Goal: Transaction & Acquisition: Book appointment/travel/reservation

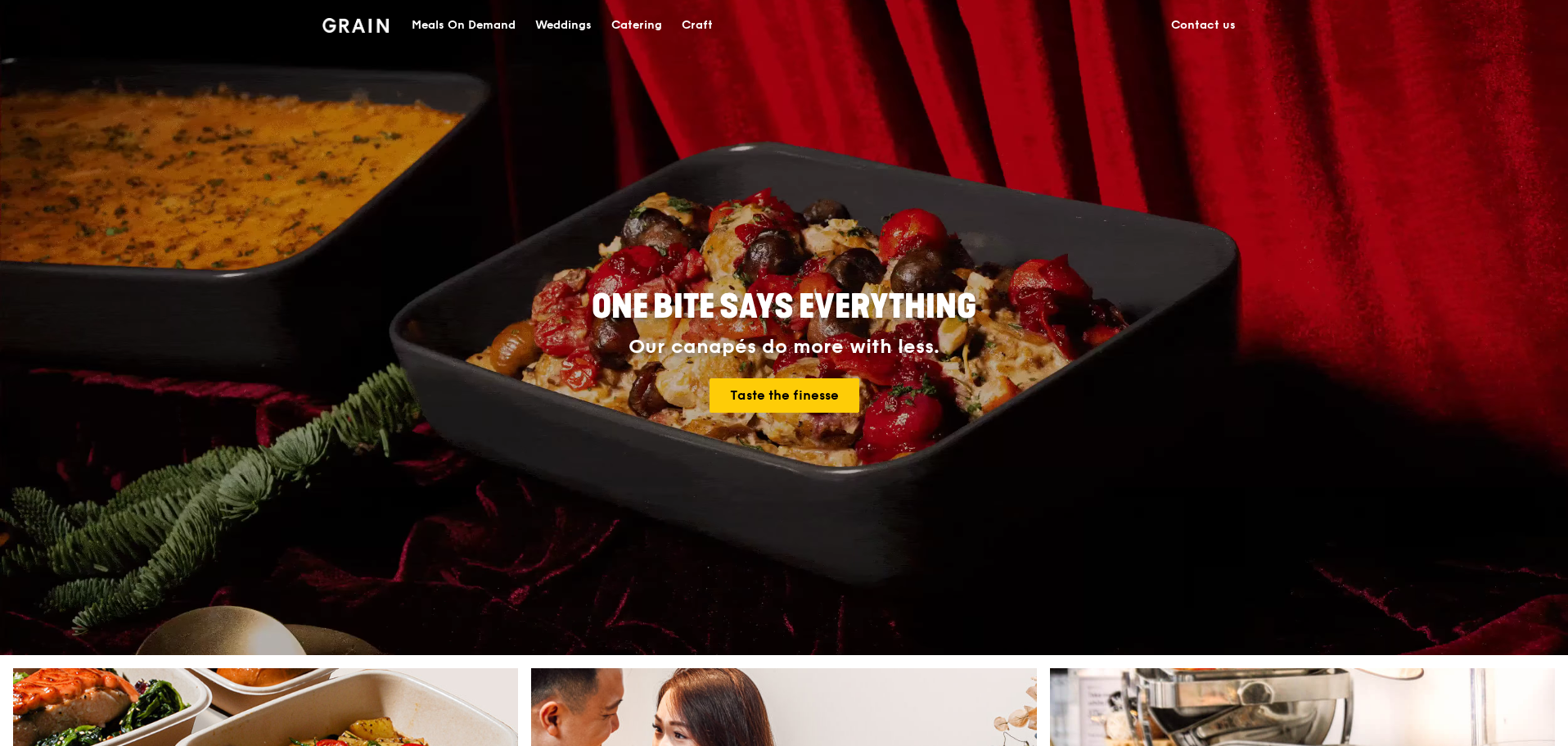
click at [468, 16] on div "Meals On Demand" at bounding box center [463, 25] width 104 height 49
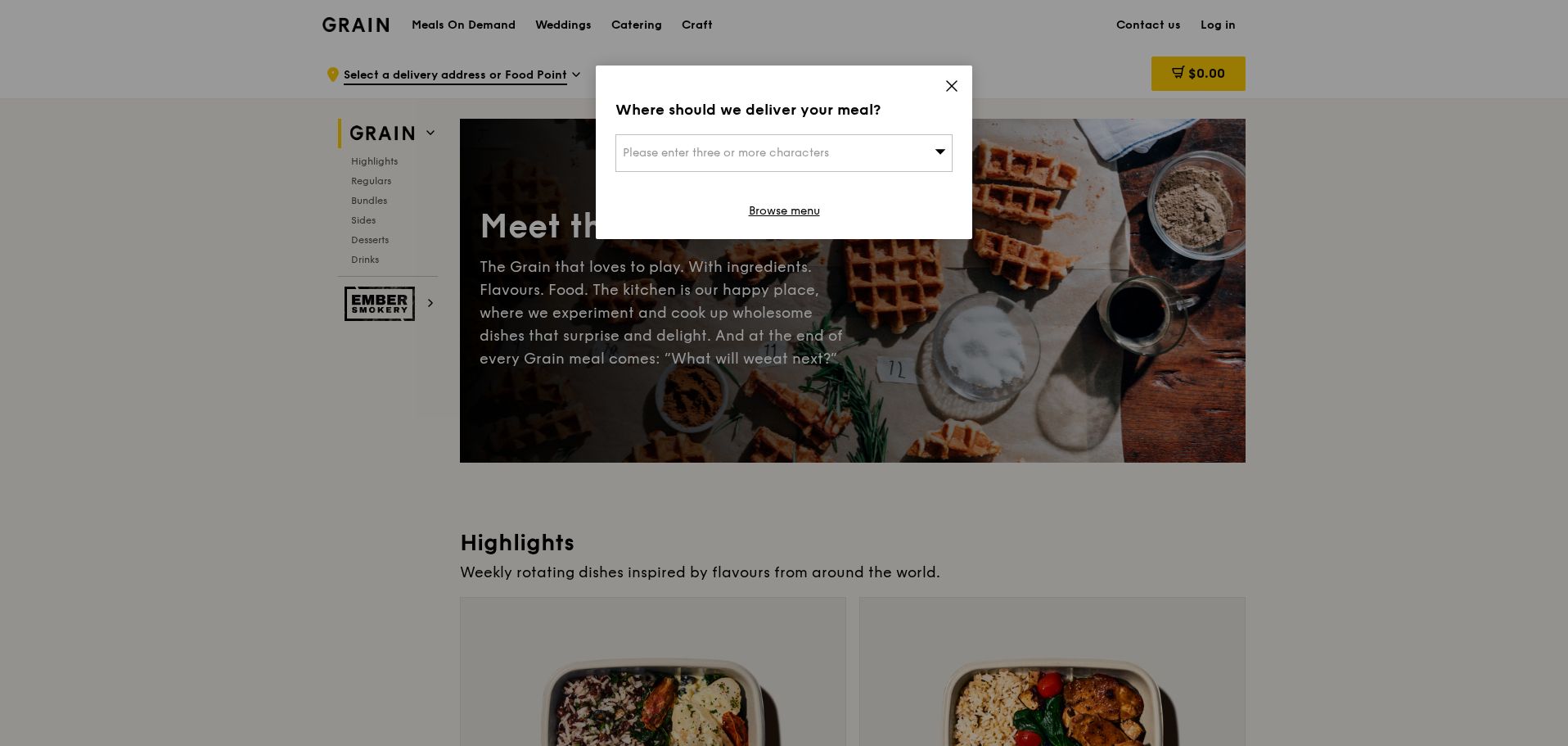
click at [903, 136] on div "Please enter three or more characters" at bounding box center [784, 152] width 338 height 38
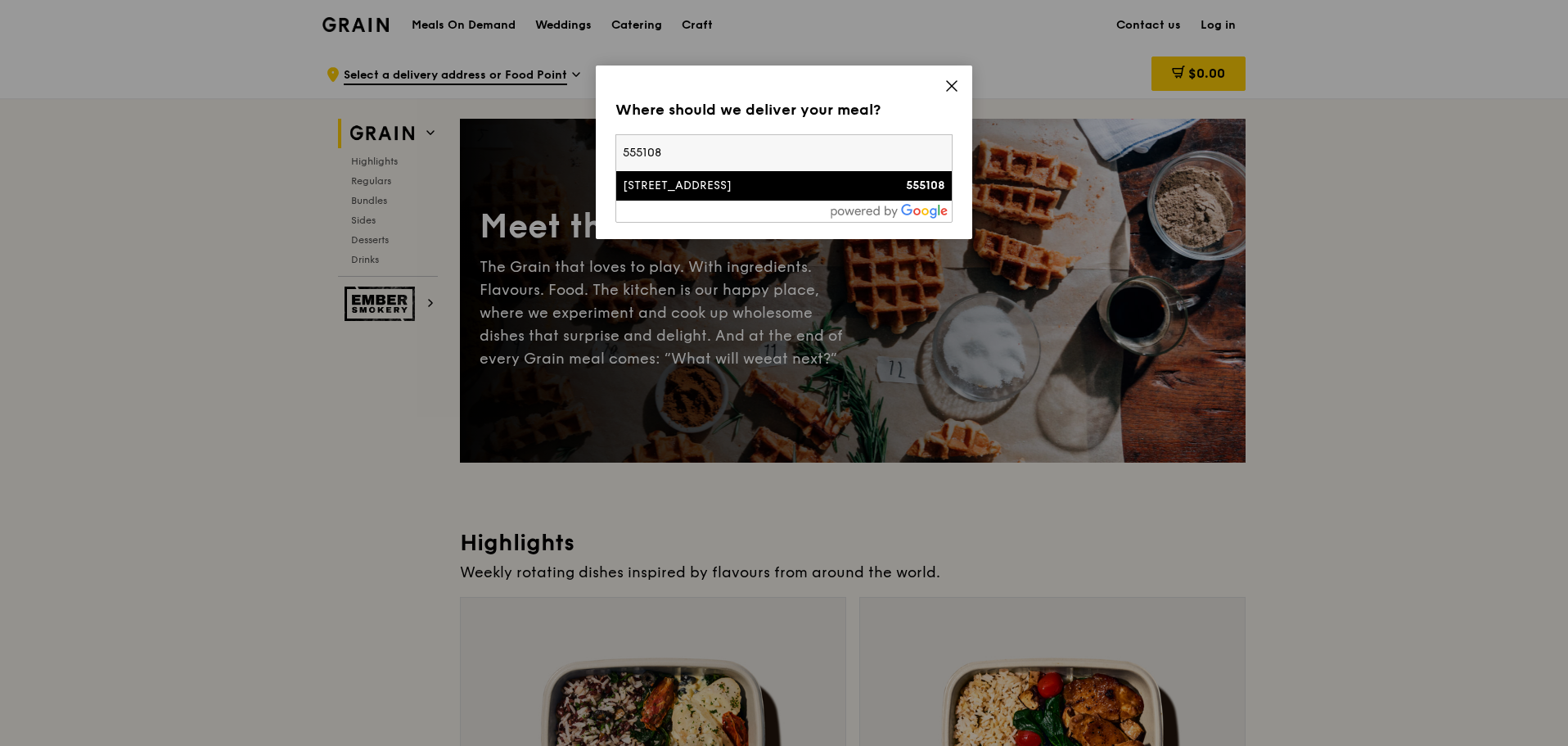
type input "555108"
click at [850, 184] on div "[STREET_ADDRESS]" at bounding box center [743, 185] width 242 height 17
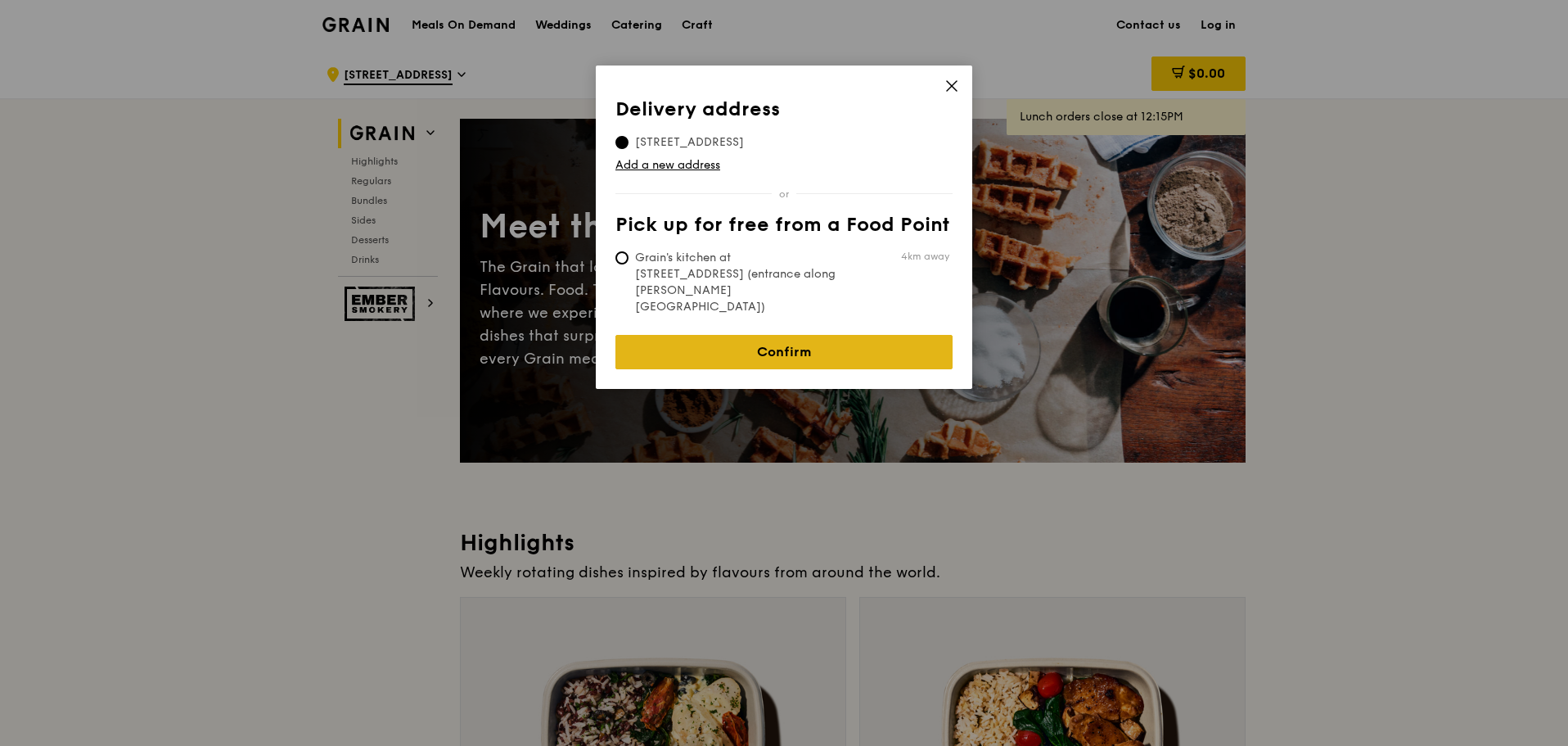
click at [784, 335] on link "Confirm" at bounding box center [784, 352] width 338 height 34
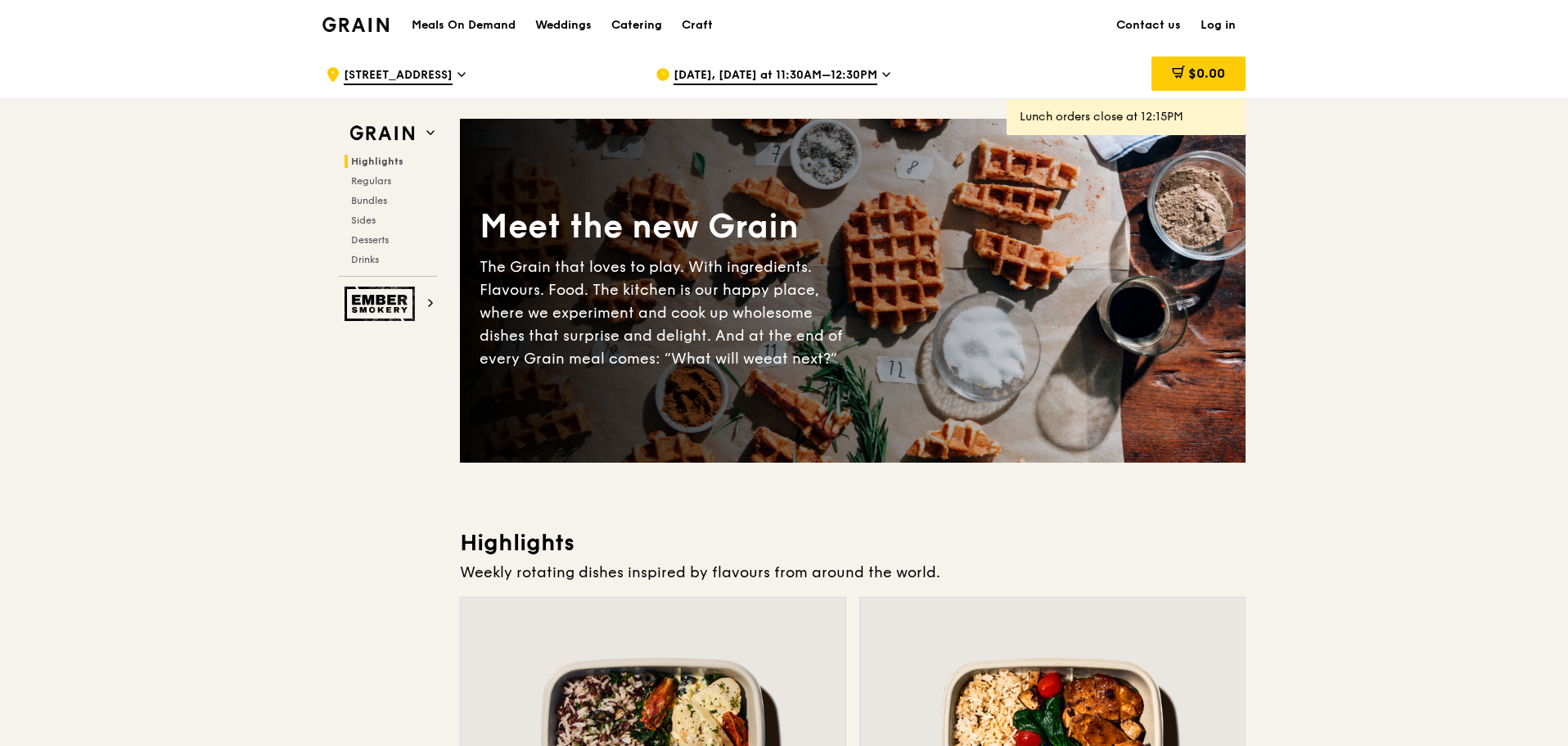
click at [844, 75] on span "[DATE], [DATE] at 11:30AM–12:30PM" at bounding box center [775, 76] width 204 height 18
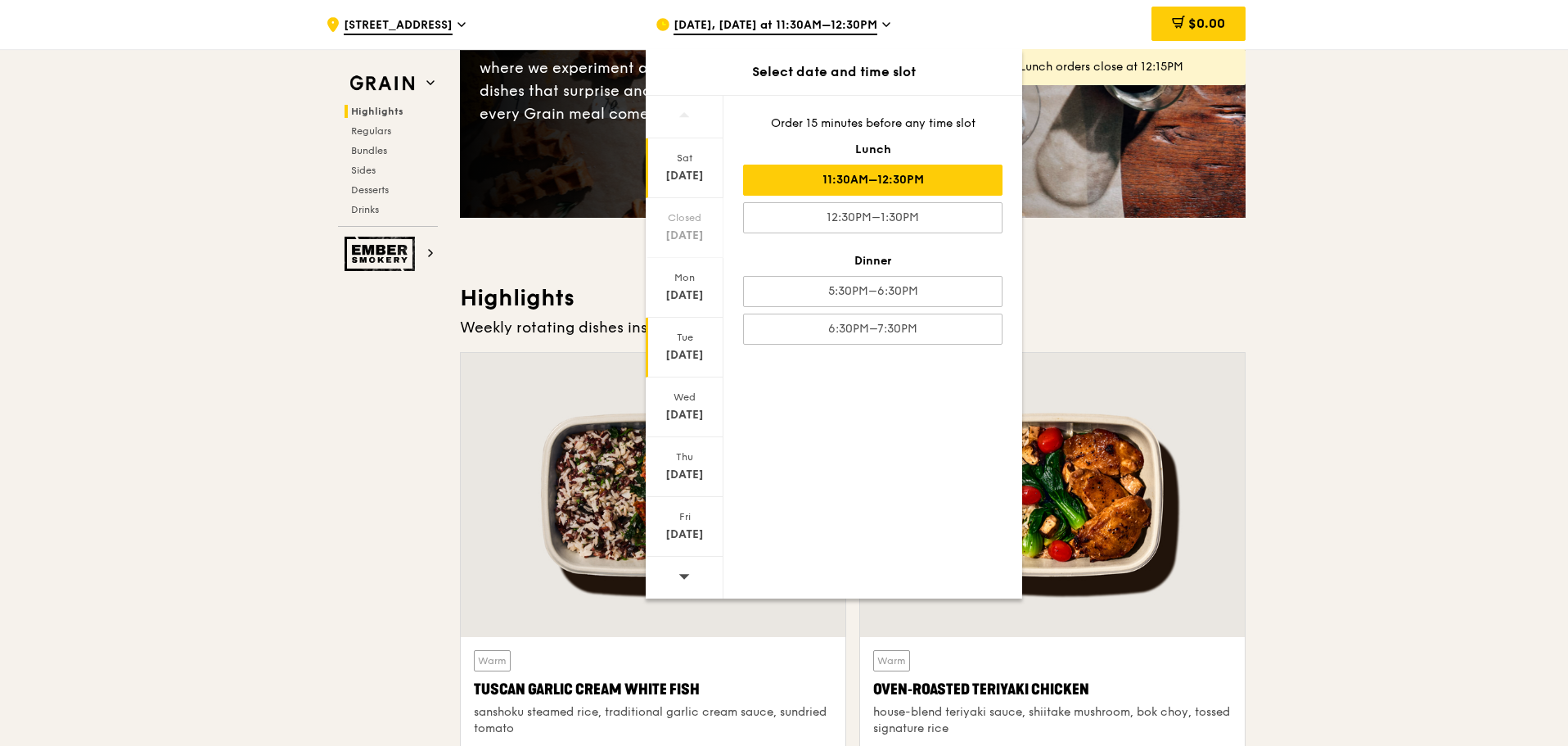
scroll to position [409, 0]
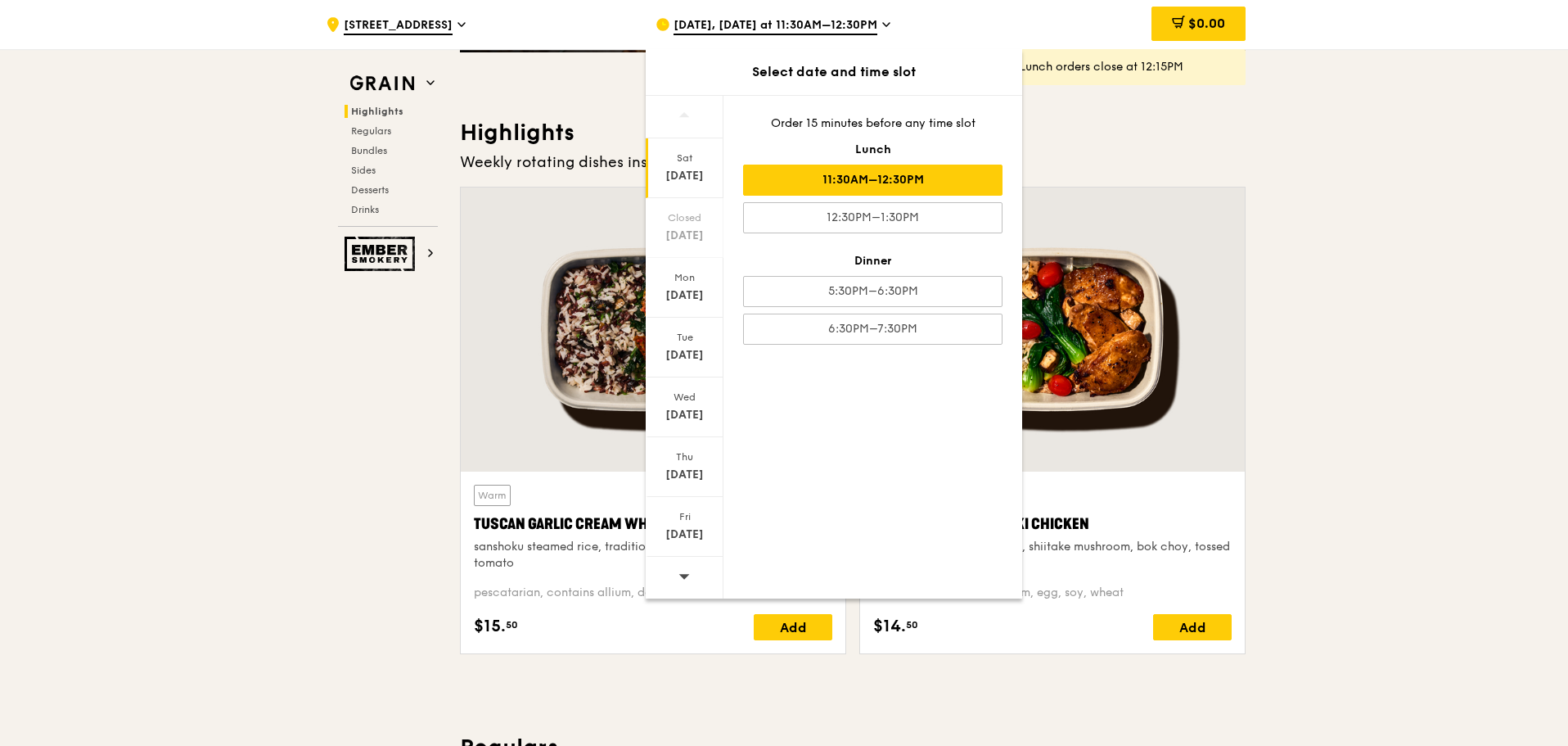
click at [683, 582] on span at bounding box center [684, 575] width 11 height 38
click at [683, 581] on icon at bounding box center [684, 575] width 11 height 12
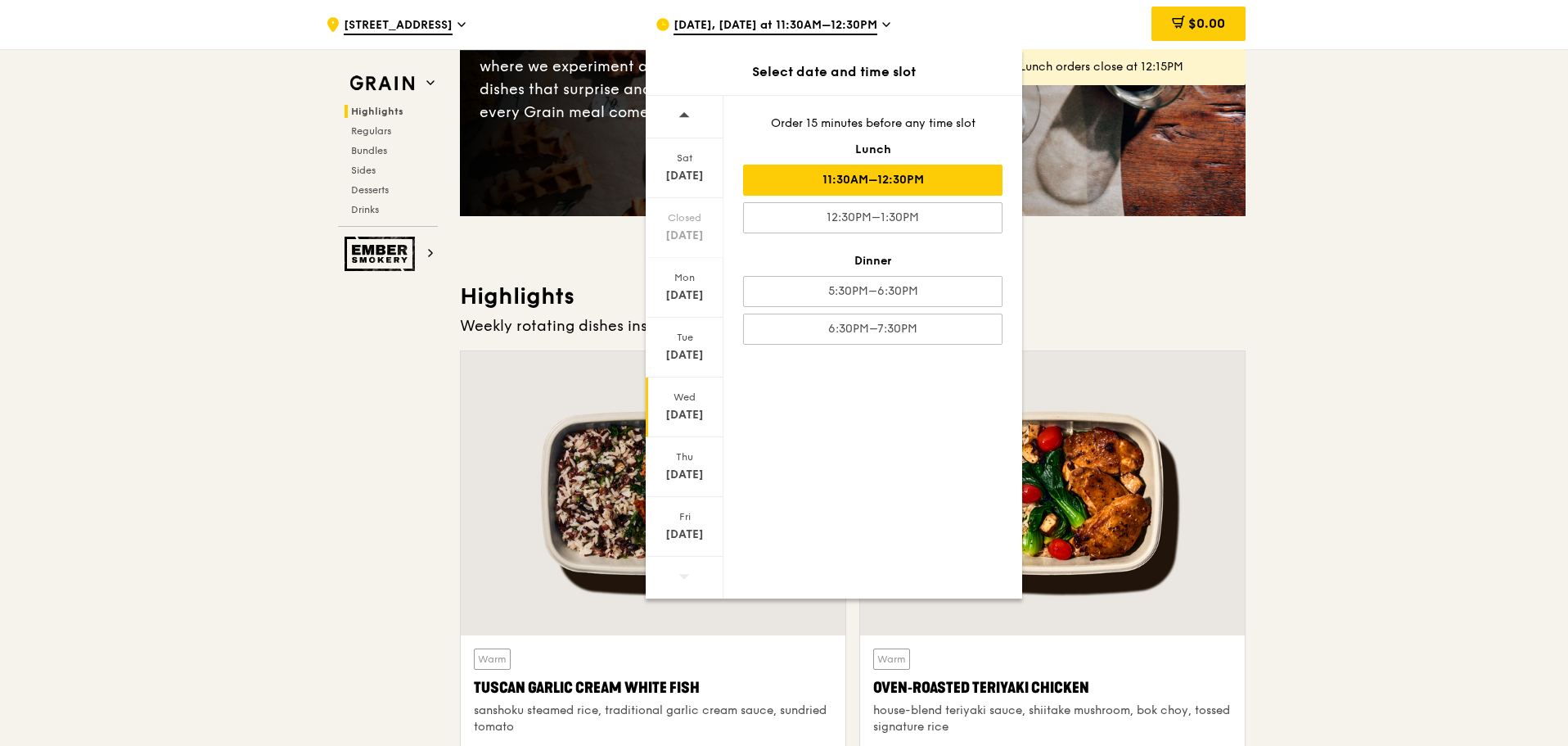
scroll to position [0, 0]
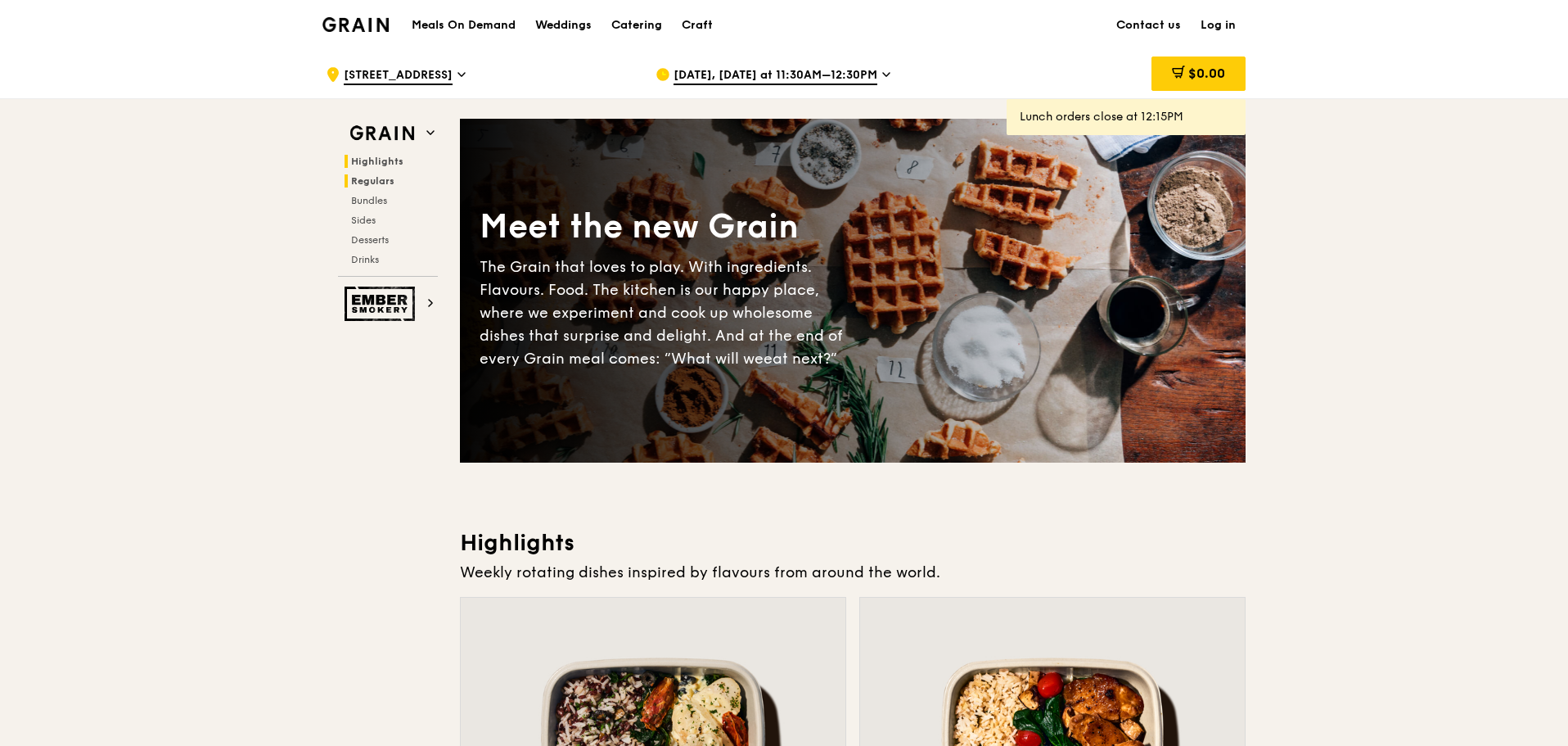
click at [382, 179] on span "Regulars" at bounding box center [373, 180] width 44 height 11
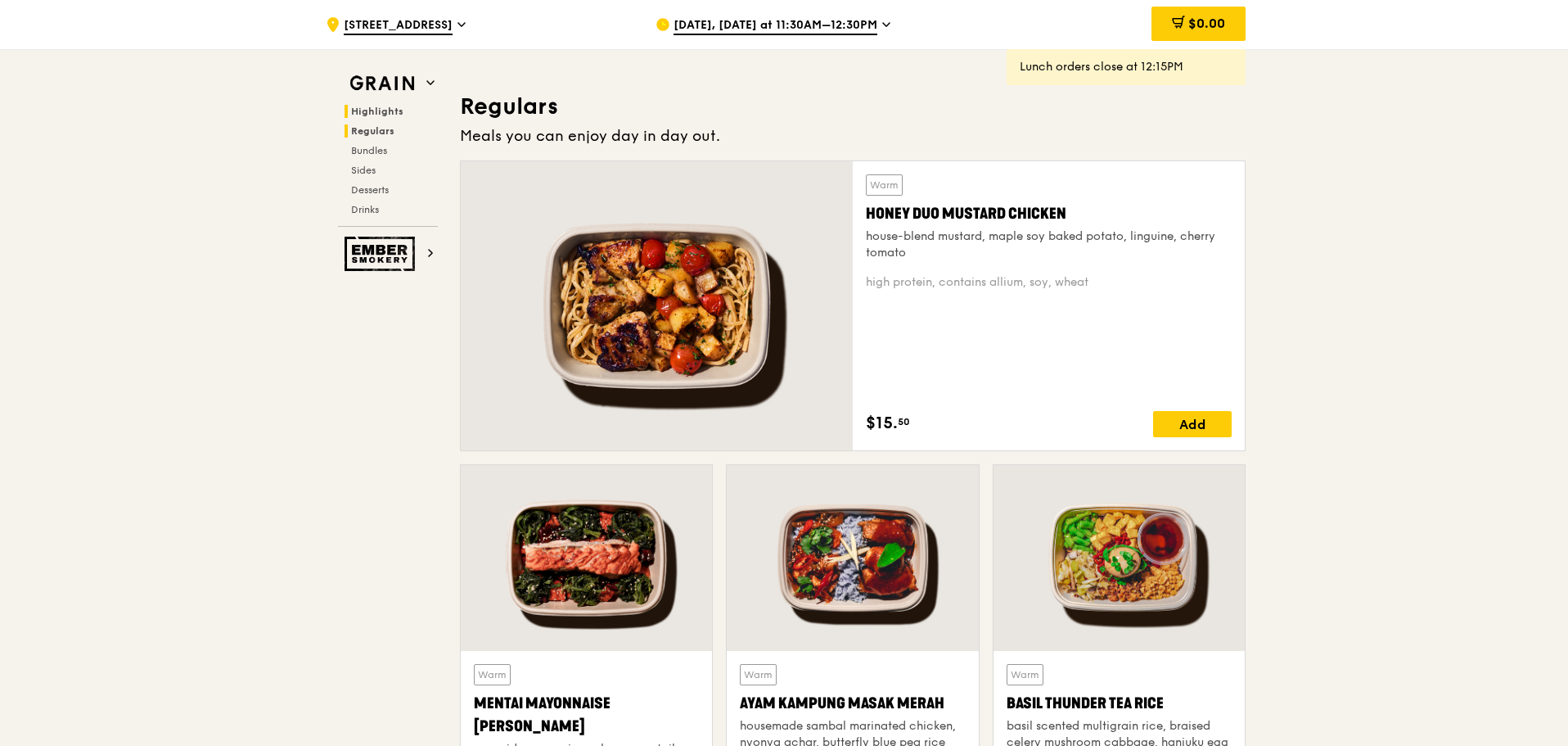
scroll to position [1077, 0]
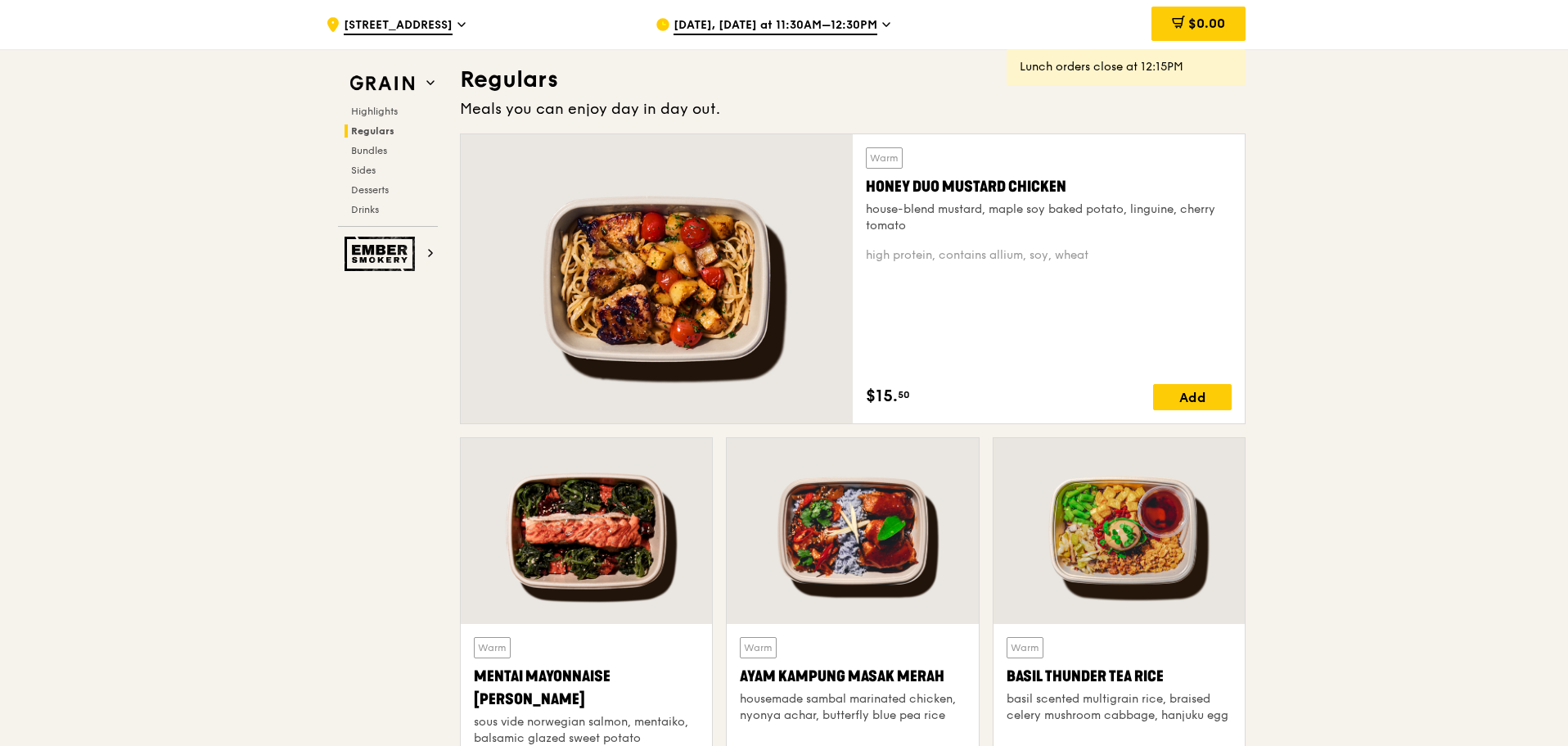
click at [854, 24] on span "[DATE], [DATE] at 11:30AM–12:30PM" at bounding box center [775, 26] width 204 height 18
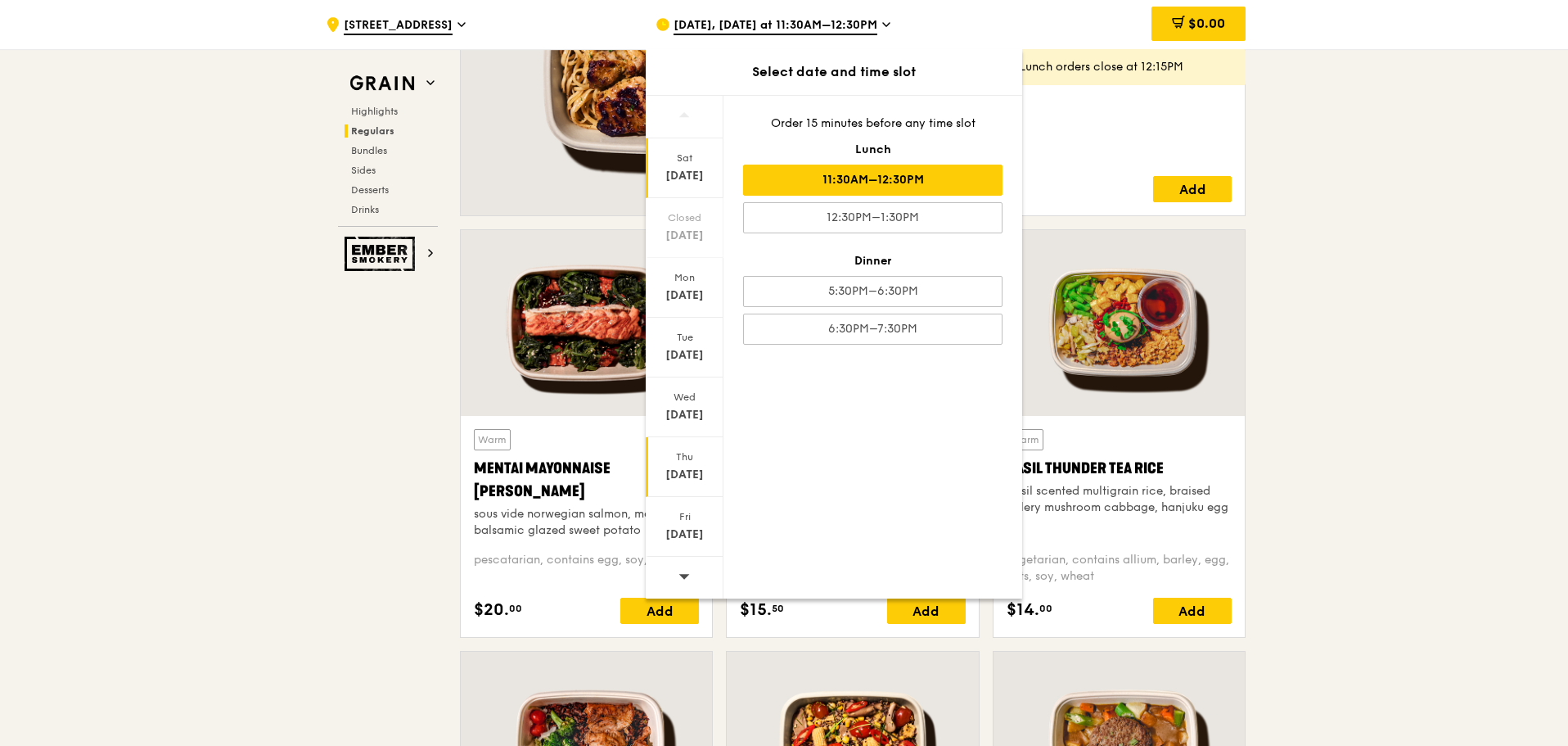
scroll to position [1568, 0]
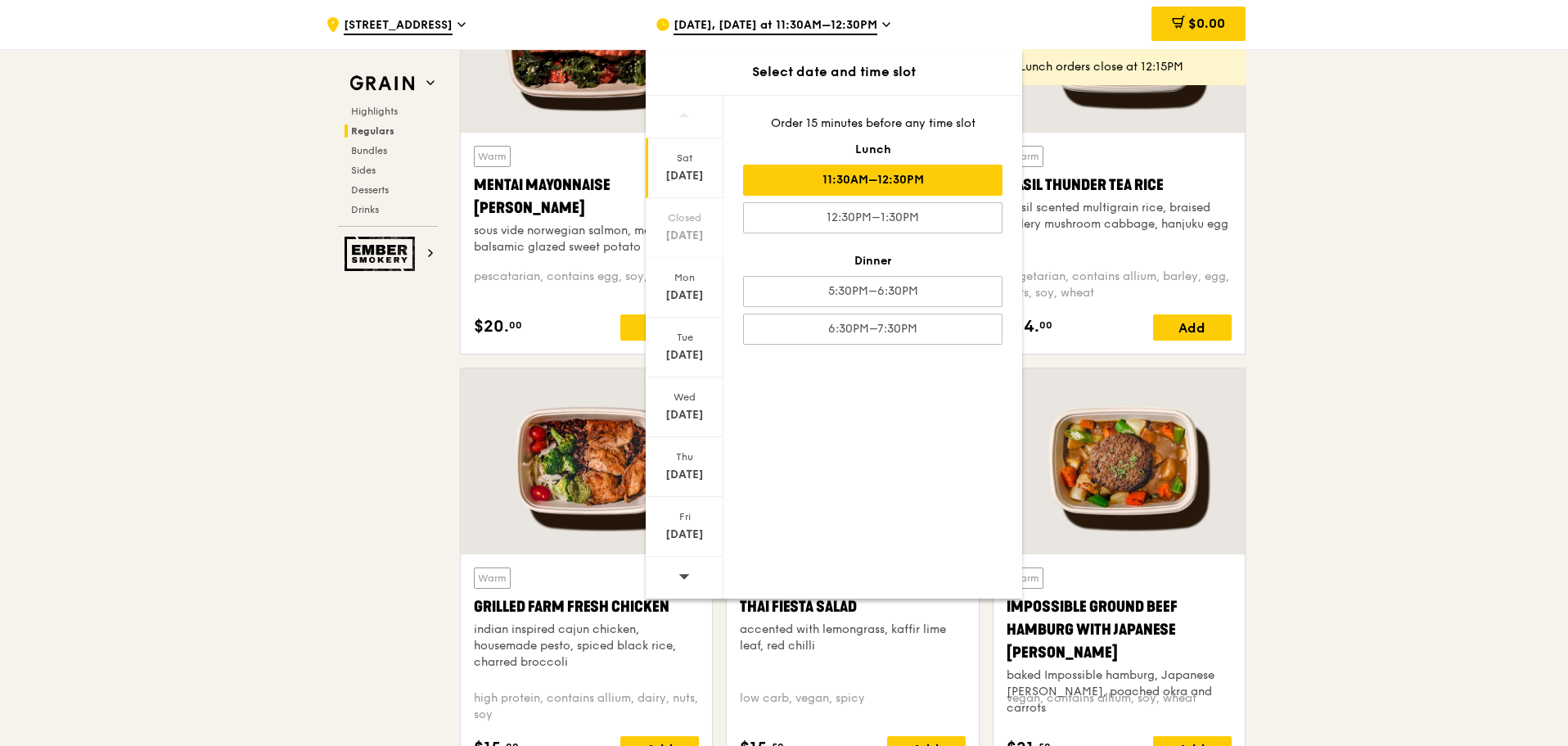
click at [887, 30] on div "[DATE], [DATE] at 11:30AM–12:30PM" at bounding box center [807, 24] width 303 height 49
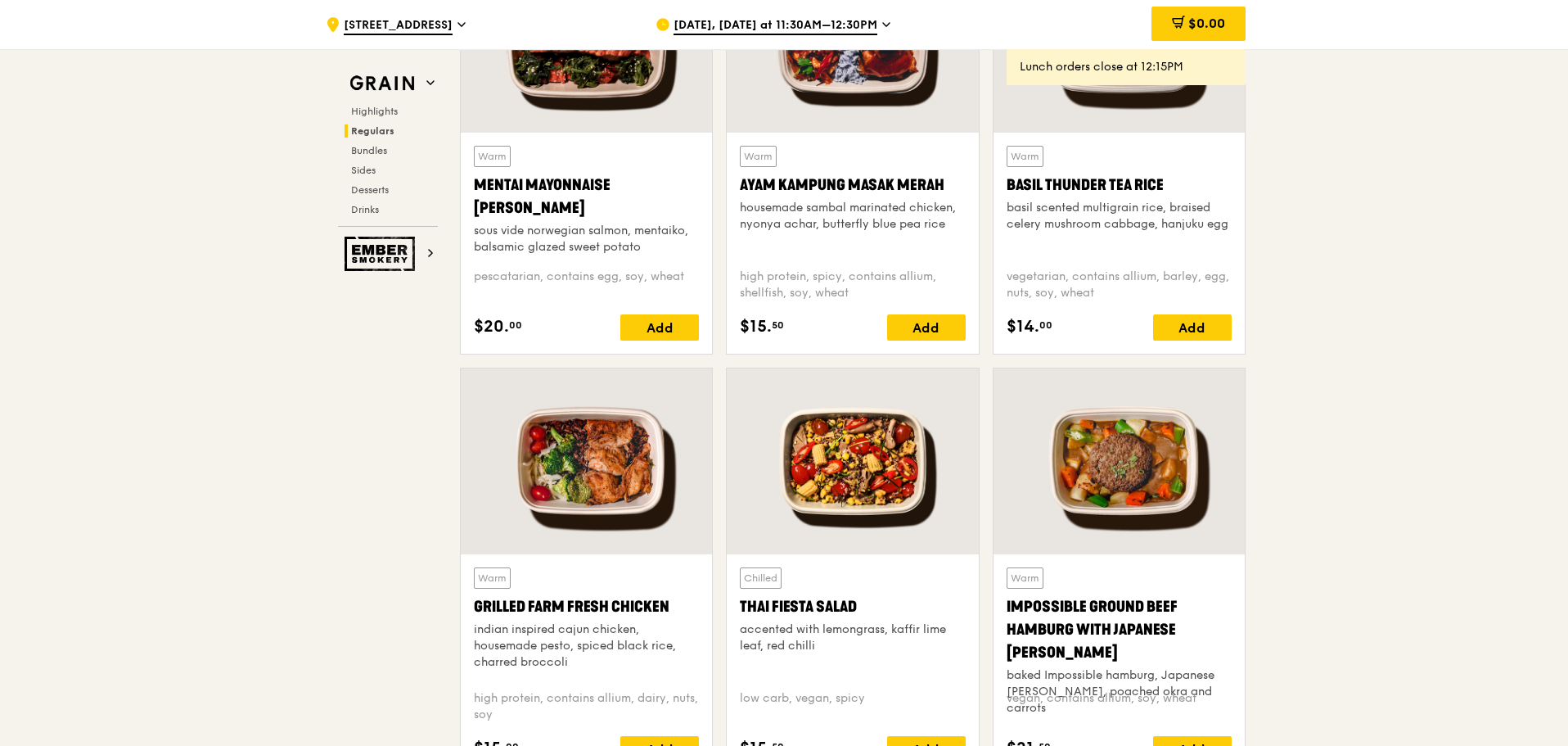
click at [880, 29] on div "[DATE], [DATE] at 11:30AM–12:30PM" at bounding box center [807, 24] width 303 height 49
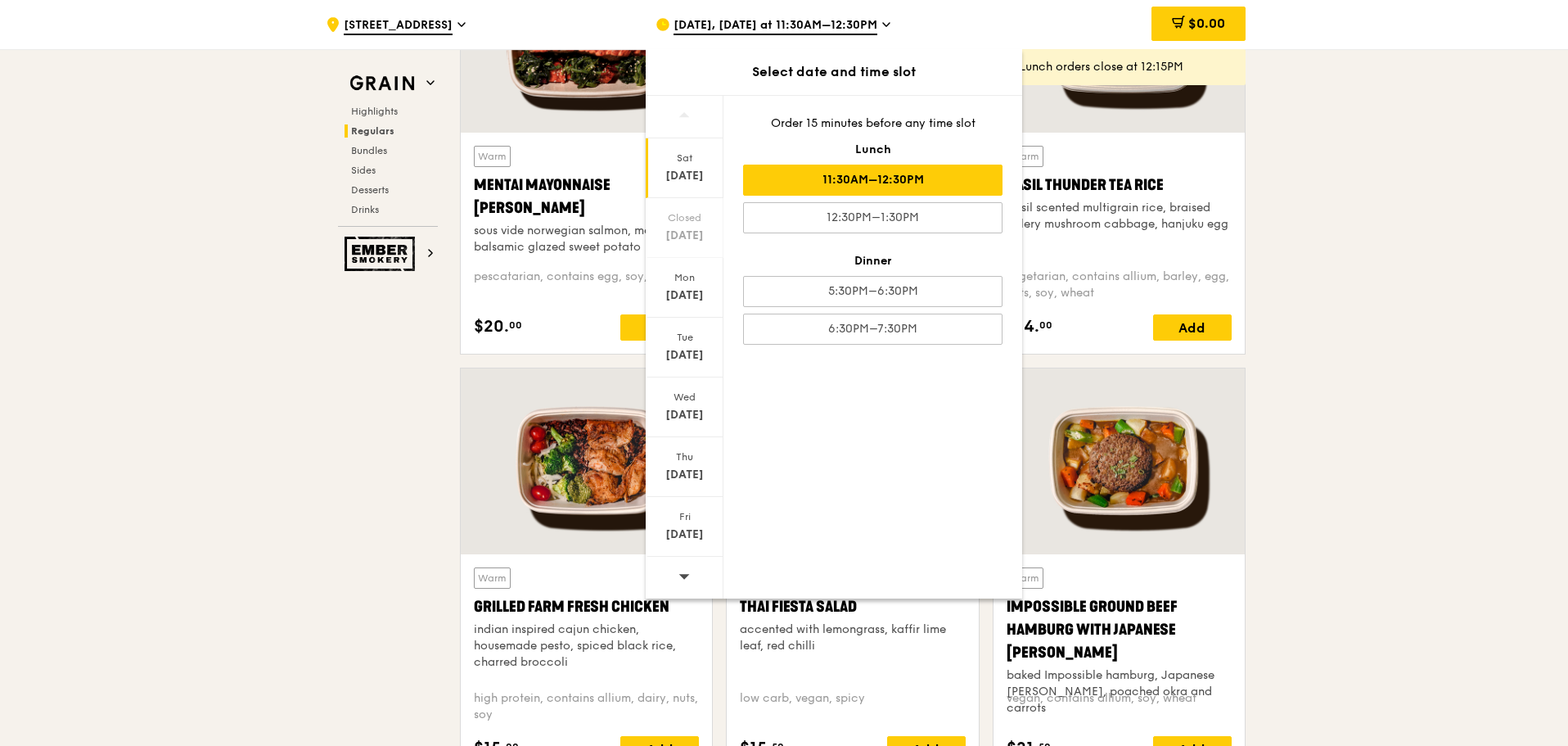
click at [684, 560] on span at bounding box center [684, 575] width 11 height 38
click at [684, 561] on span at bounding box center [684, 575] width 11 height 38
click at [685, 561] on span at bounding box center [684, 575] width 11 height 38
click at [686, 561] on span at bounding box center [684, 575] width 11 height 38
drag, startPoint x: 686, startPoint y: 564, endPoint x: 713, endPoint y: 569, distance: 27.5
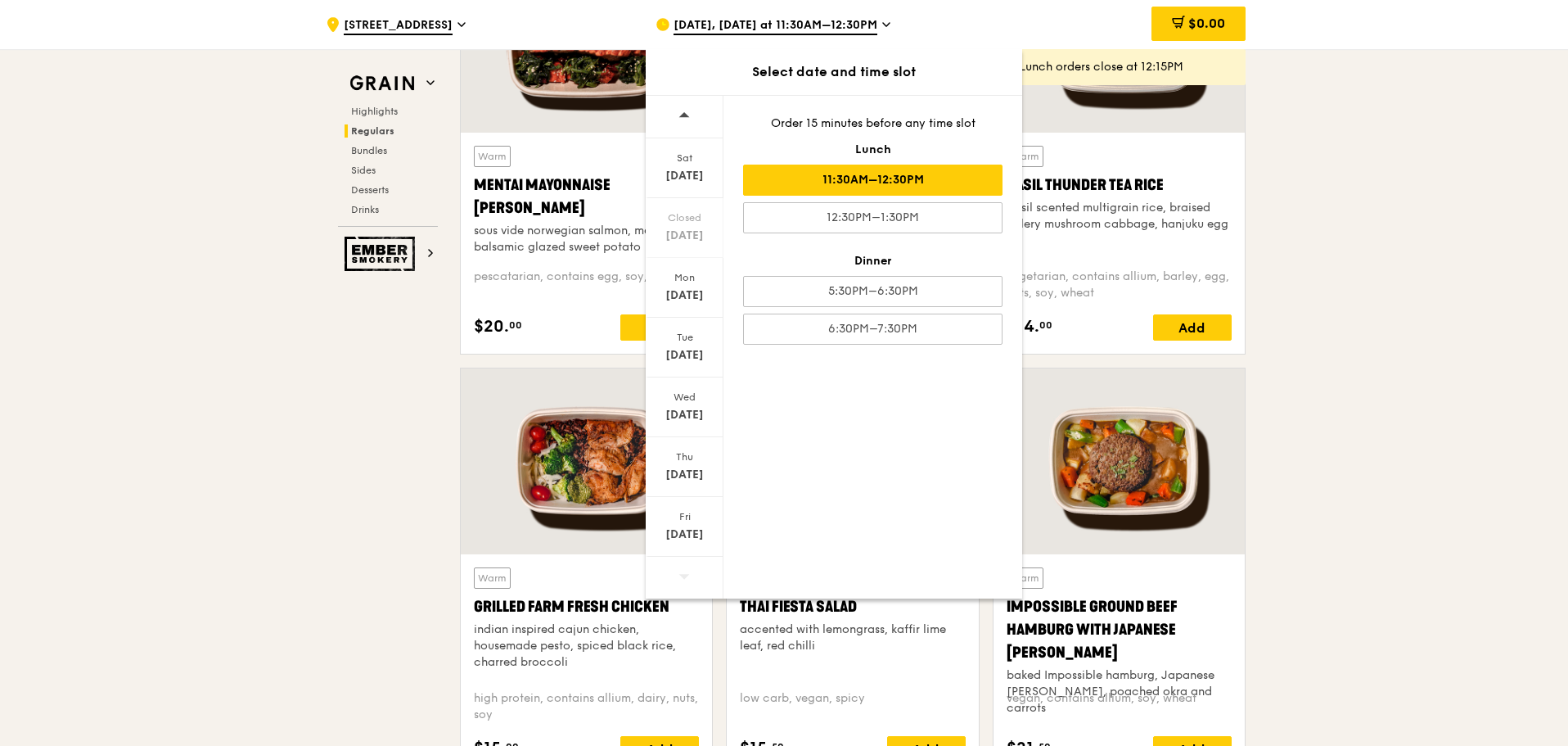
click at [690, 566] on span at bounding box center [684, 575] width 11 height 38
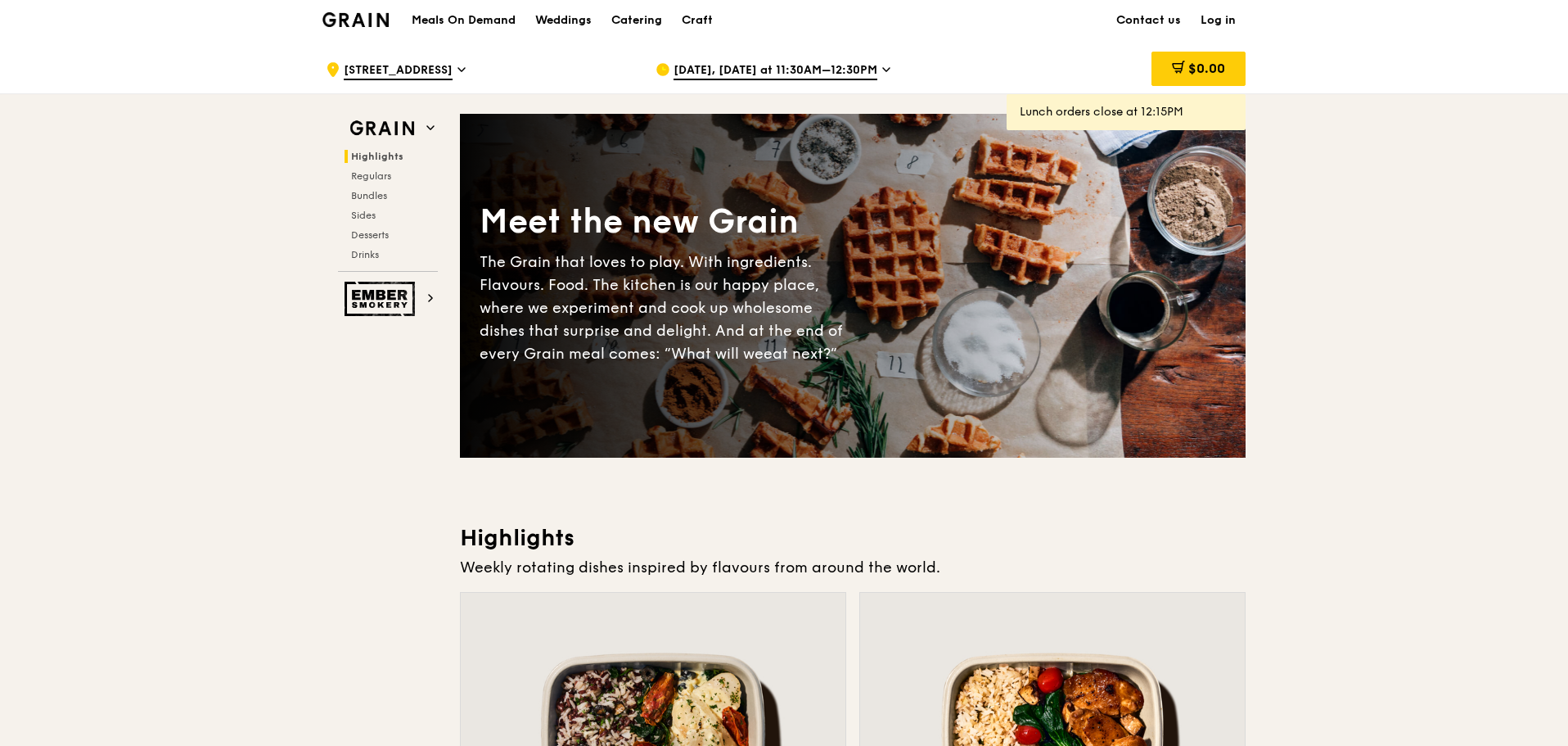
scroll to position [0, 0]
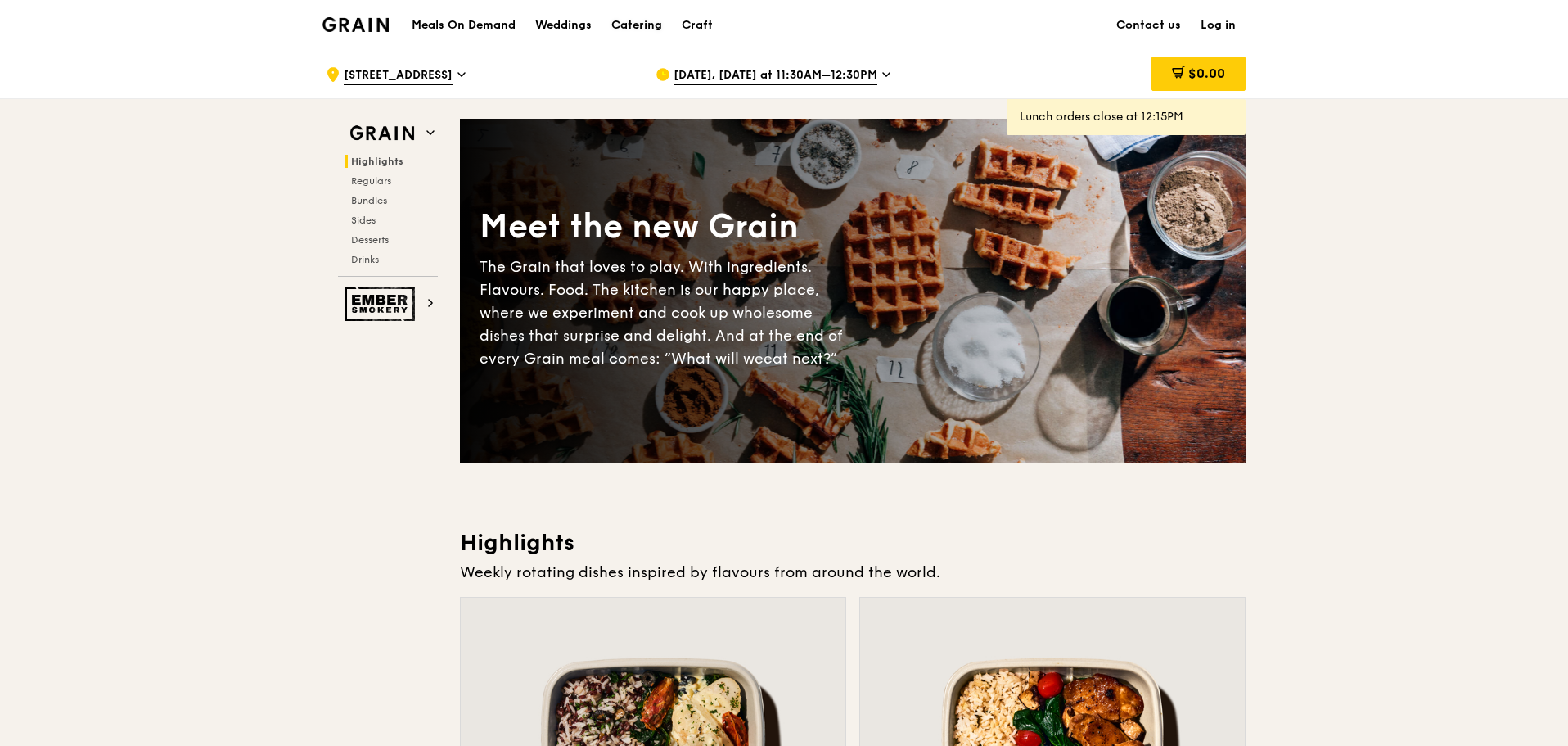
click at [650, 20] on div "Catering" at bounding box center [637, 25] width 51 height 49
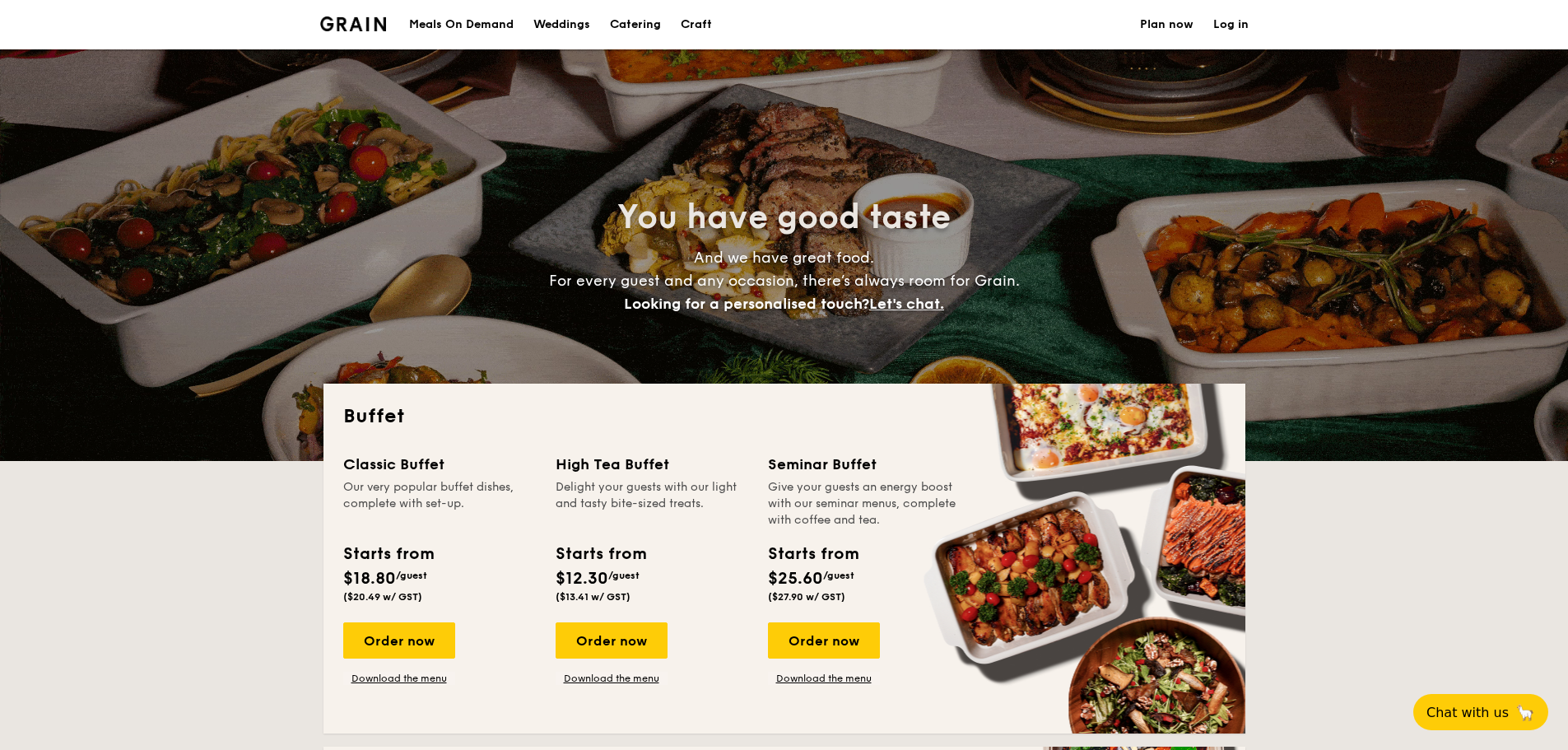
select select
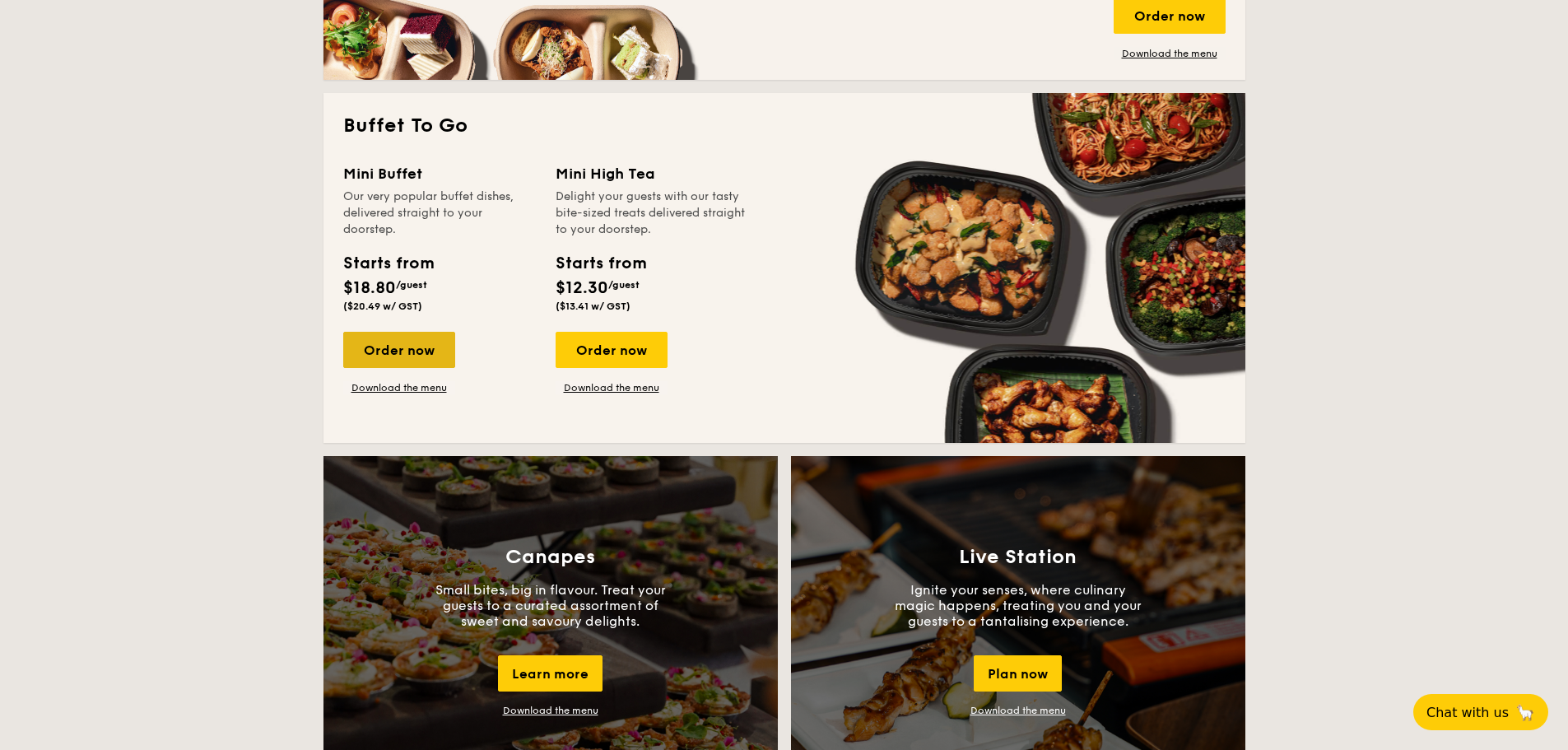
scroll to position [987, 0]
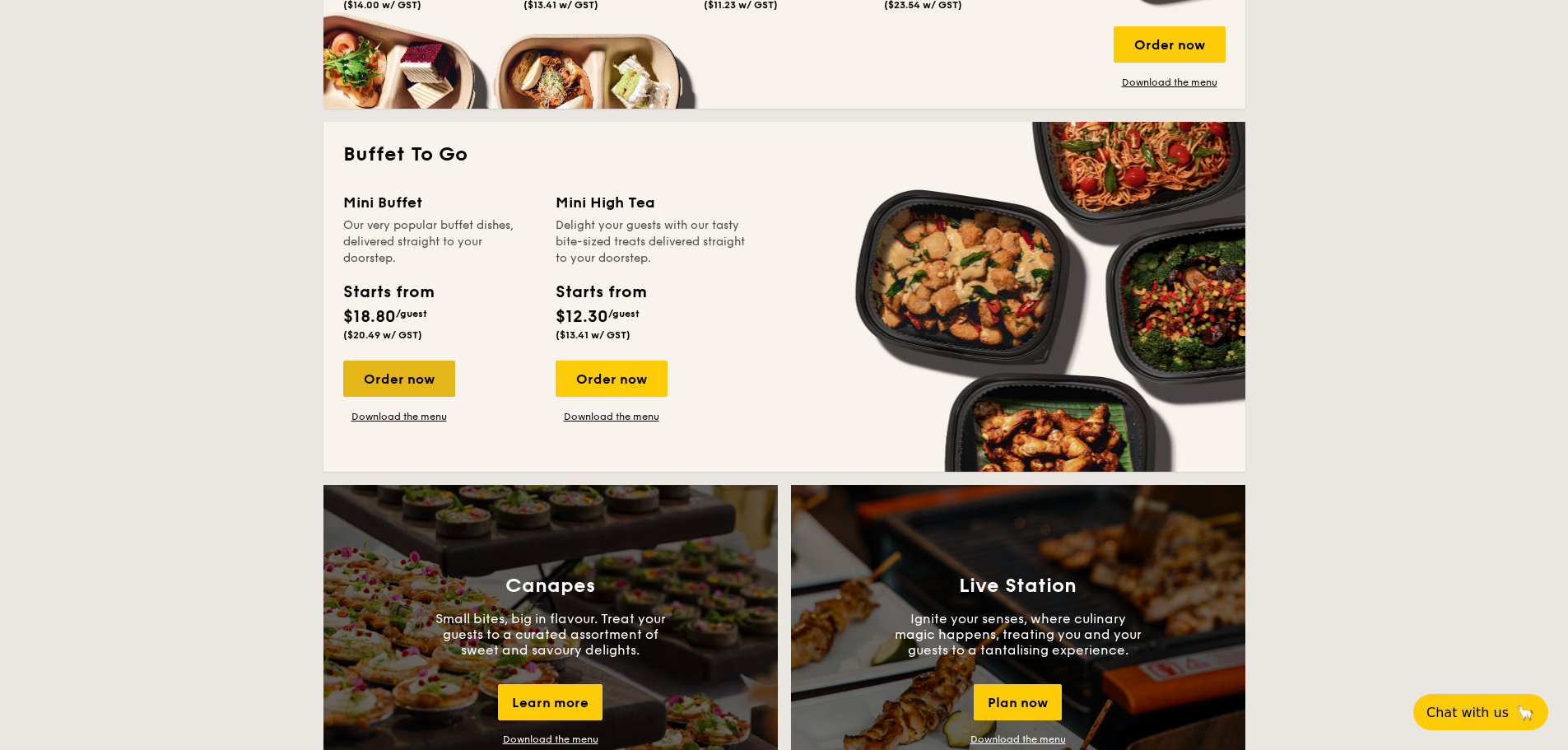
click at [381, 379] on div "Order now" at bounding box center [398, 378] width 112 height 36
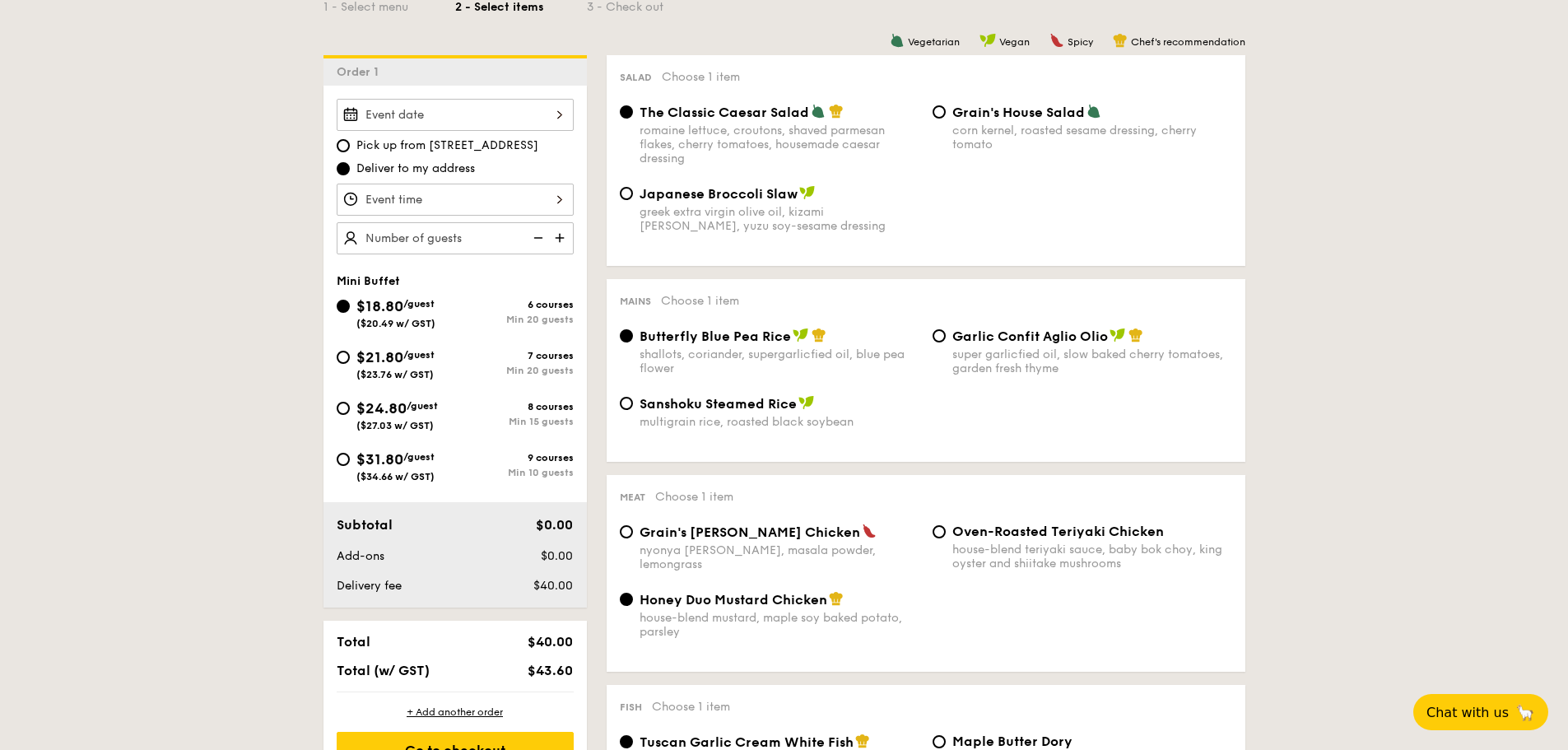
scroll to position [411, 0]
click at [786, 206] on div "greek extra virgin olive oil, kizami nori, ginger, yuzu soy-sesame dressing" at bounding box center [779, 216] width 280 height 28
click at [633, 198] on input "Japanese Broccoli Slaw greek extra virgin olive oil, kizami nori, ginger, yuzu …" at bounding box center [626, 191] width 13 height 13
radio input "true"
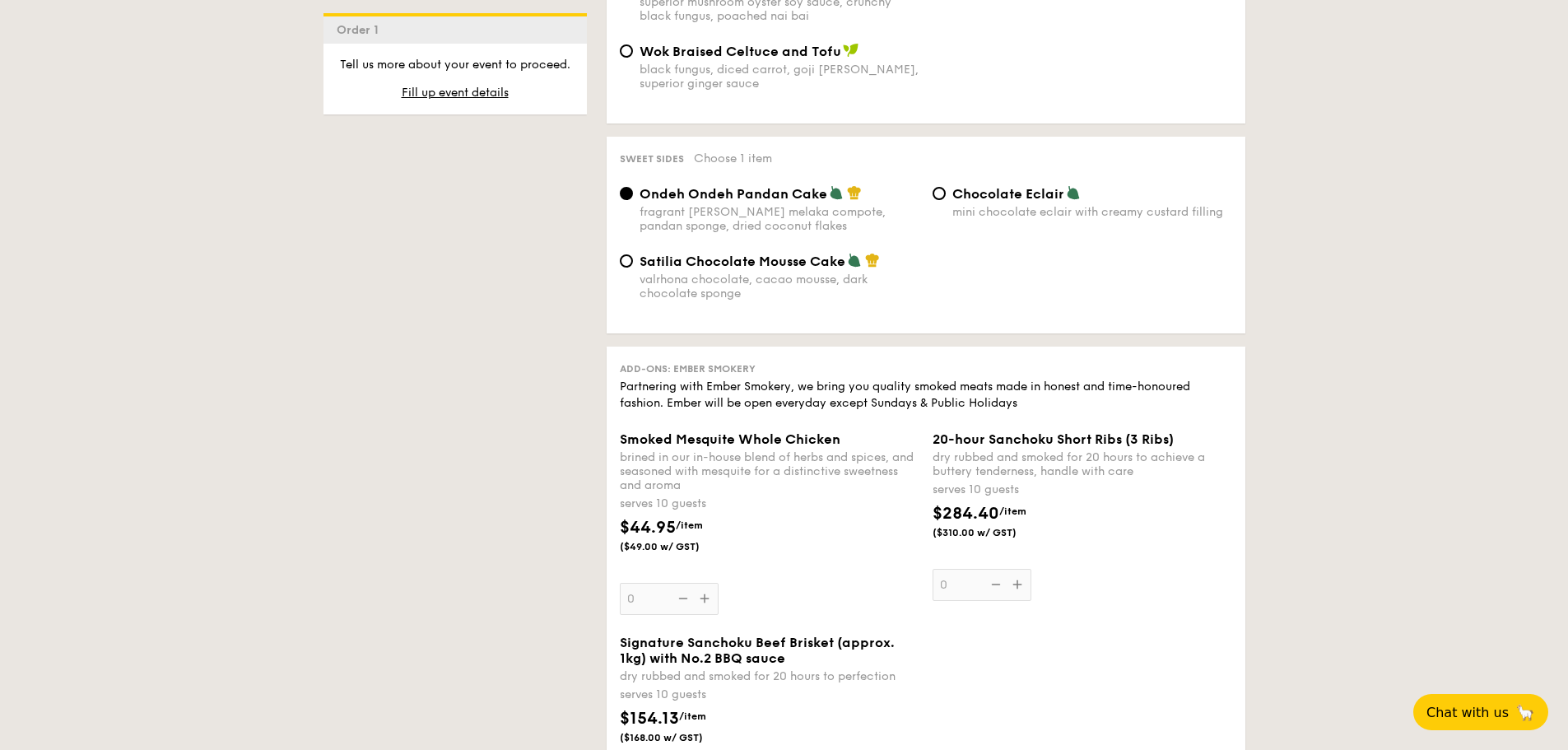
scroll to position [1399, 0]
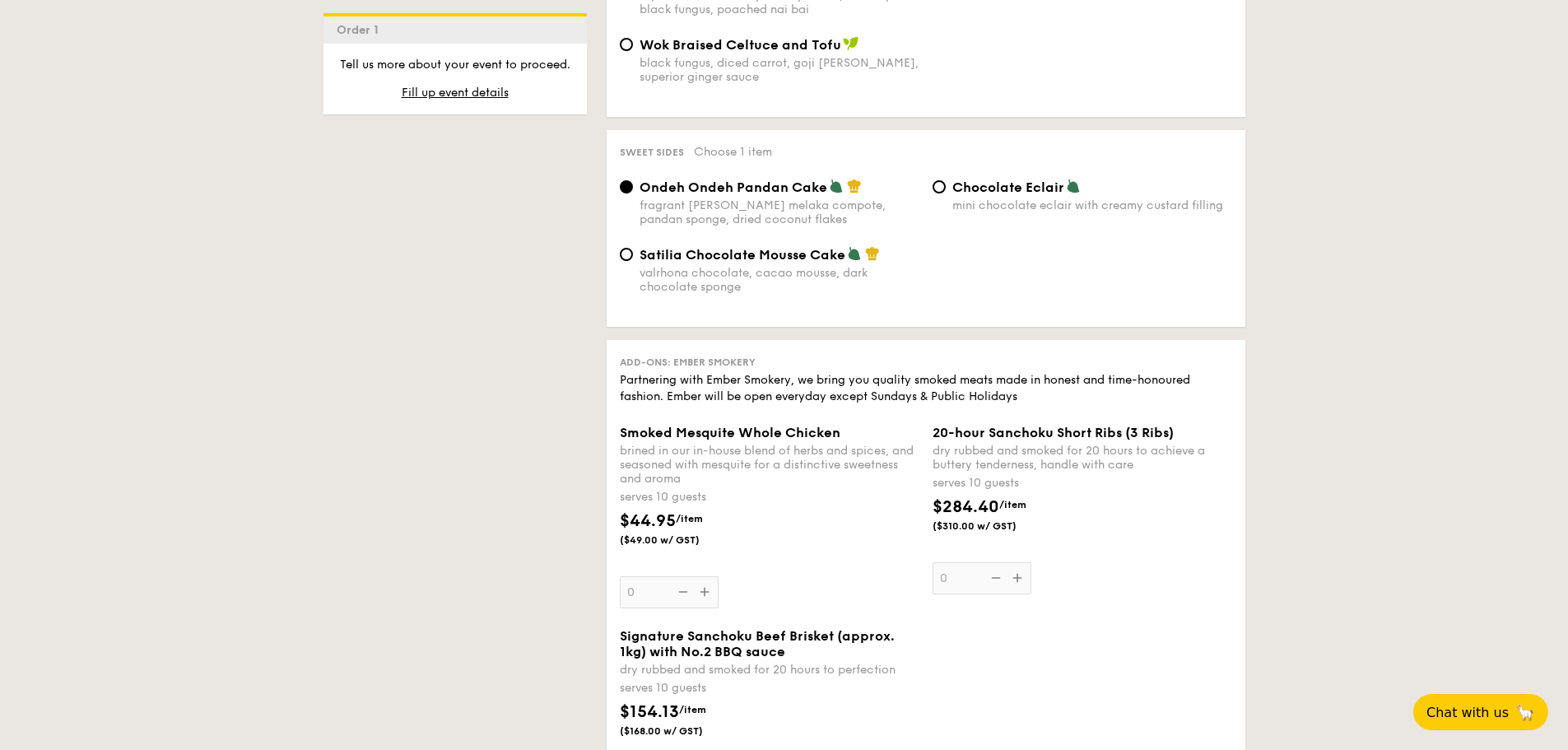
click at [870, 277] on div "valrhona chocolate, cacao mousse, dark chocolate sponge" at bounding box center [779, 280] width 280 height 28
click at [633, 261] on input "Satilia Chocolate Mousse Cake valrhona chocolate, cacao mousse, dark chocolate …" at bounding box center [626, 254] width 13 height 13
radio input "true"
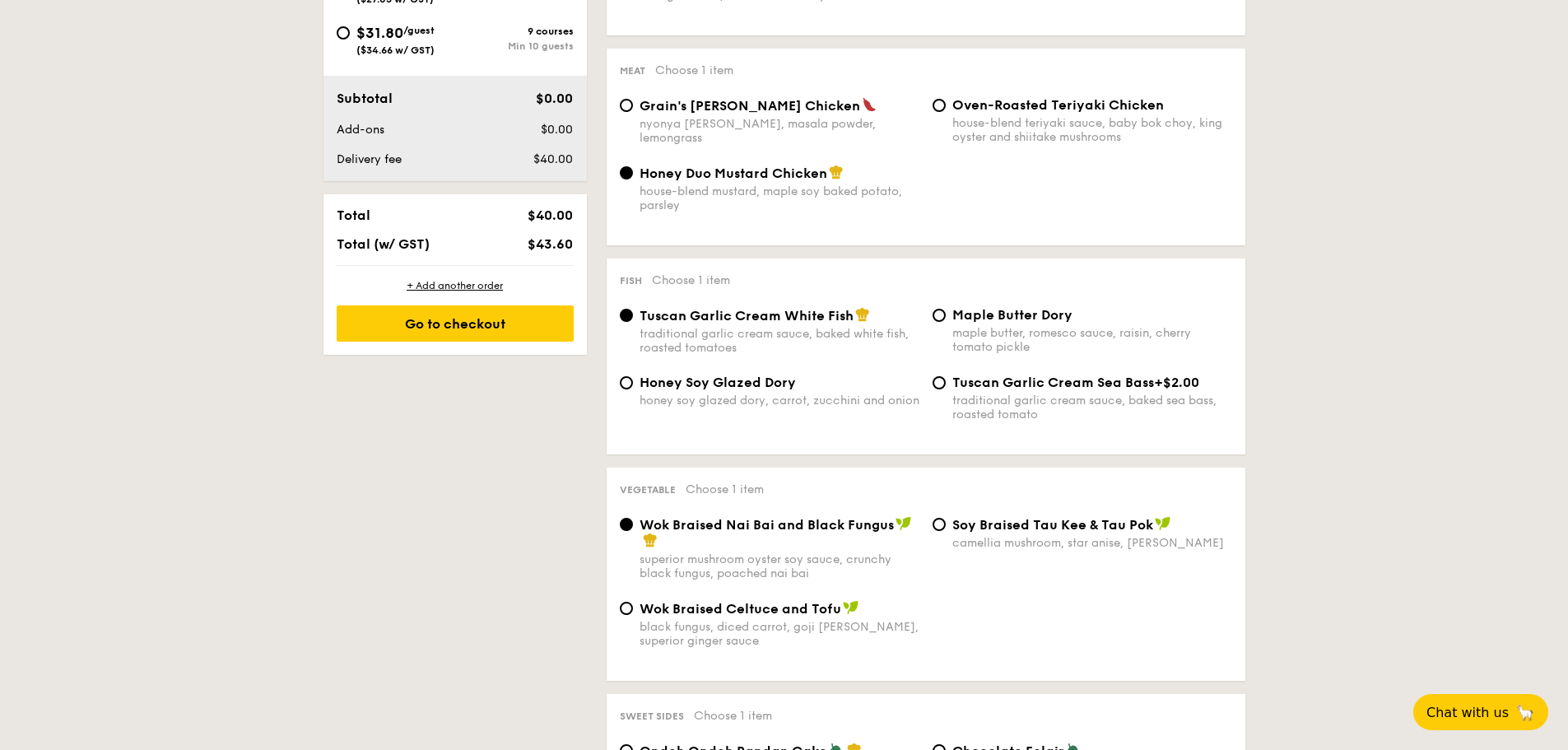
scroll to position [740, 0]
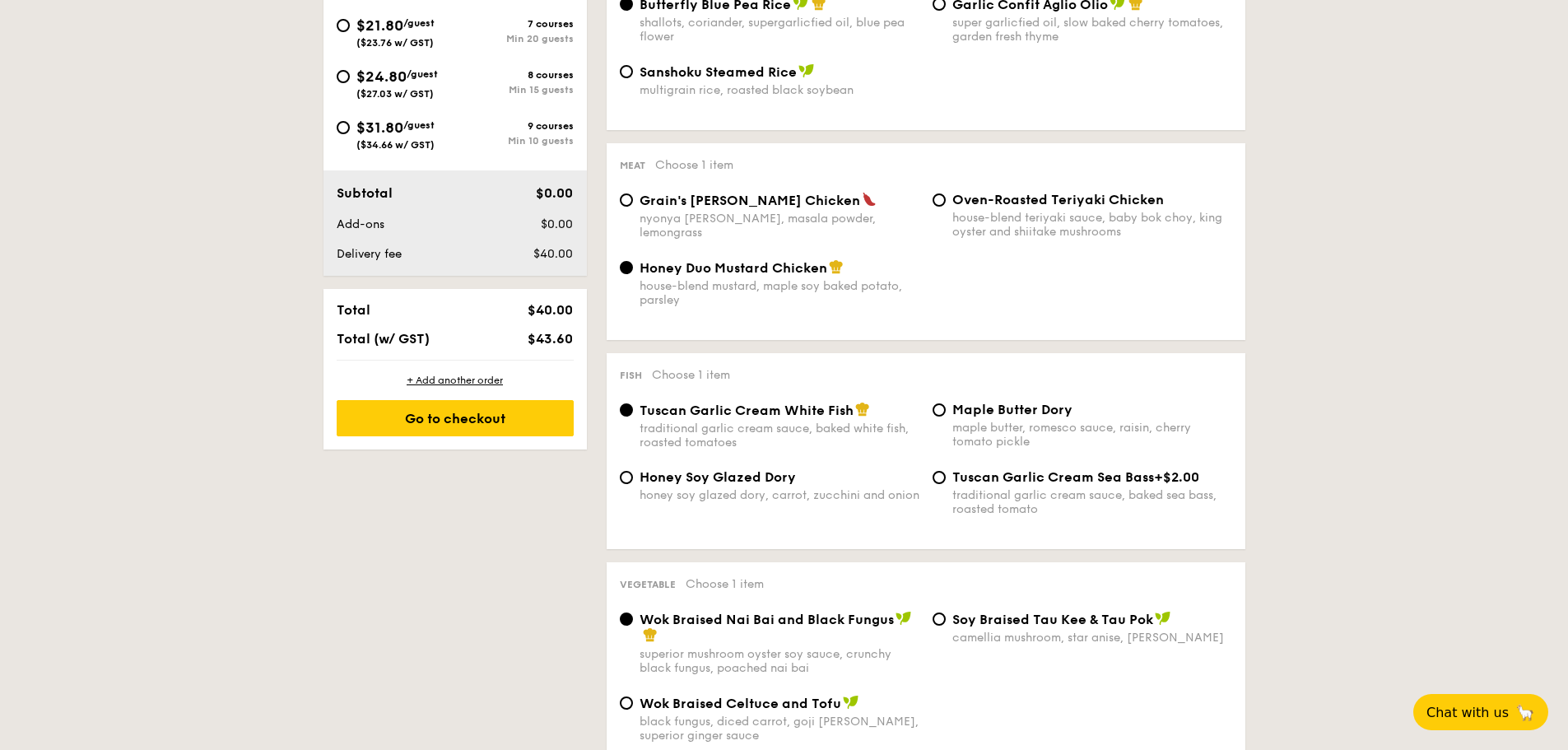
click at [1097, 404] on div "Maple Butter Dory" at bounding box center [1092, 410] width 280 height 16
click at [945, 404] on input "Maple Butter Dory maple butter, romesco sauce, raisin, cherry tomato pickle" at bounding box center [938, 410] width 13 height 13
radio input "true"
click at [803, 496] on div "honey soy glazed dory, carrot, zucchini and onion" at bounding box center [779, 495] width 280 height 14
click at [633, 484] on input "Honey Soy Glazed Dory honey soy glazed dory, carrot, zucchini and onion" at bounding box center [626, 477] width 13 height 13
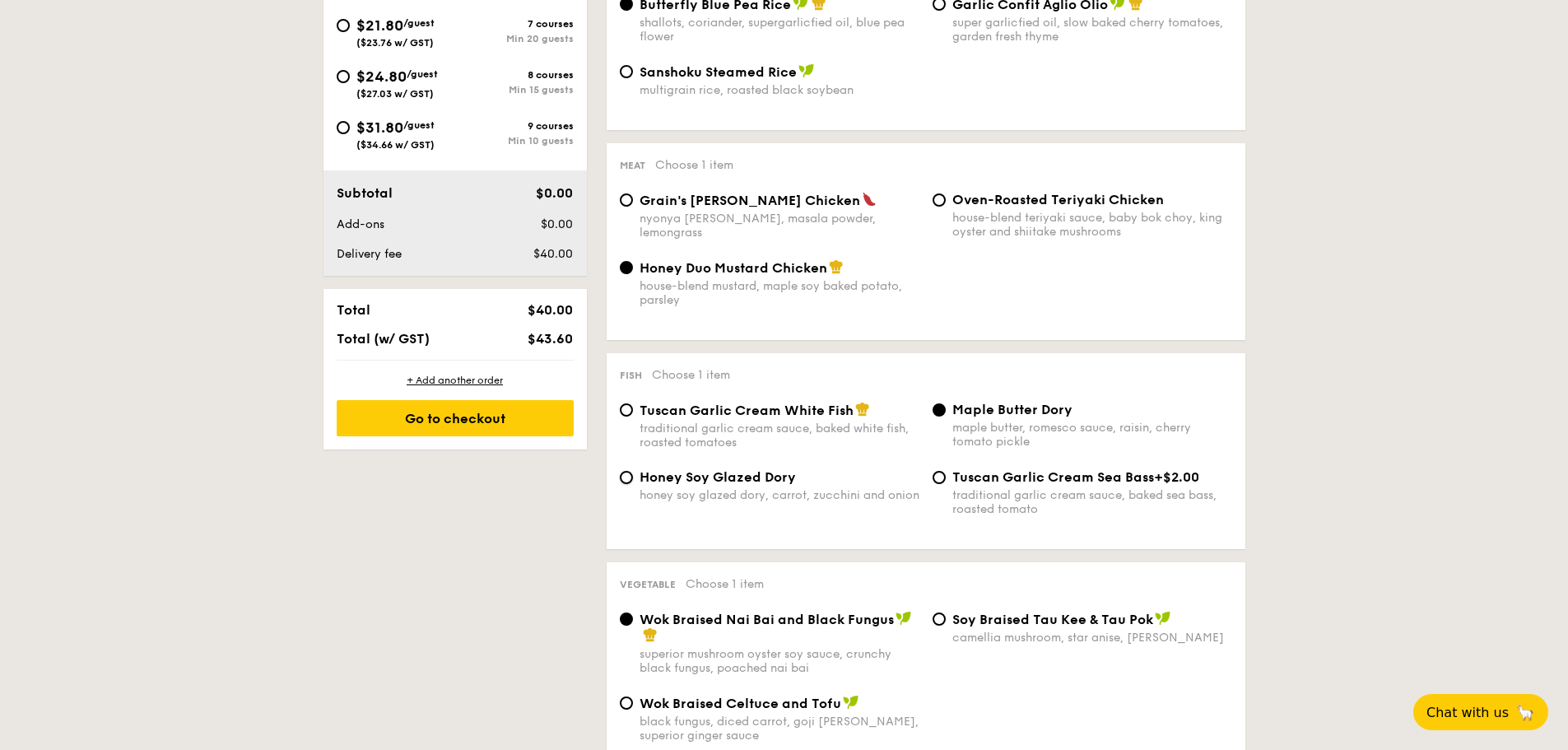
radio input "true"
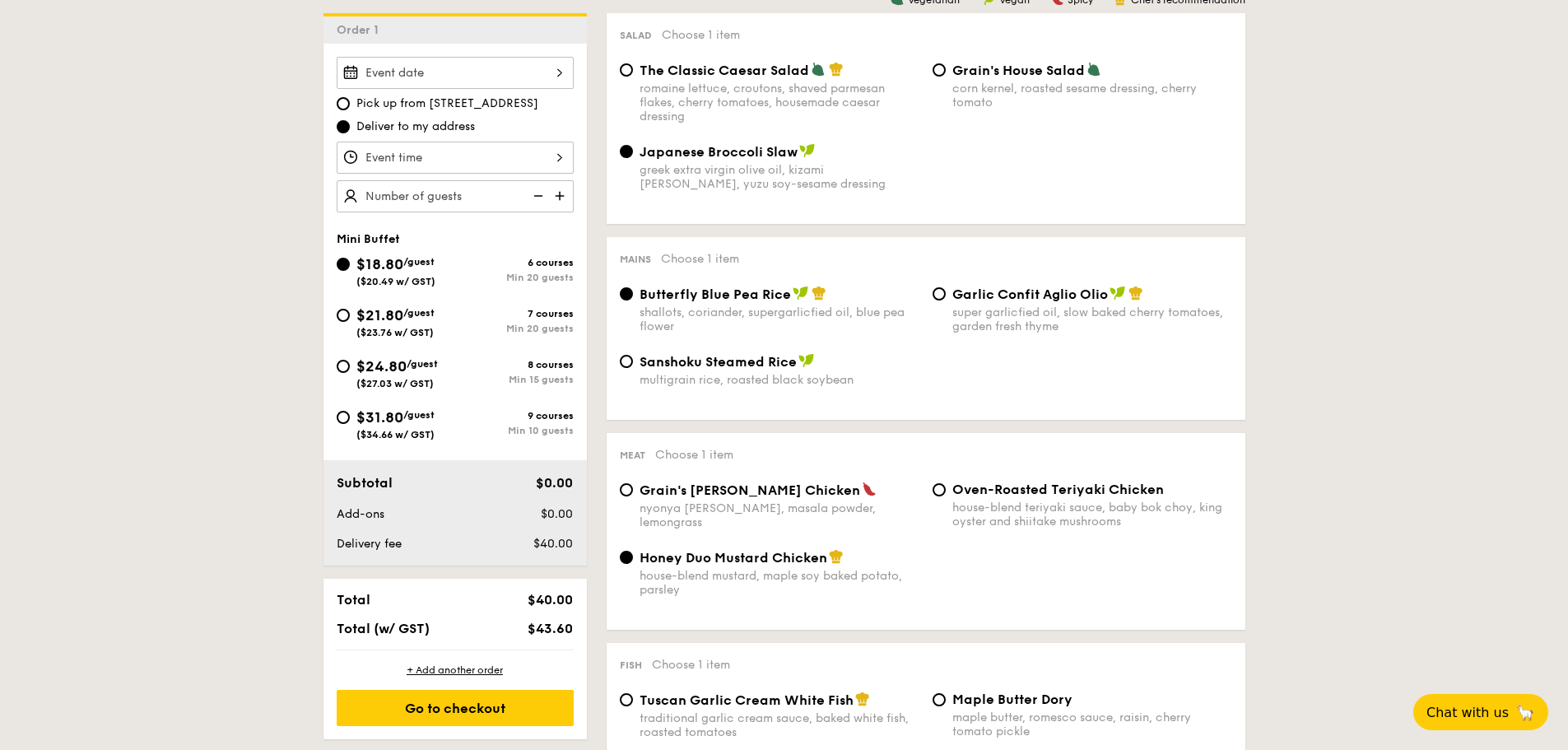
scroll to position [411, 0]
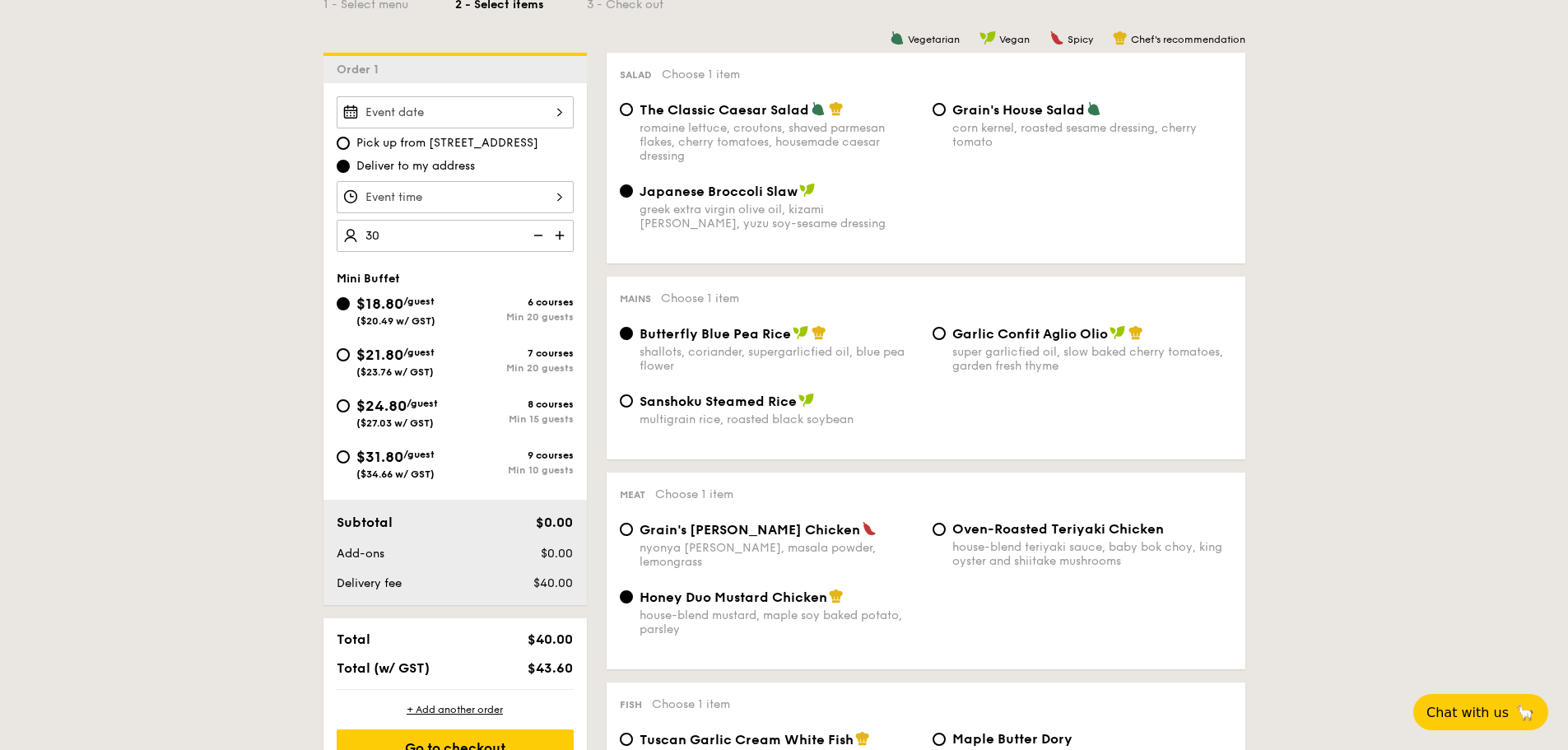
type input "30 guests"
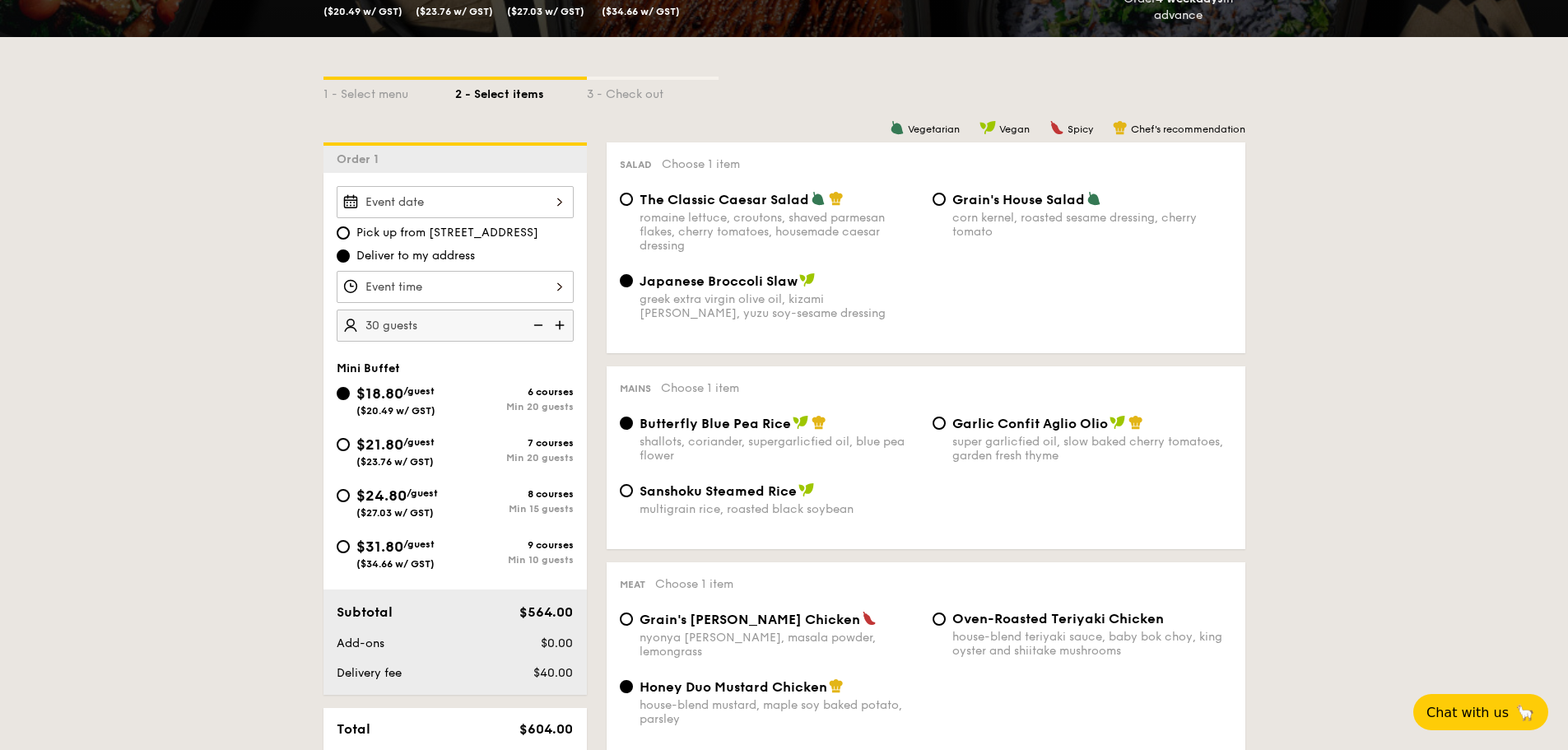
scroll to position [321, 0]
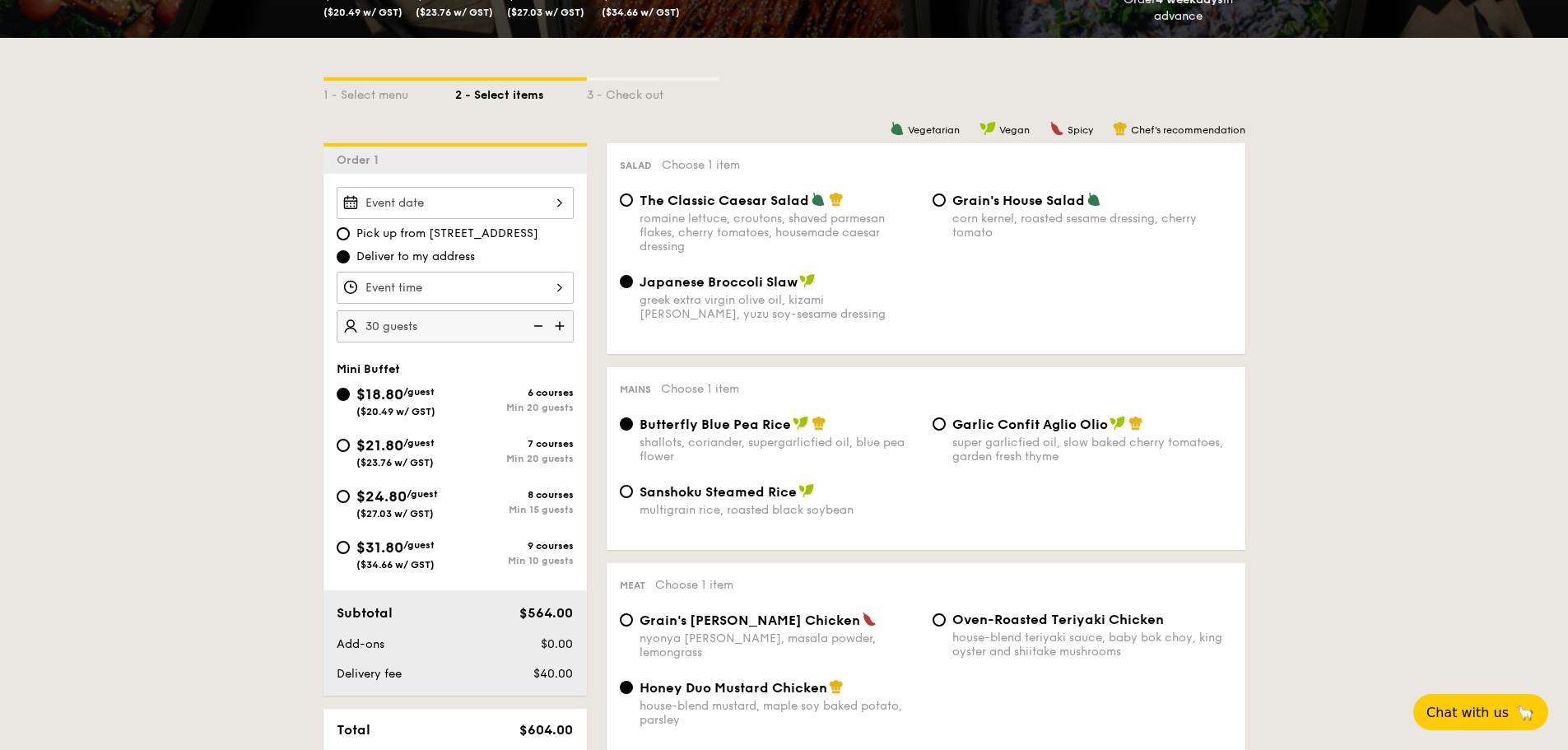
click at [445, 203] on div at bounding box center [456, 202] width 237 height 33
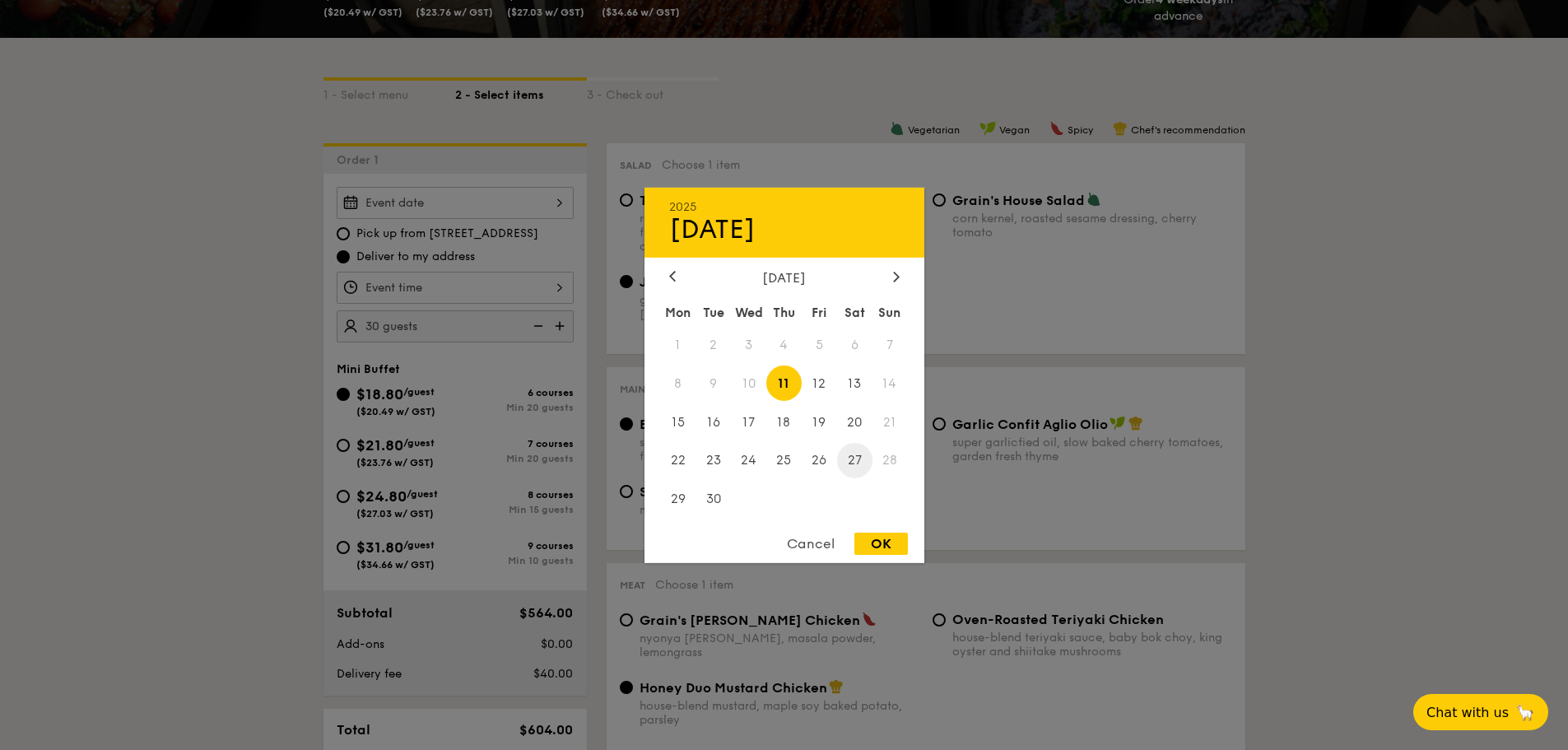
click at [846, 465] on span "27" at bounding box center [855, 461] width 35 height 35
click at [897, 542] on div "OK" at bounding box center [881, 543] width 54 height 22
type input "Sep 27, 2025"
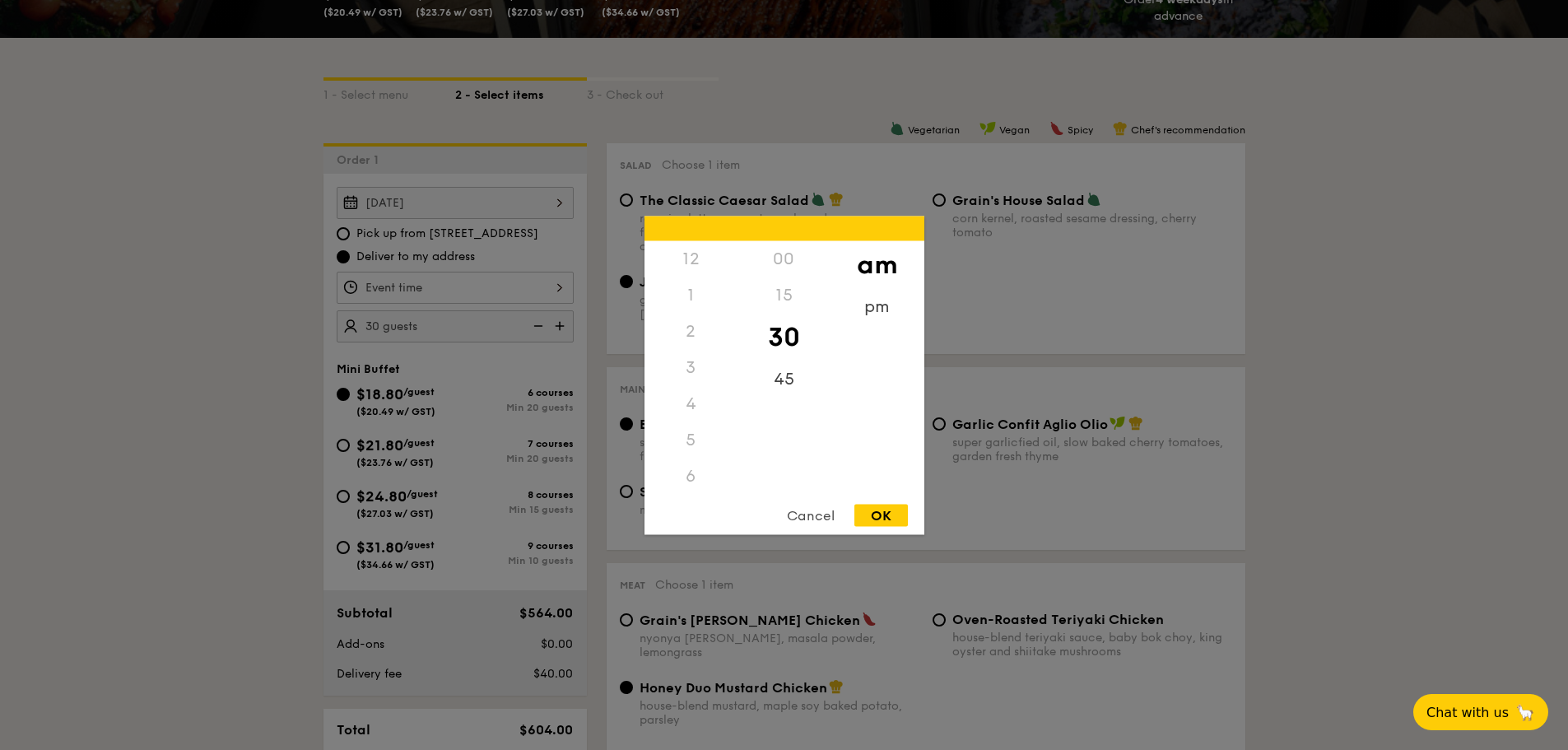
click at [490, 284] on div "12 1 2 3 4 5 6 7 8 9 10 11 00 15 30 45 am pm Cancel OK" at bounding box center [456, 288] width 237 height 33
click at [693, 305] on div "1" at bounding box center [691, 294] width 93 height 36
click at [684, 300] on div "1" at bounding box center [691, 294] width 93 height 36
click at [686, 298] on div "1" at bounding box center [691, 294] width 93 height 36
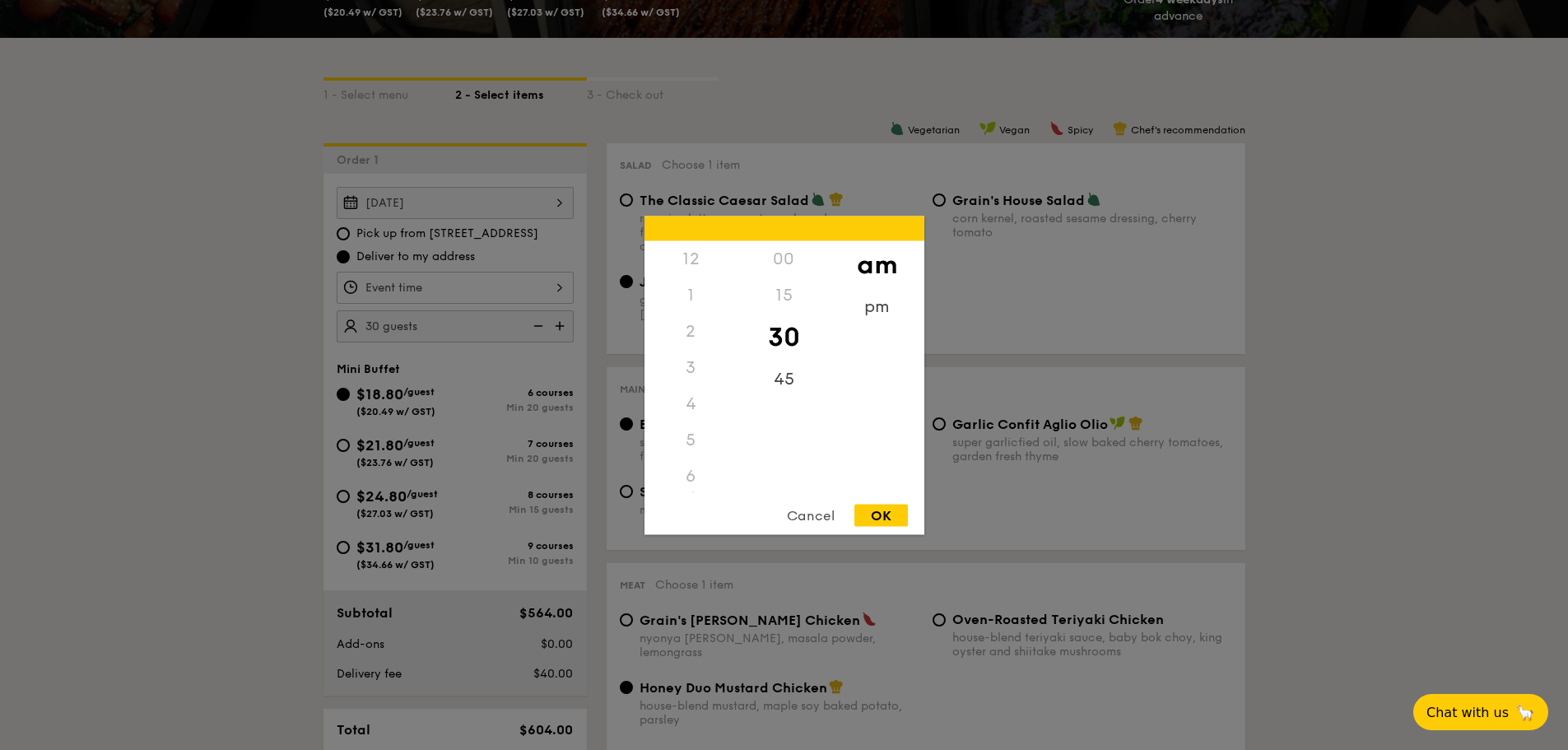
click at [790, 277] on div "15" at bounding box center [784, 294] width 93 height 36
click at [790, 255] on div "00" at bounding box center [784, 258] width 93 height 36
click at [879, 315] on div "pm" at bounding box center [877, 312] width 93 height 47
click at [804, 267] on div "00" at bounding box center [784, 264] width 93 height 47
click at [678, 295] on div "1" at bounding box center [691, 300] width 93 height 47
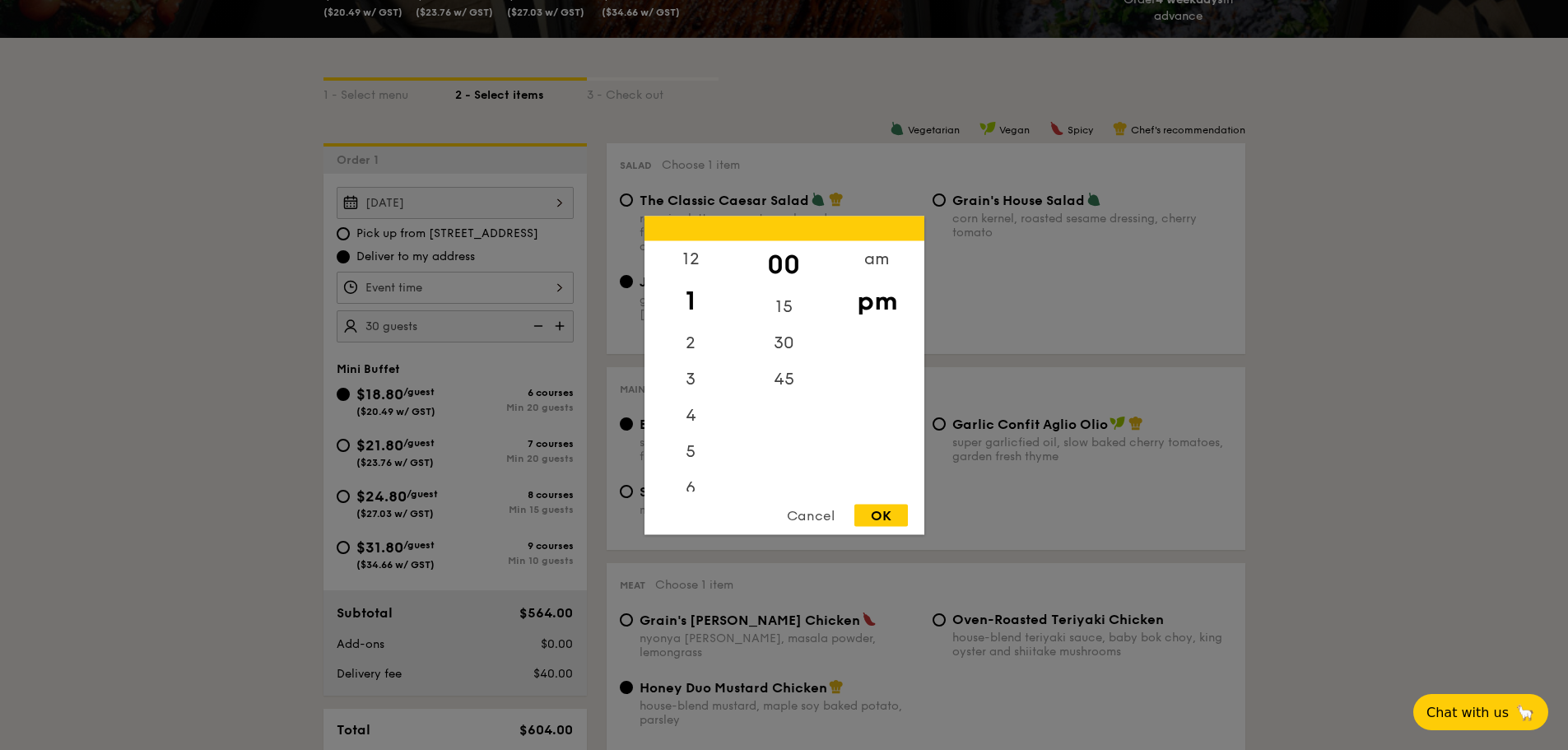
click at [899, 521] on div "OK" at bounding box center [881, 514] width 54 height 22
type input "1:00PM"
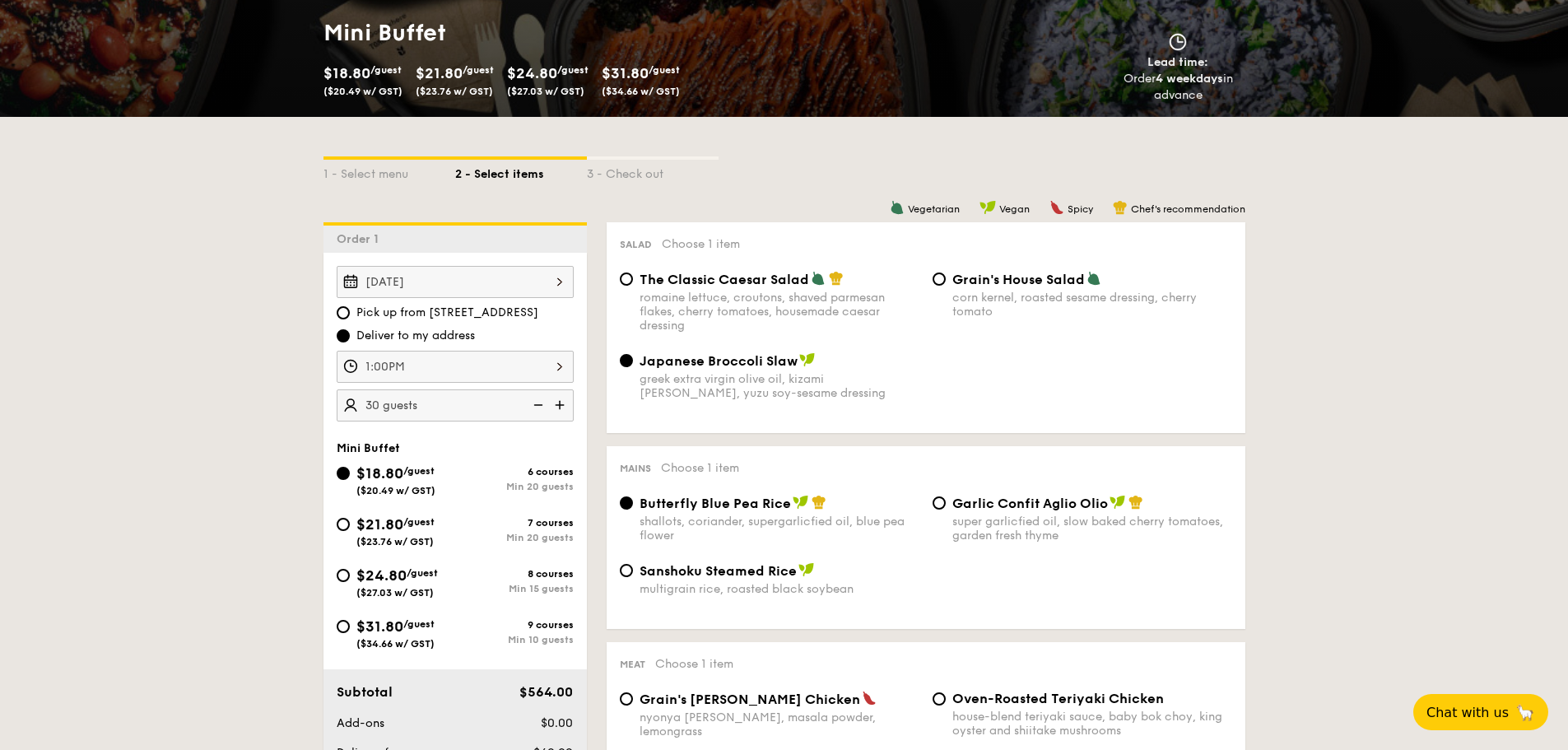
scroll to position [576, 0]
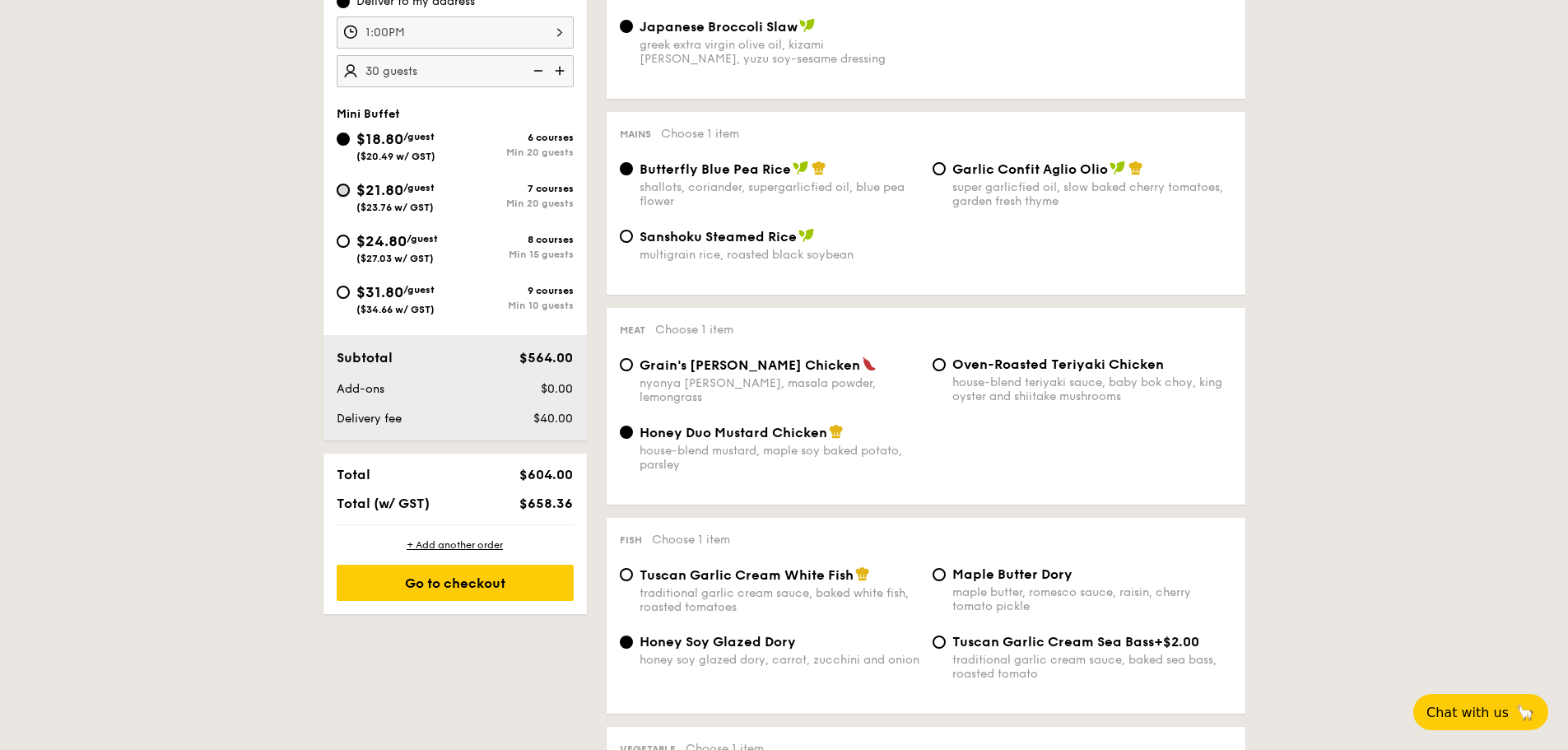
click at [340, 186] on input "$21.80 /guest ($23.76 w/ GST) 7 courses Min 20 guests" at bounding box center [343, 190] width 13 height 13
radio input "true"
radio input "false"
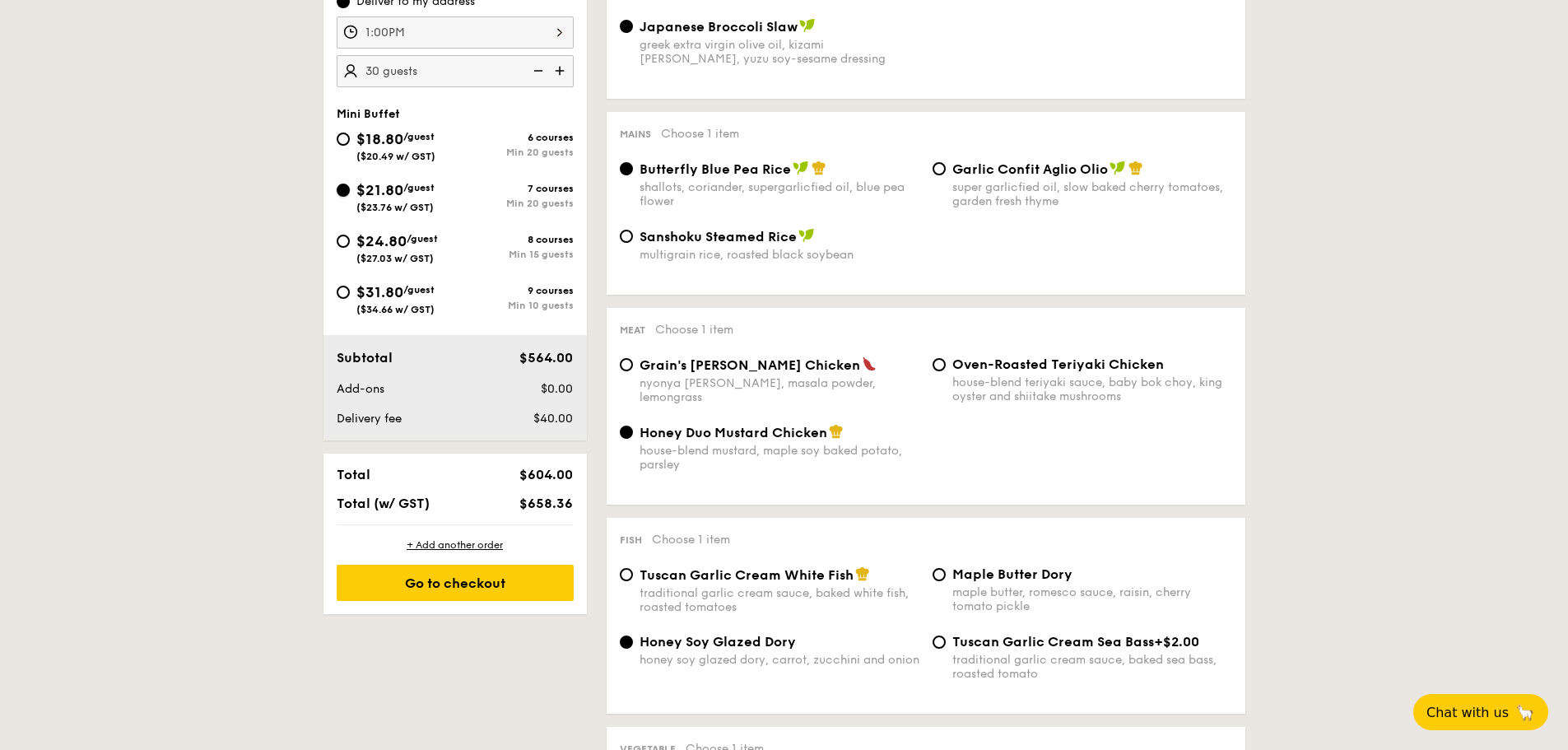
radio input "true"
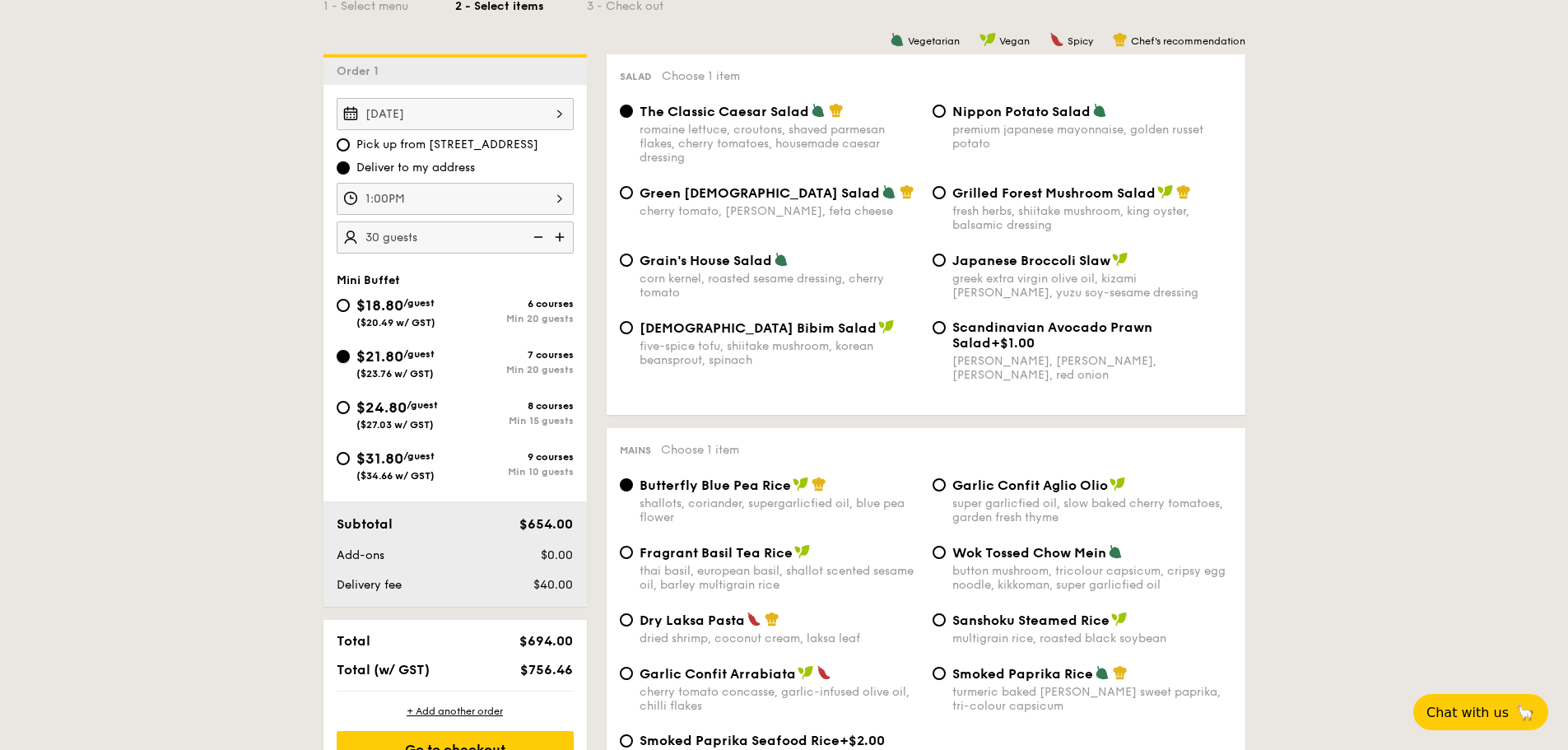
scroll to position [411, 0]
click at [369, 302] on span "$18.80" at bounding box center [379, 303] width 47 height 18
click at [350, 302] on input "$18.80 /guest ($20.49 w/ GST) 6 courses Min 20 guests" at bounding box center [343, 303] width 13 height 13
radio input "true"
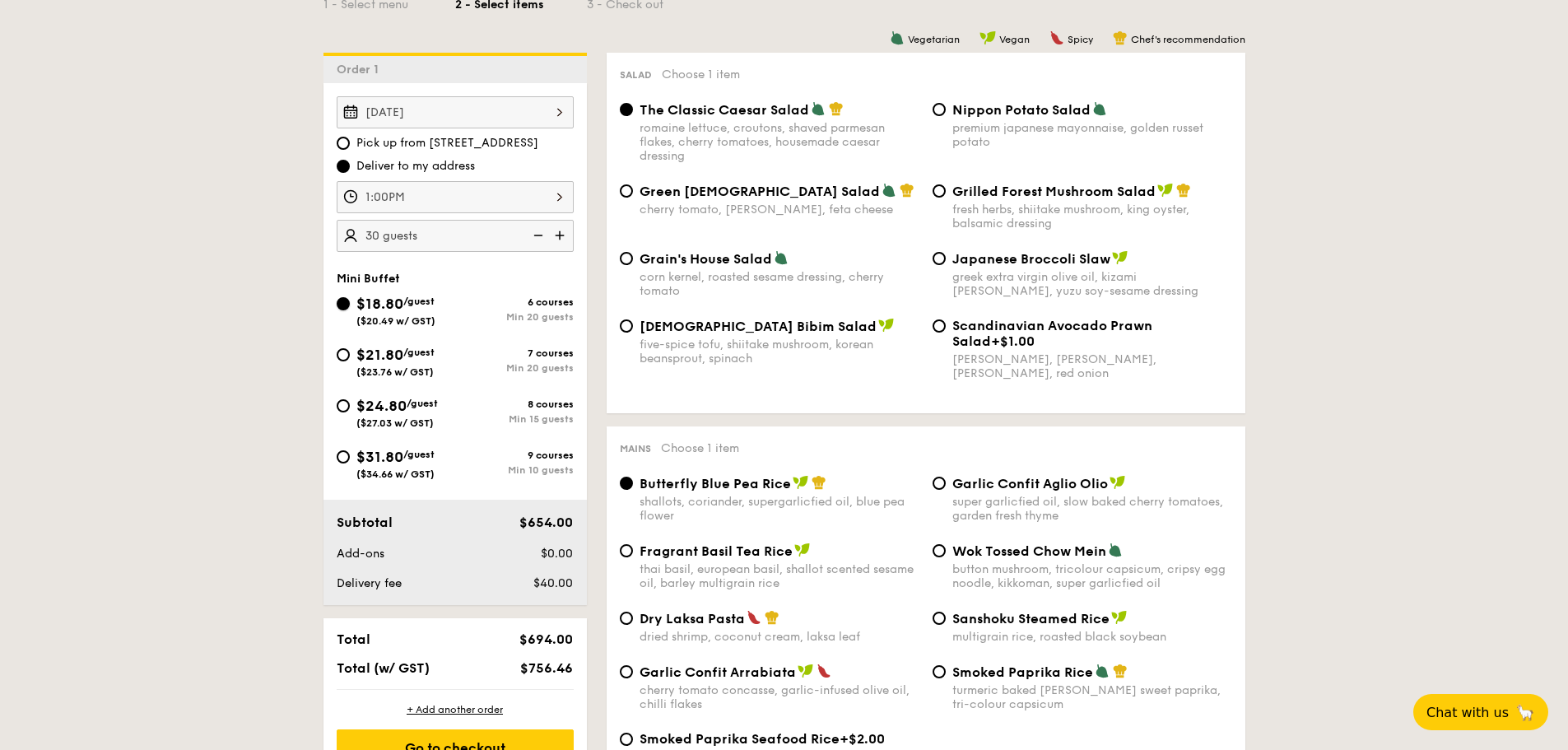
radio input "true"
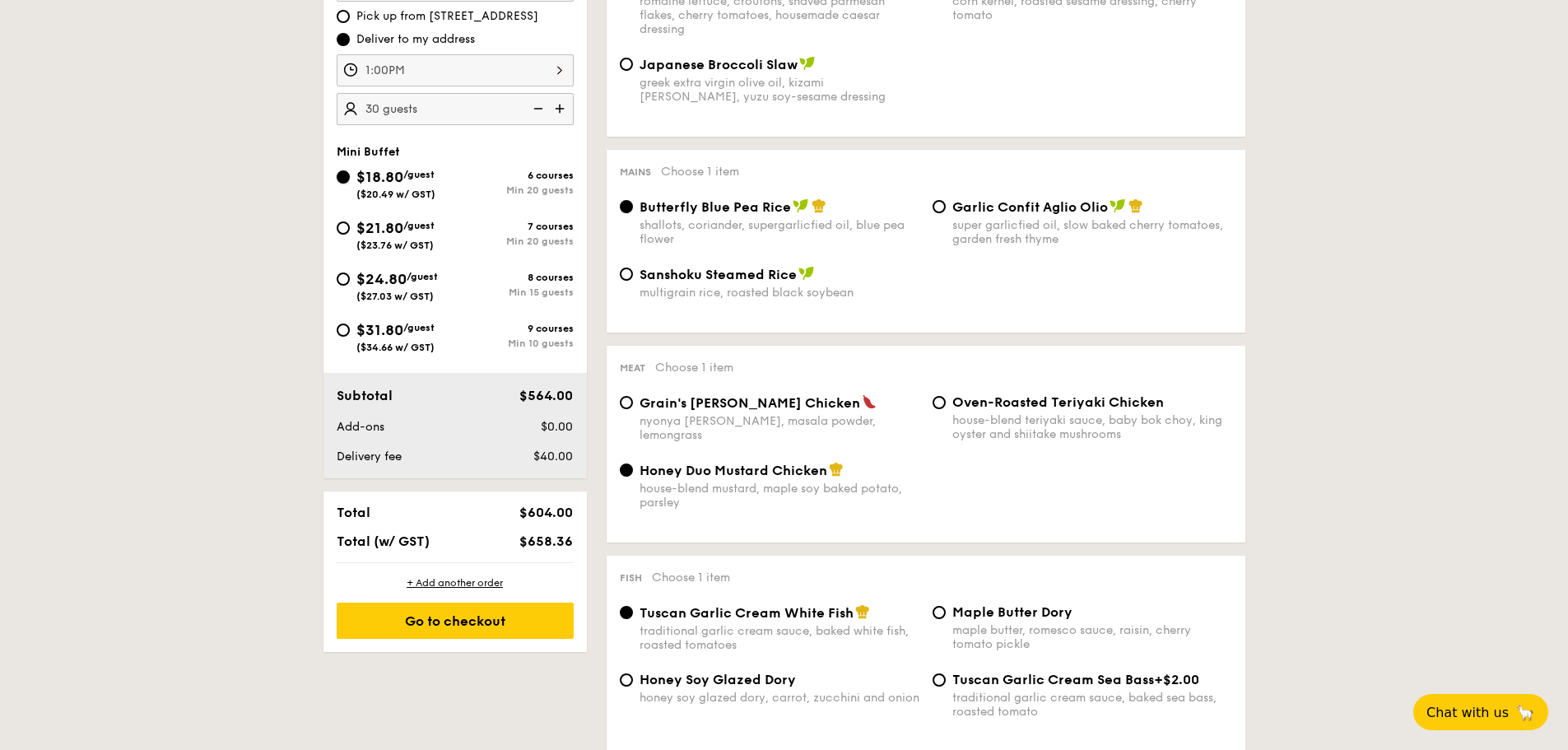
scroll to position [329, 0]
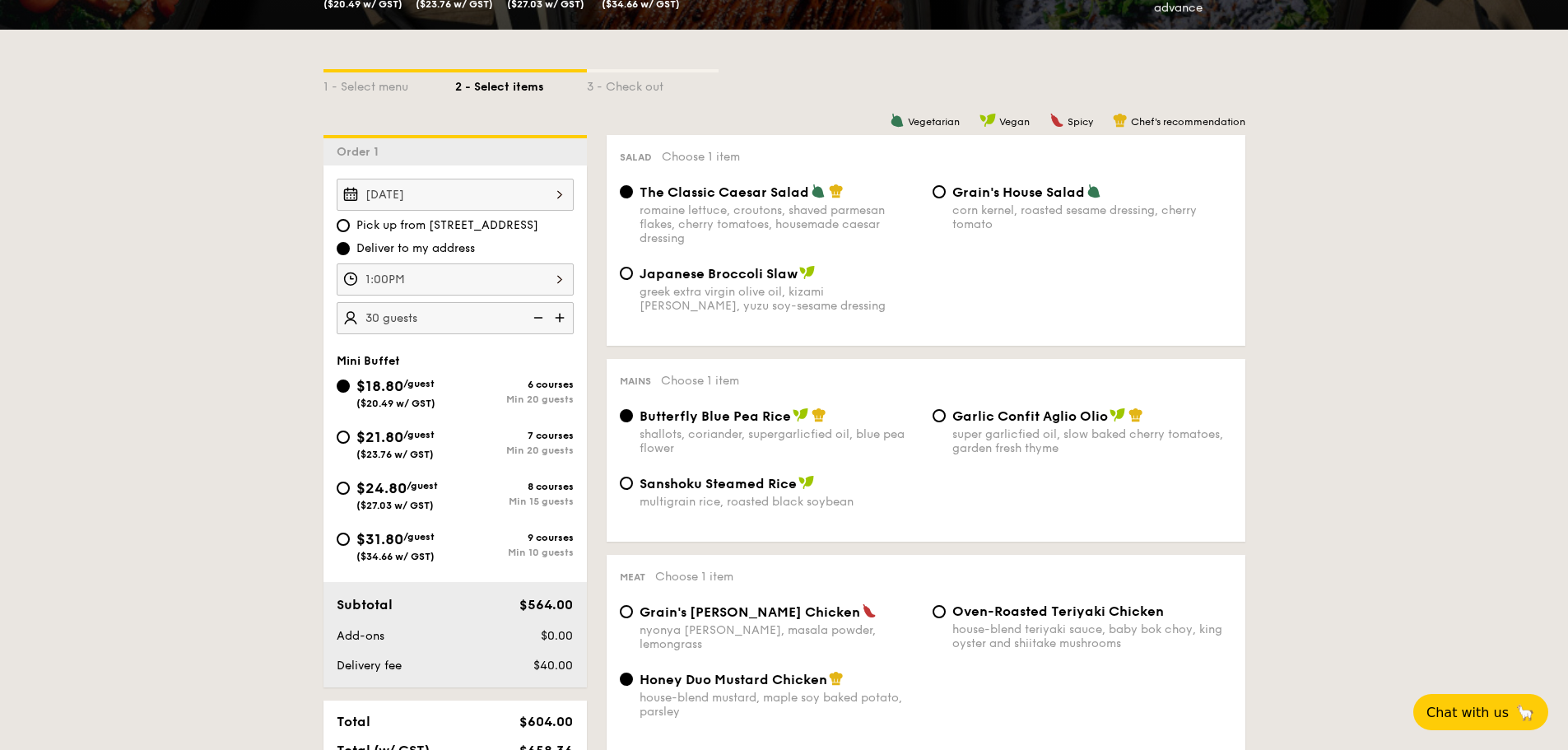
click at [394, 447] on div "$21.80 /guest ($23.76 w/ GST)" at bounding box center [395, 442] width 78 height 34
click at [350, 443] on input "$21.80 /guest ($23.76 w/ GST) 7 courses Min 20 guests" at bounding box center [343, 437] width 13 height 13
radio input "true"
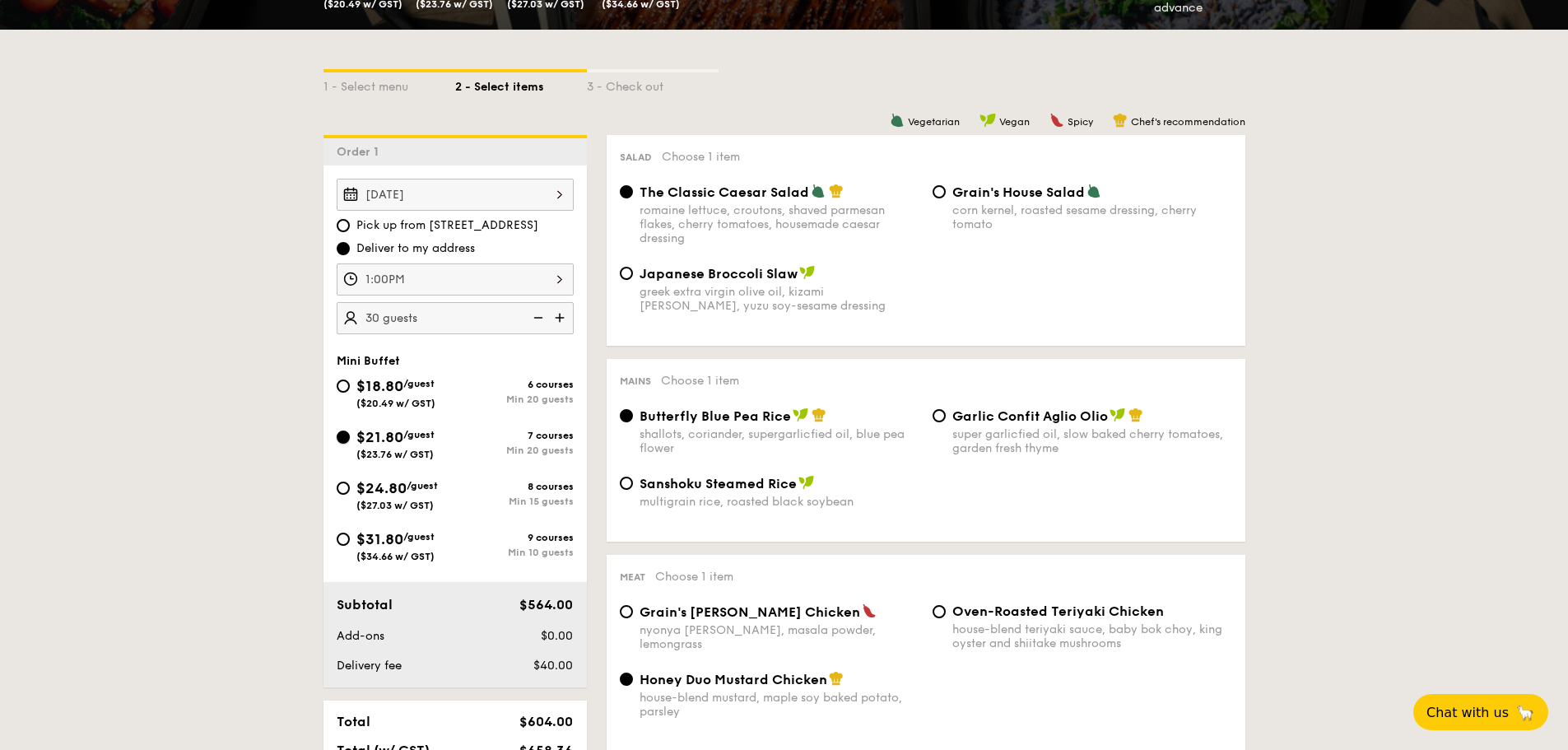
radio input "false"
radio input "true"
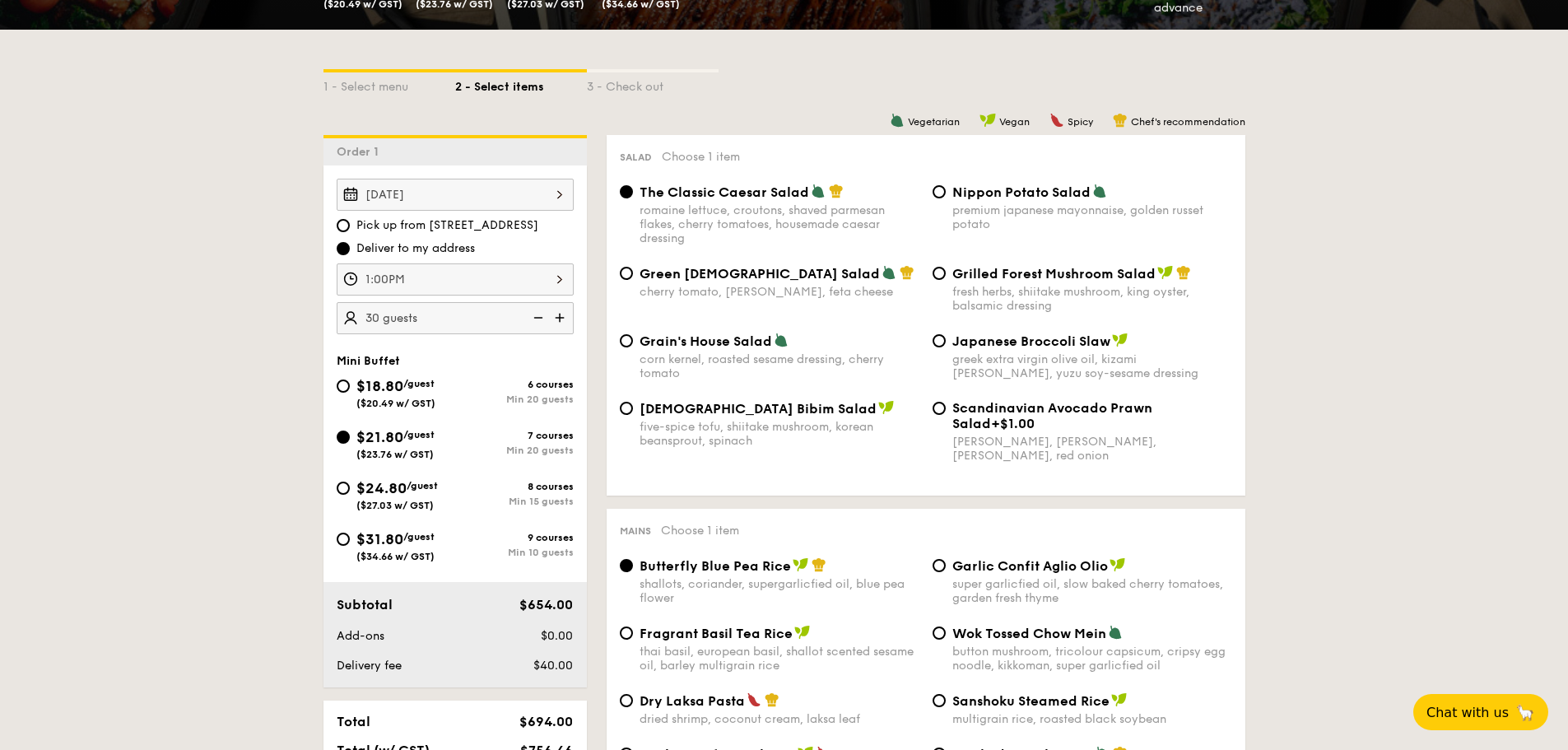
click at [394, 391] on span "$18.80" at bounding box center [379, 386] width 47 height 18
click at [350, 391] on input "$18.80 /guest ($20.49 w/ GST) 6 courses Min 20 guests" at bounding box center [343, 385] width 13 height 13
radio input "true"
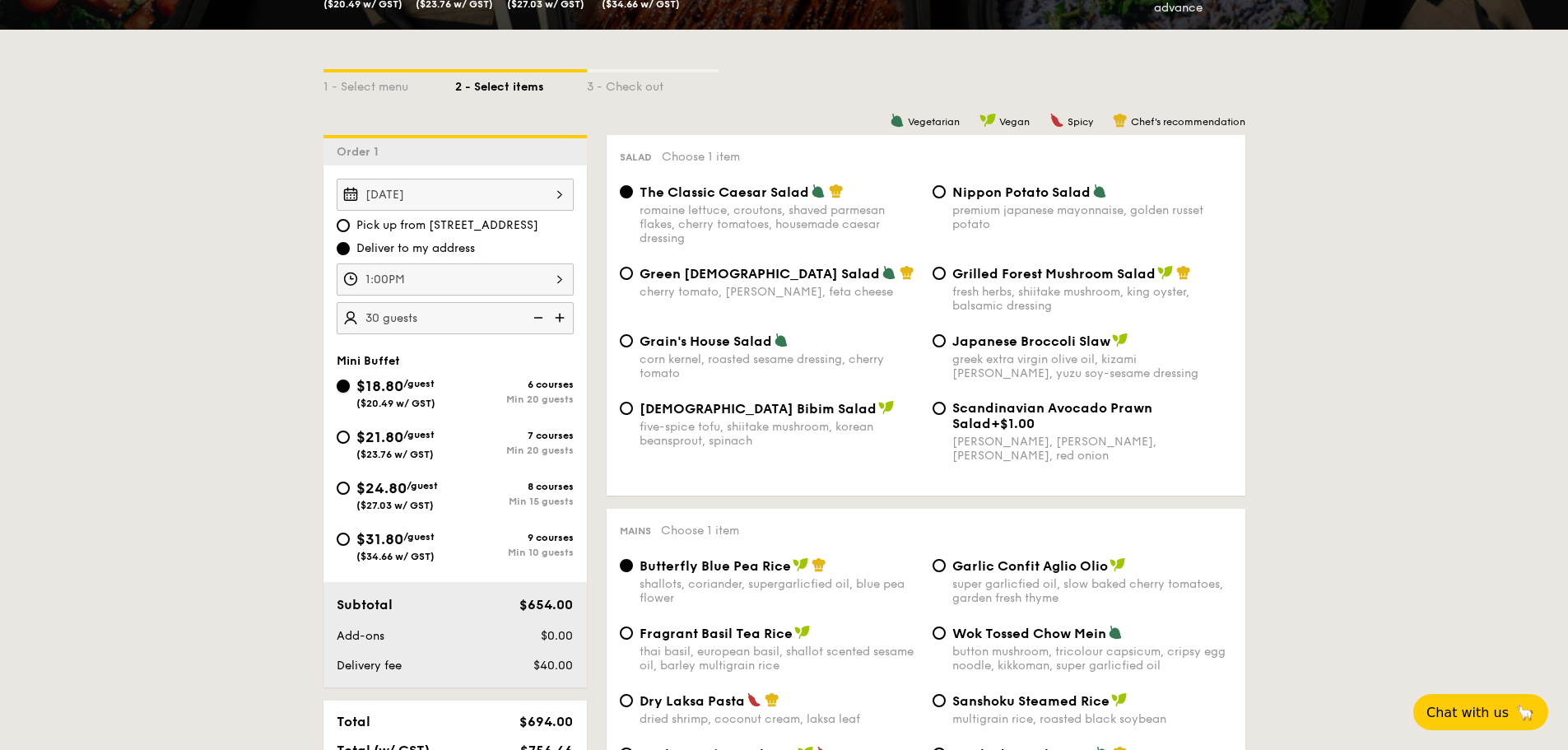
radio input "true"
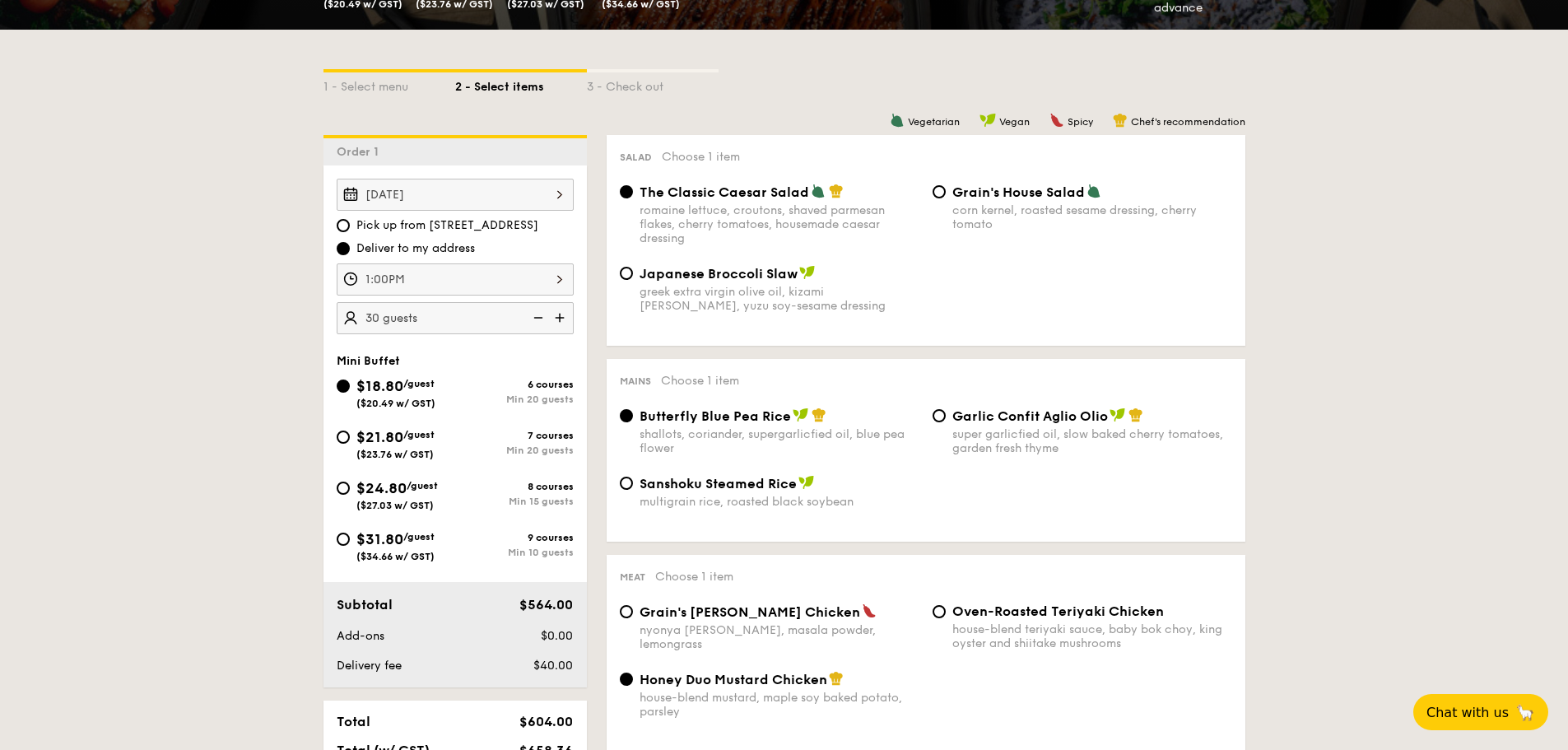
click at [361, 388] on span "$18.80" at bounding box center [379, 386] width 47 height 18
click at [350, 388] on input "$18.80 /guest ($20.49 w/ GST) 6 courses Min 20 guests" at bounding box center [343, 385] width 13 height 13
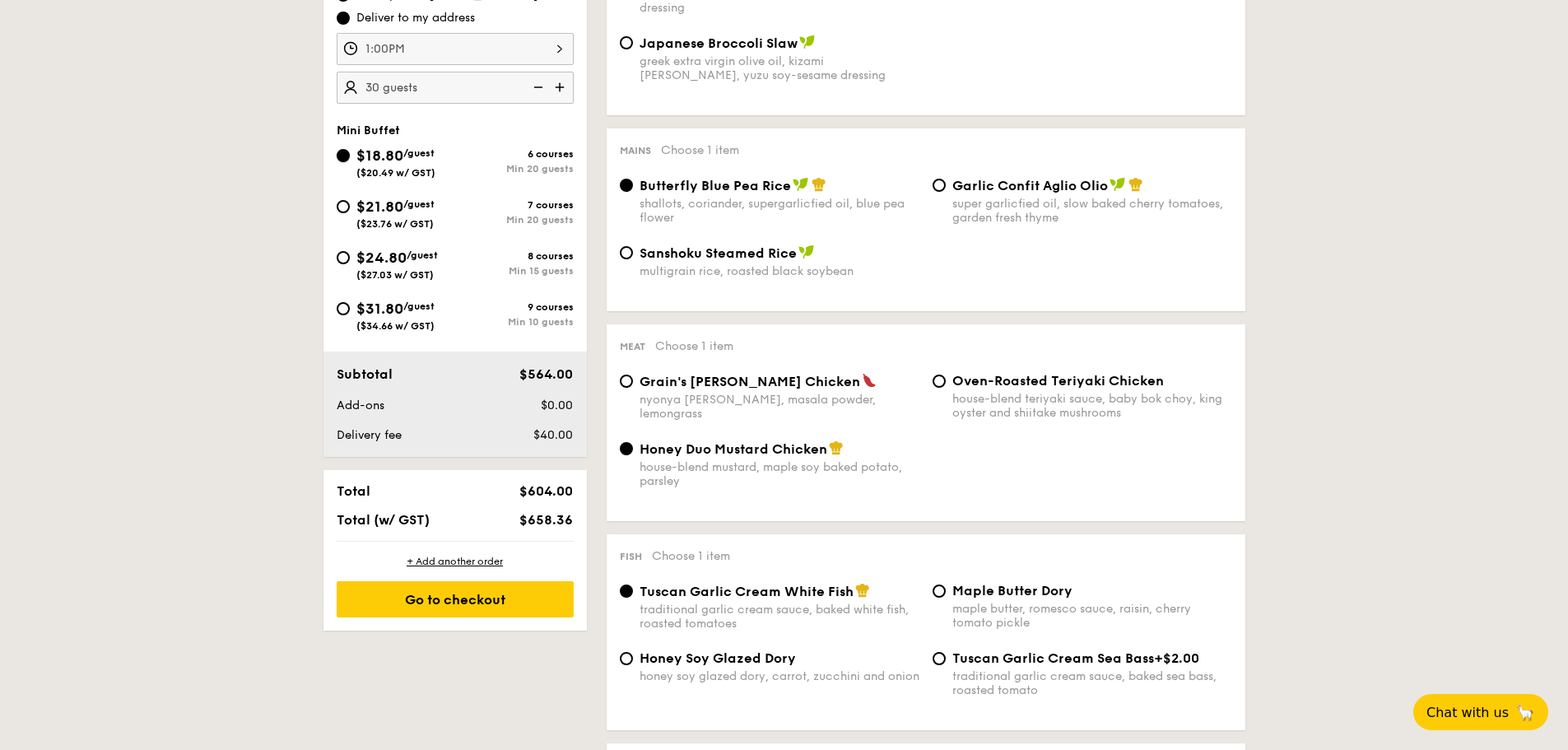
scroll to position [576, 0]
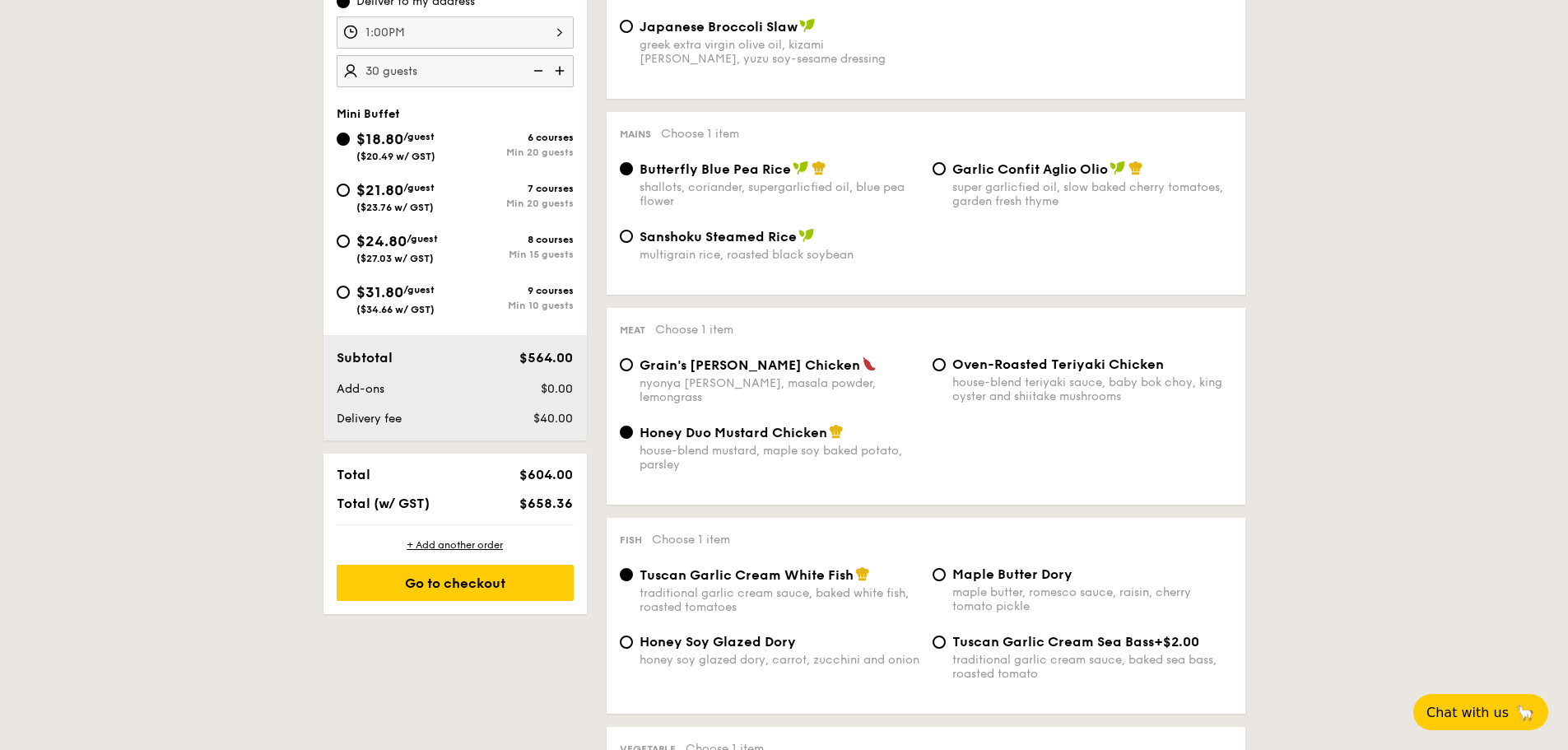
click at [328, 200] on div "Mini Buffet $18.80 /guest ($20.49 w/ GST) 6 courses Min 20 guests $21.80 /guest…" at bounding box center [456, 220] width 264 height 225
click at [343, 193] on input "$21.80 /guest ($23.76 w/ GST) 7 courses Min 20 guests" at bounding box center [343, 190] width 13 height 13
radio input "true"
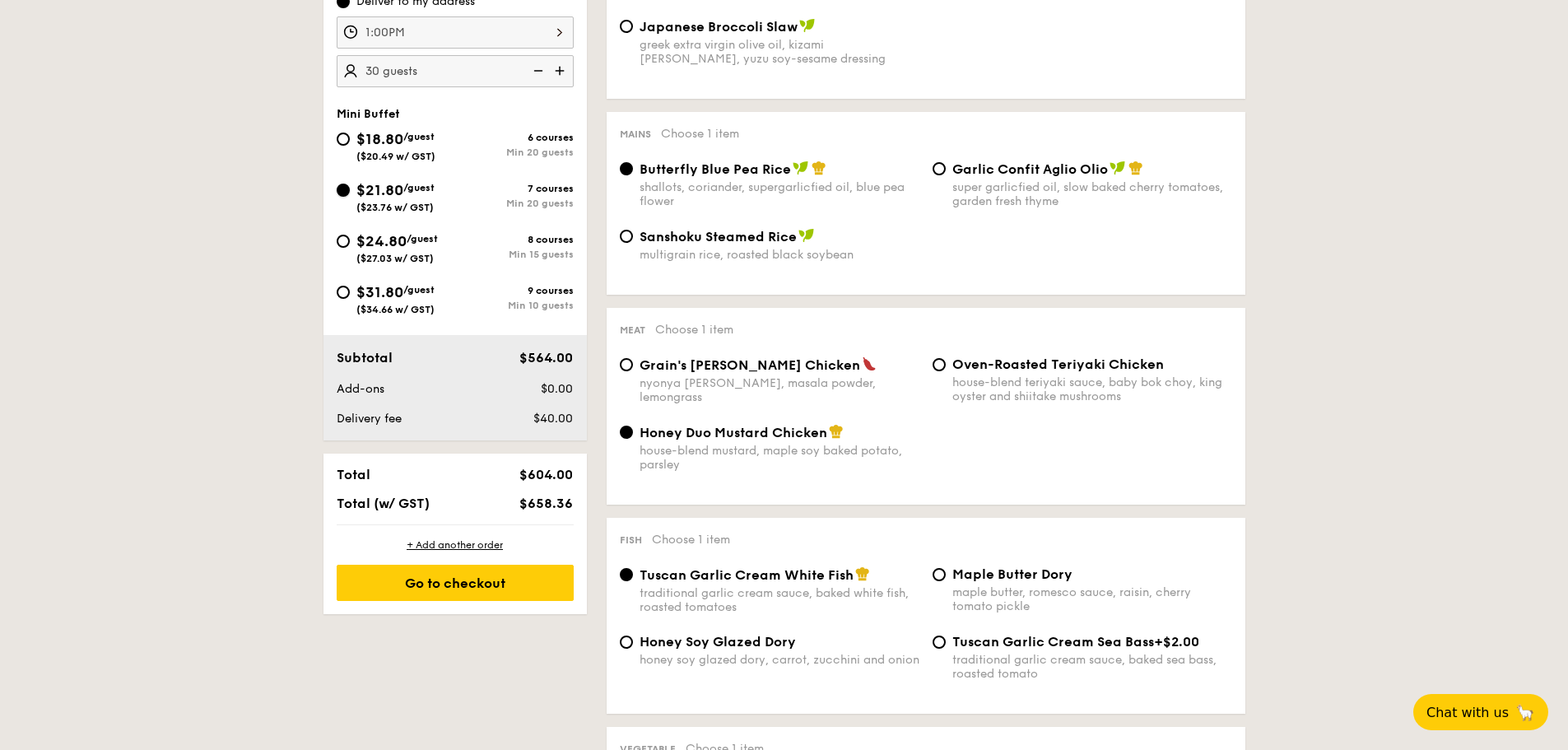
radio input "false"
radio input "true"
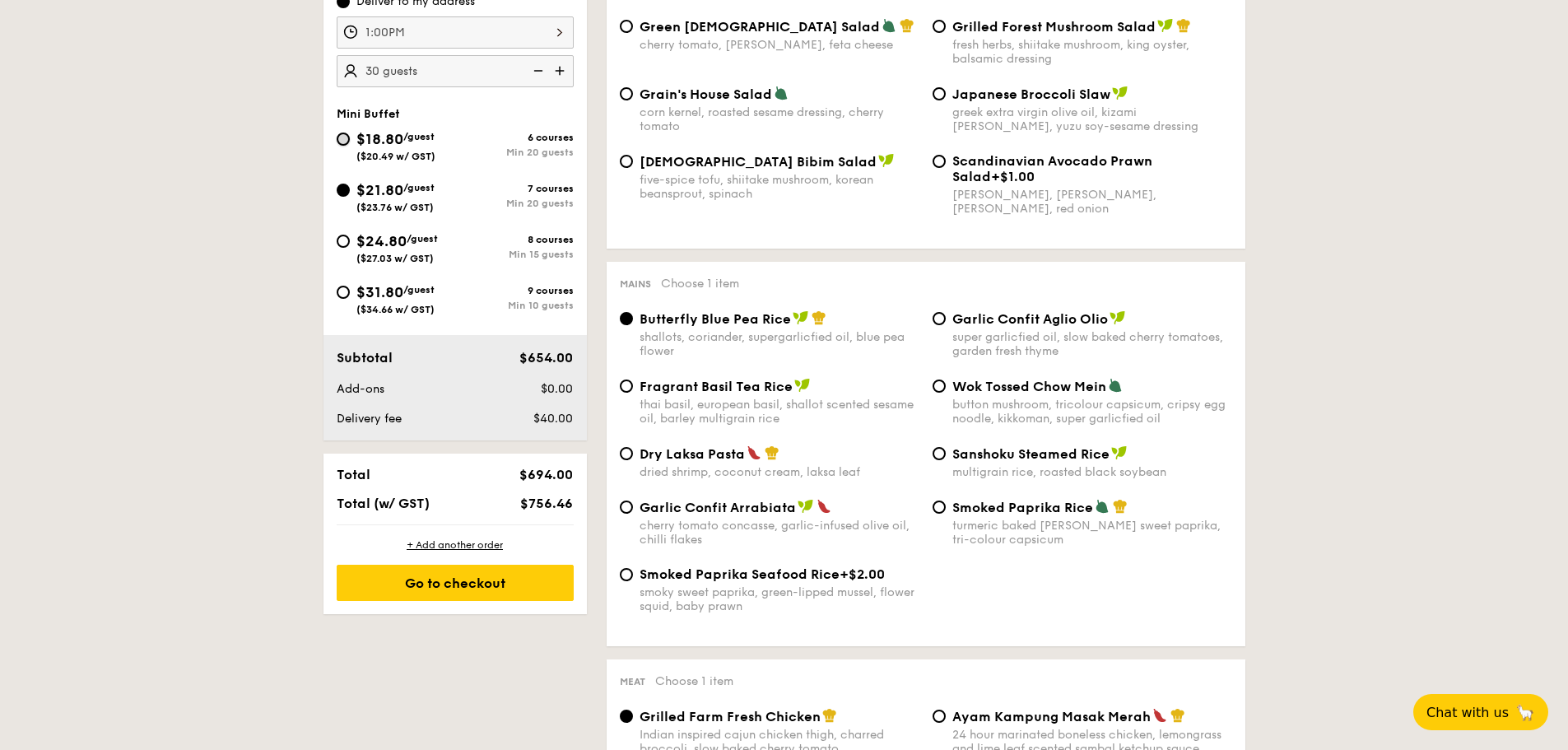
click at [346, 135] on input "$18.80 /guest ($20.49 w/ GST) 6 courses Min 20 guests" at bounding box center [343, 139] width 13 height 13
radio input "true"
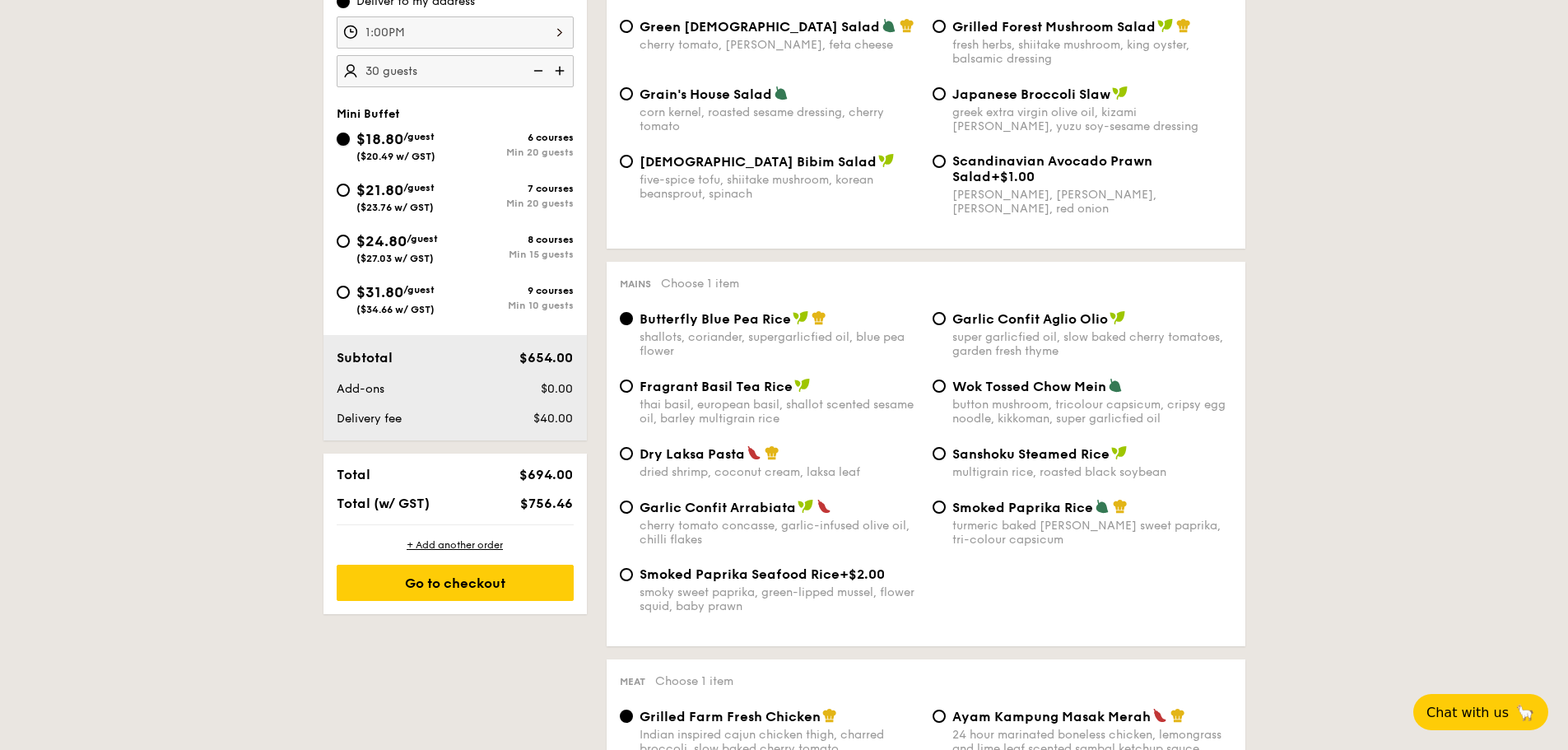
radio input "true"
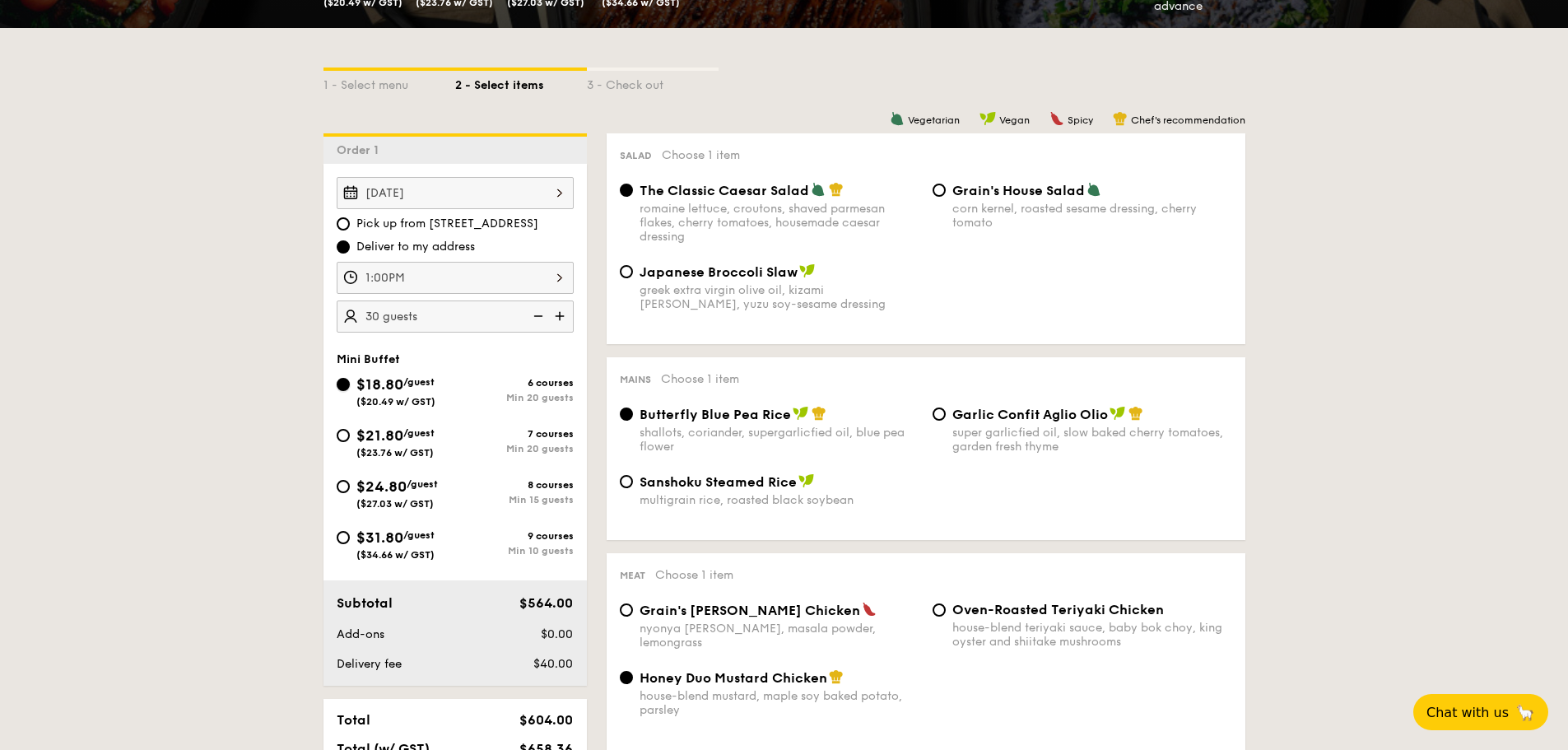
scroll to position [329, 0]
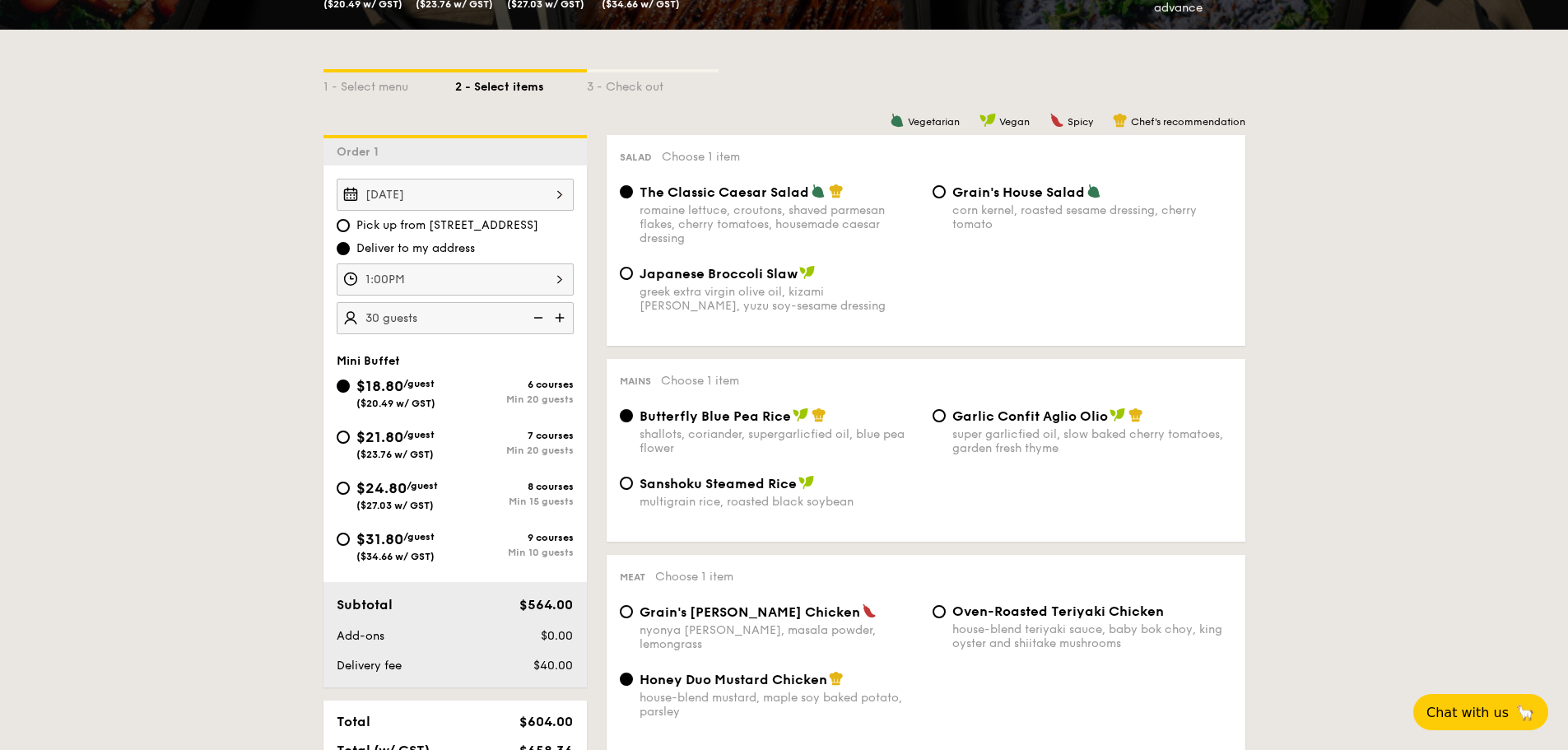
click at [733, 311] on div "greek extra virgin olive oil, kizami nori, ginger, yuzu soy-sesame dressing" at bounding box center [779, 299] width 280 height 28
click at [633, 280] on input "Japanese Broccoli Slaw greek extra virgin olive oil, kizami nori, ginger, yuzu …" at bounding box center [626, 273] width 13 height 13
radio input "true"
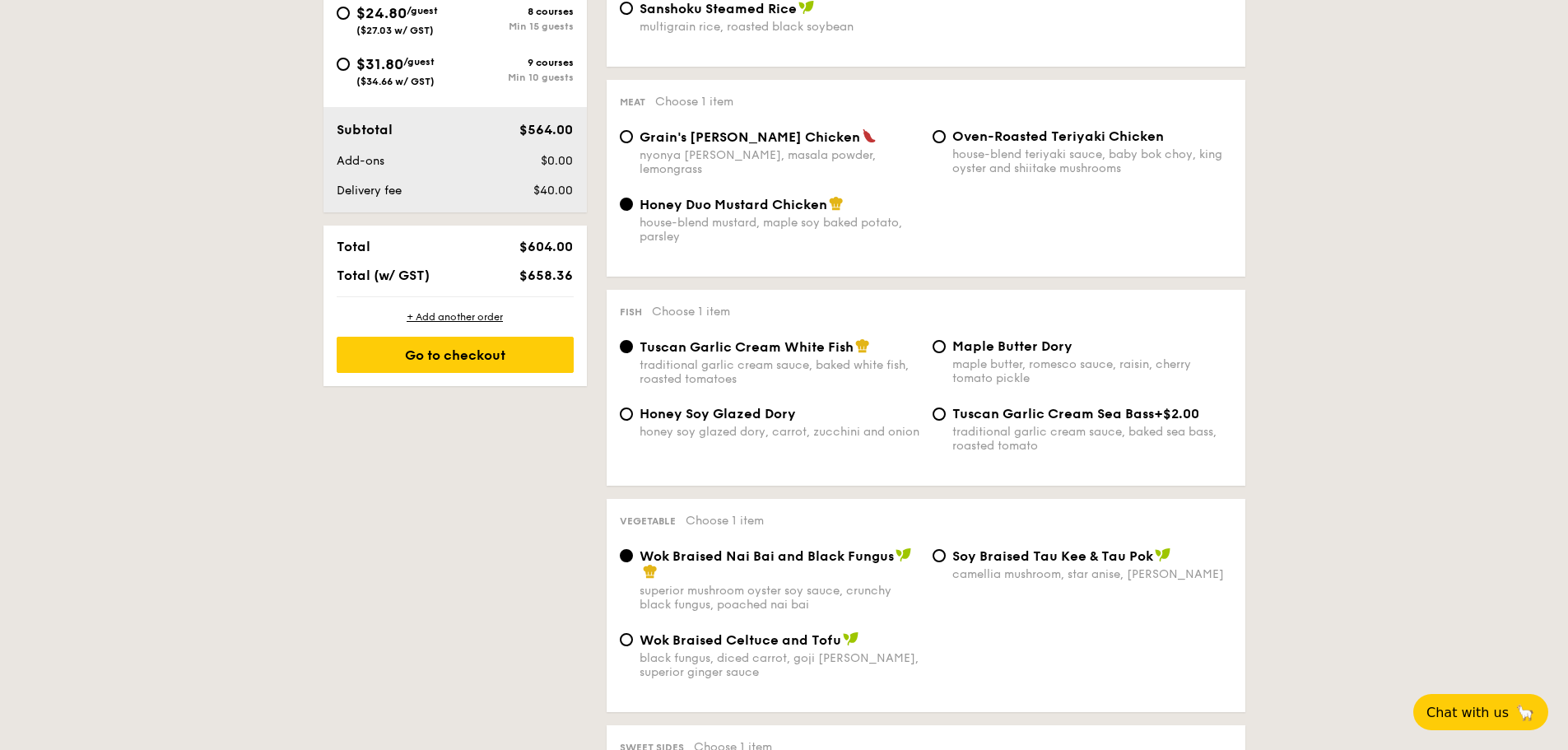
scroll to position [823, 0]
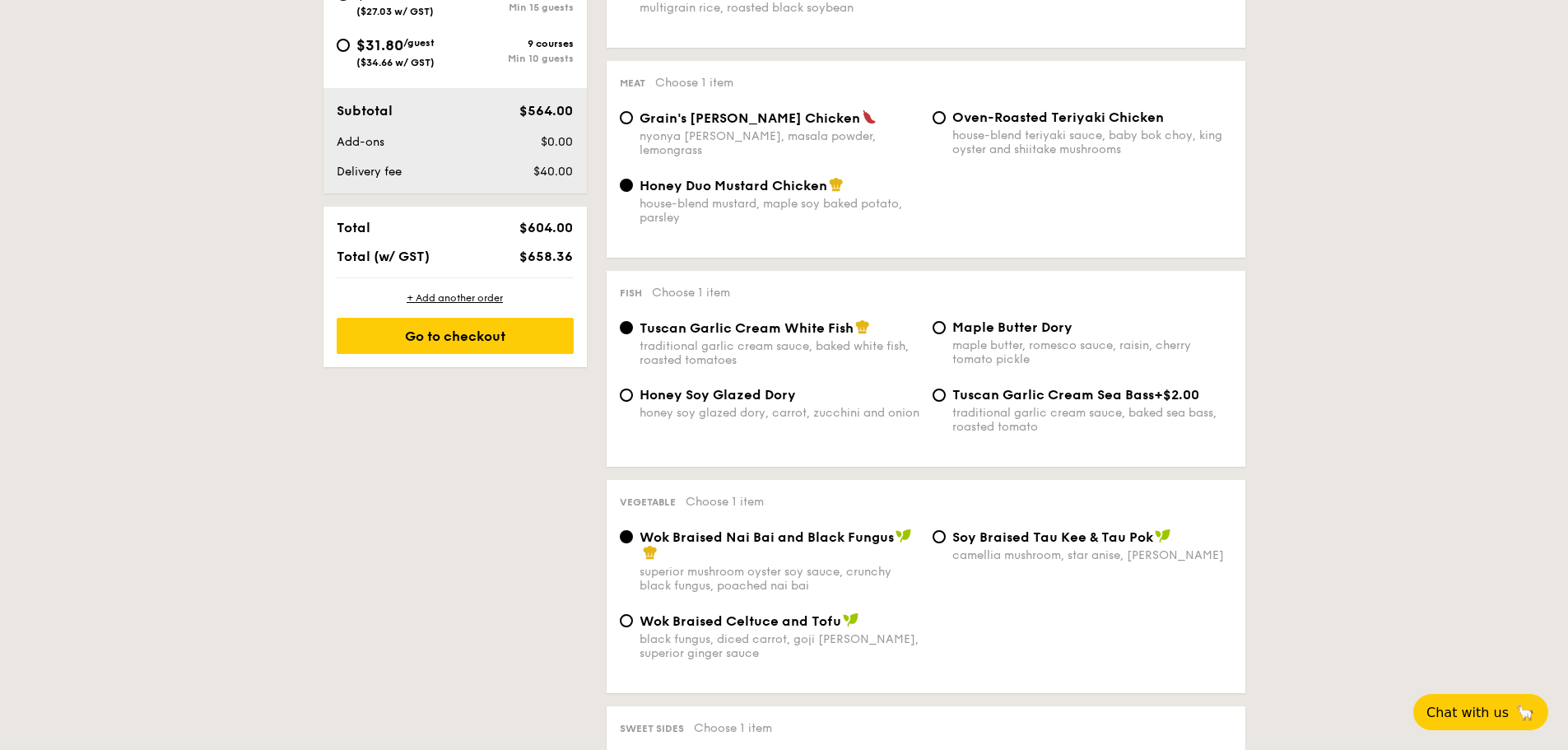
click at [1021, 331] on span "Maple Butter Dory" at bounding box center [1012, 327] width 120 height 16
click at [945, 331] on input "Maple Butter Dory maple butter, romesco sauce, raisin, cherry tomato pickle" at bounding box center [938, 327] width 13 height 13
radio input "true"
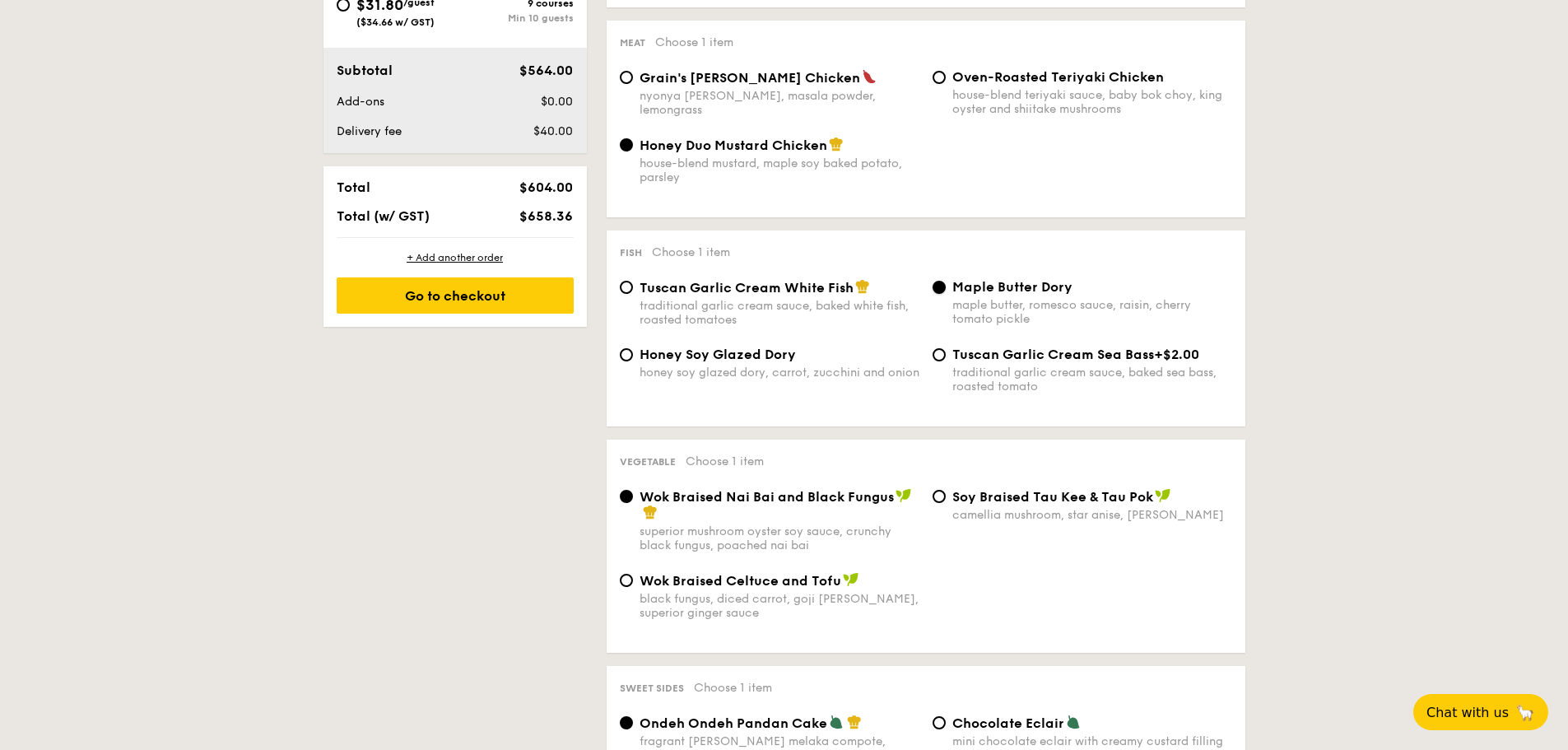
scroll to position [987, 0]
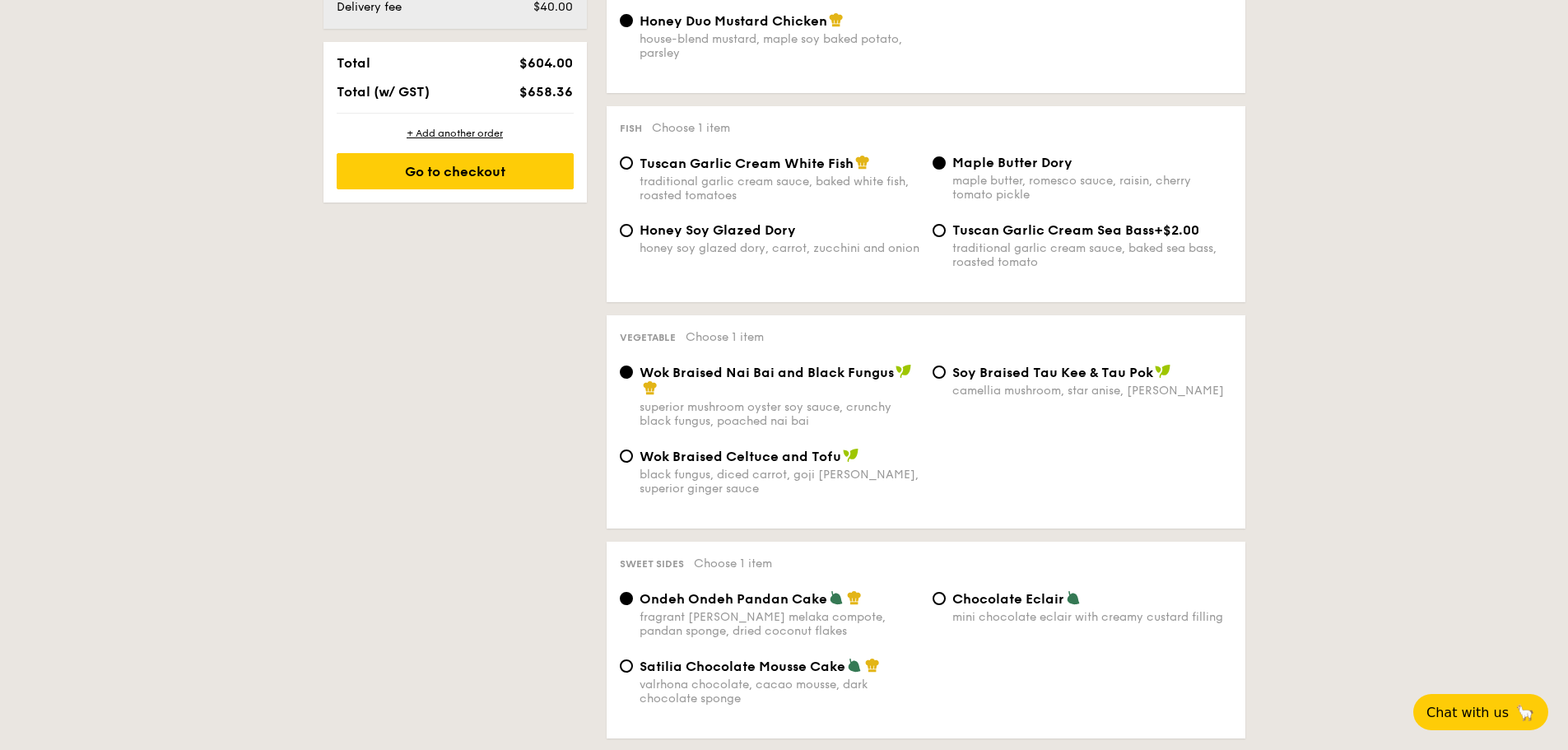
click at [609, 244] on div "Fish Choose 1 item Tuscan Garlic Cream White Fish traditional garlic cream sauc…" at bounding box center [926, 204] width 638 height 196
click at [699, 243] on div "honey soy glazed dory, carrot, zucchini and onion" at bounding box center [779, 248] width 280 height 14
click at [633, 237] on input "Honey Soy Glazed Dory honey soy glazed dory, carrot, zucchini and onion" at bounding box center [626, 230] width 13 height 13
radio input "true"
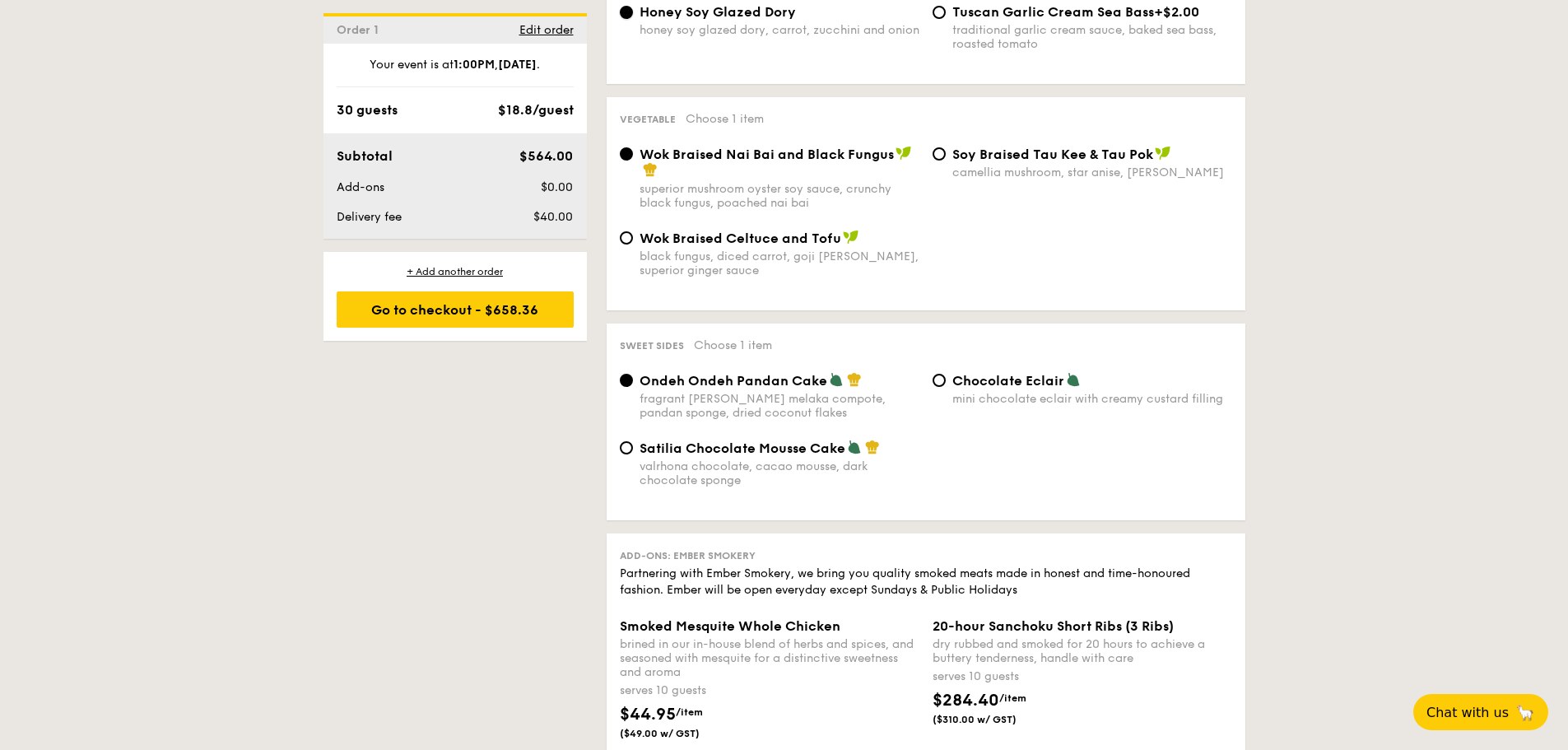
scroll to position [1234, 0]
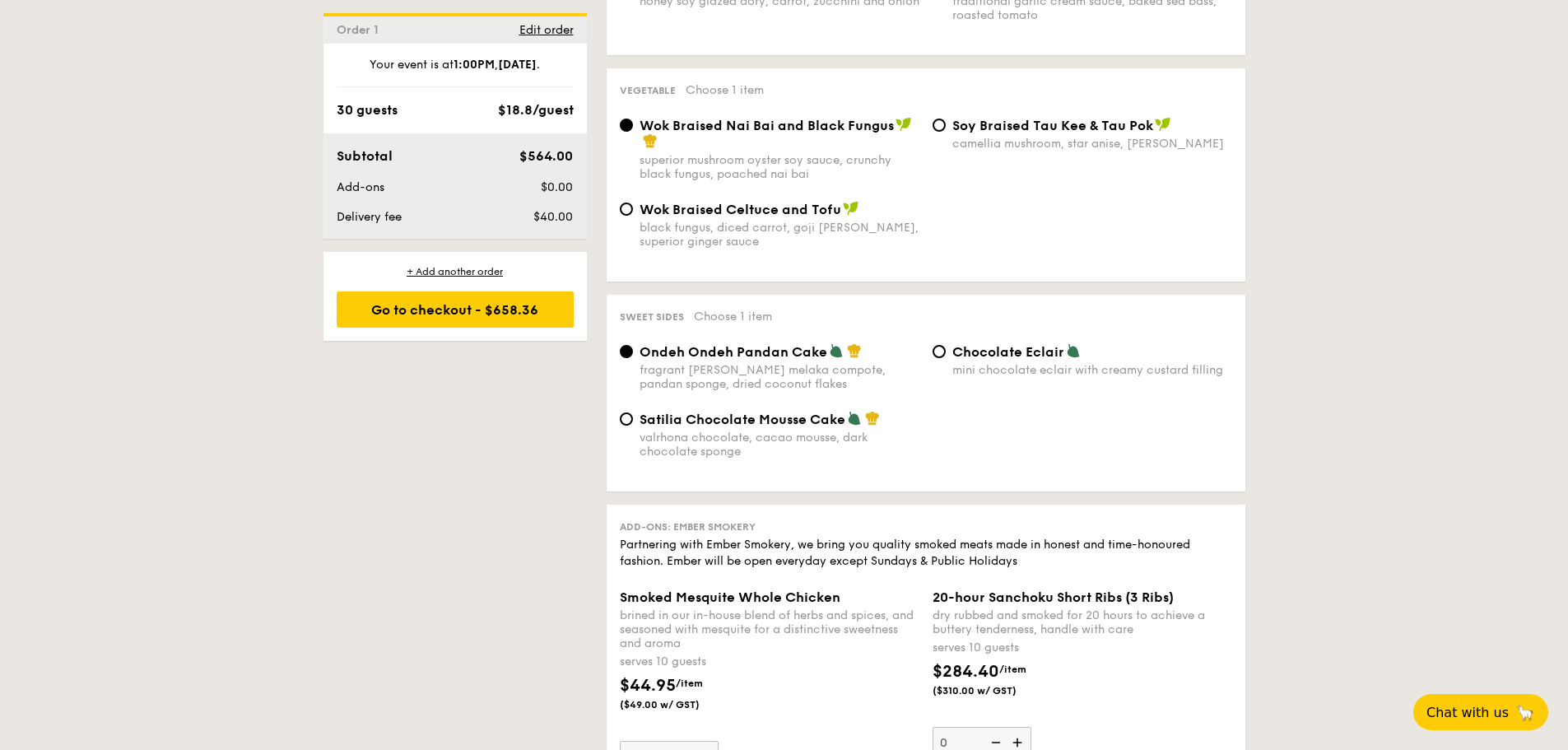
click at [772, 441] on div "valrhona chocolate, cacao mousse, dark chocolate sponge" at bounding box center [779, 445] width 280 height 28
click at [633, 426] on input "Satilia Chocolate Mousse Cake valrhona chocolate, cacao mousse, dark chocolate …" at bounding box center [626, 419] width 13 height 13
radio input "true"
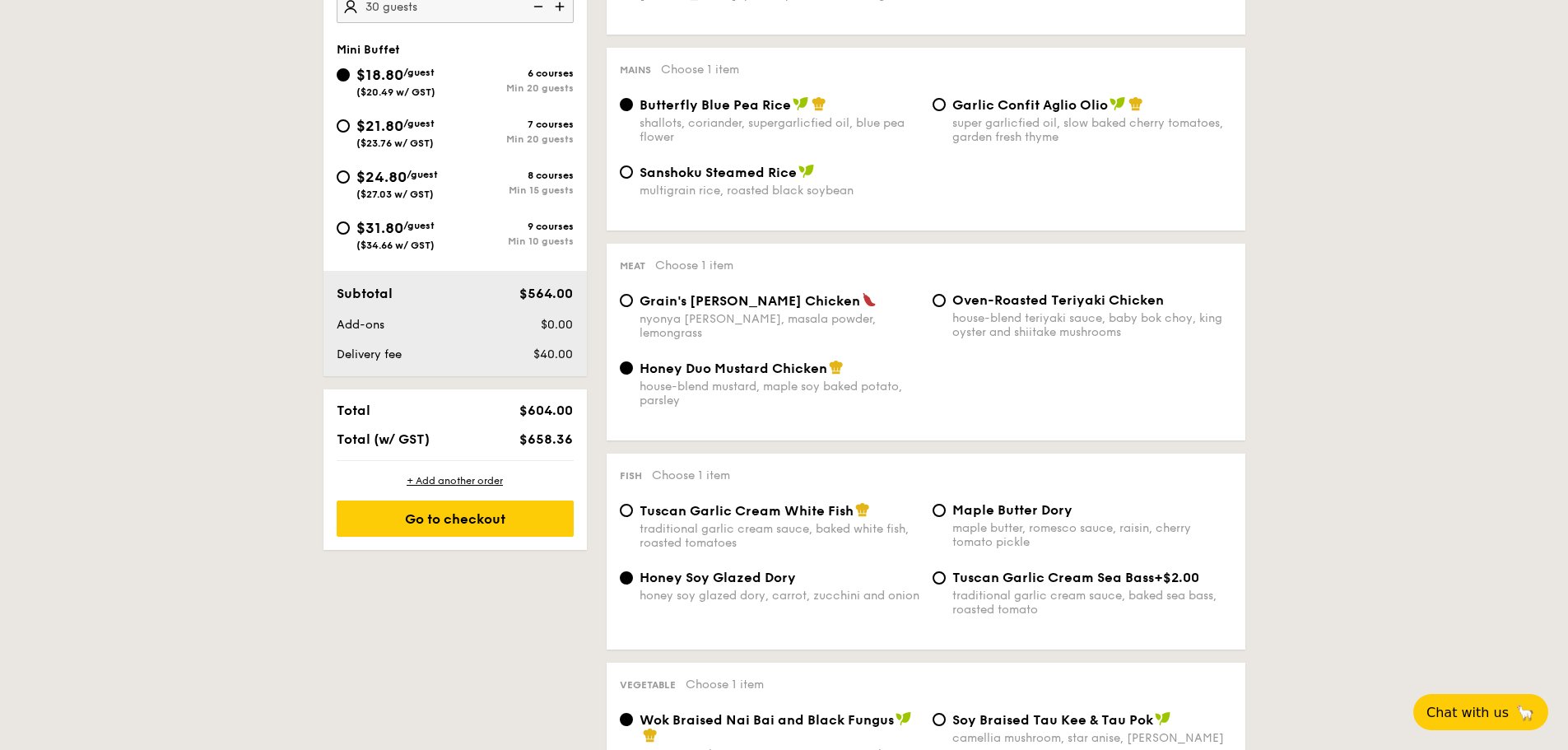
scroll to position [659, 0]
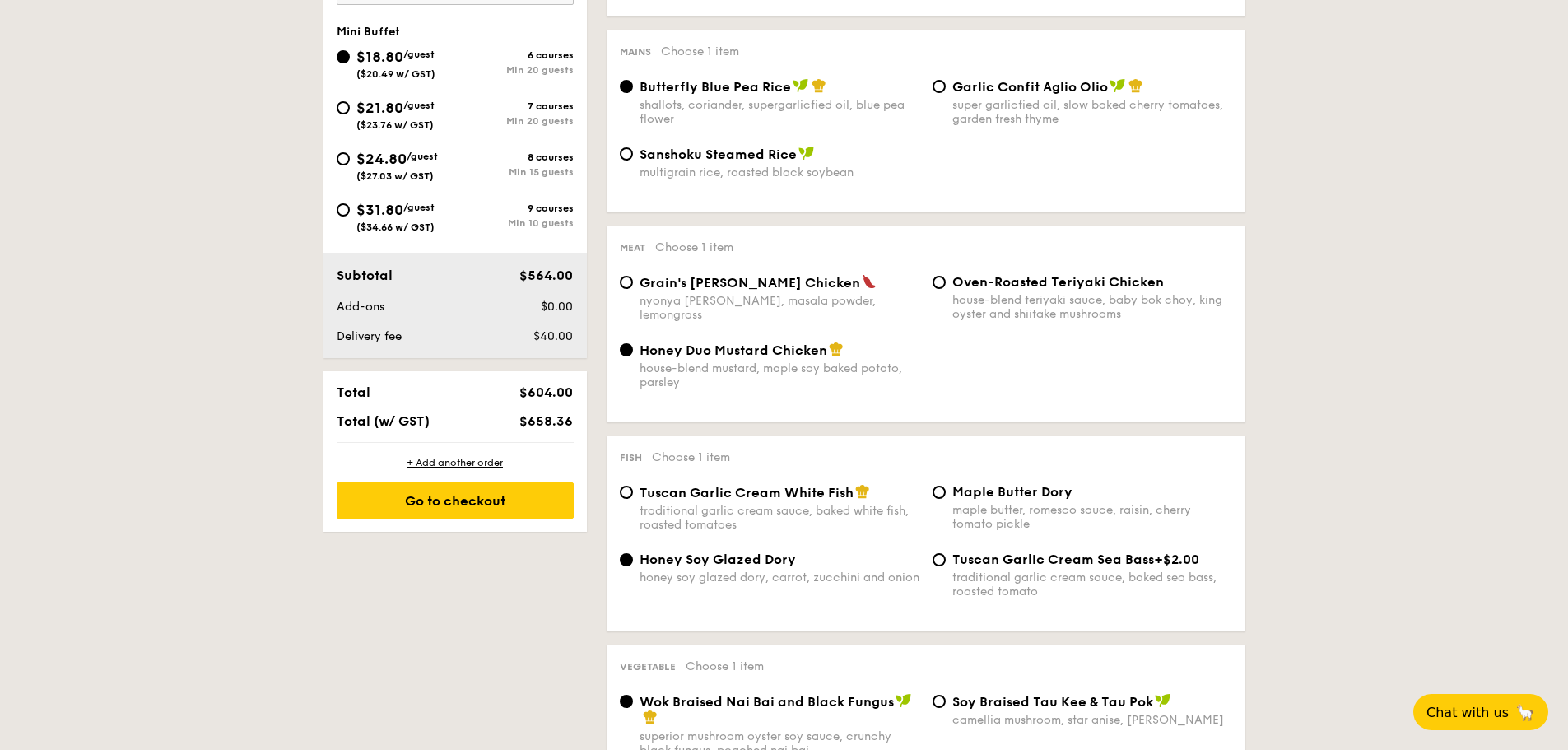
click at [1050, 290] on div "Oven-Roasted Teriyaki Chicken house-blend teriyaki sauce, baby bok choy, king o…" at bounding box center [1092, 297] width 280 height 47
click at [945, 289] on input "Oven-Roasted Teriyaki Chicken house-blend teriyaki sauce, baby bok choy, king o…" at bounding box center [938, 282] width 13 height 13
radio input "true"
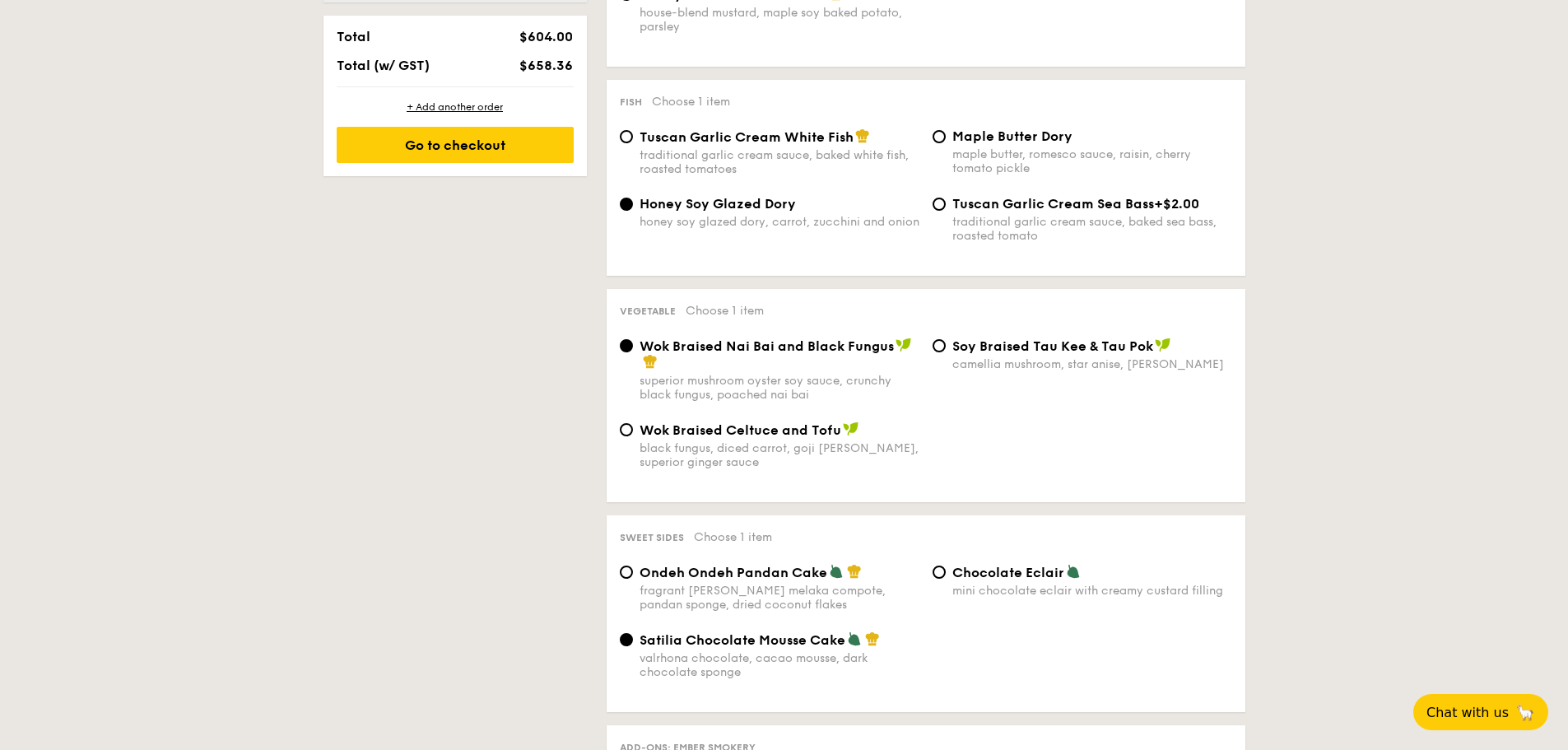
scroll to position [740, 0]
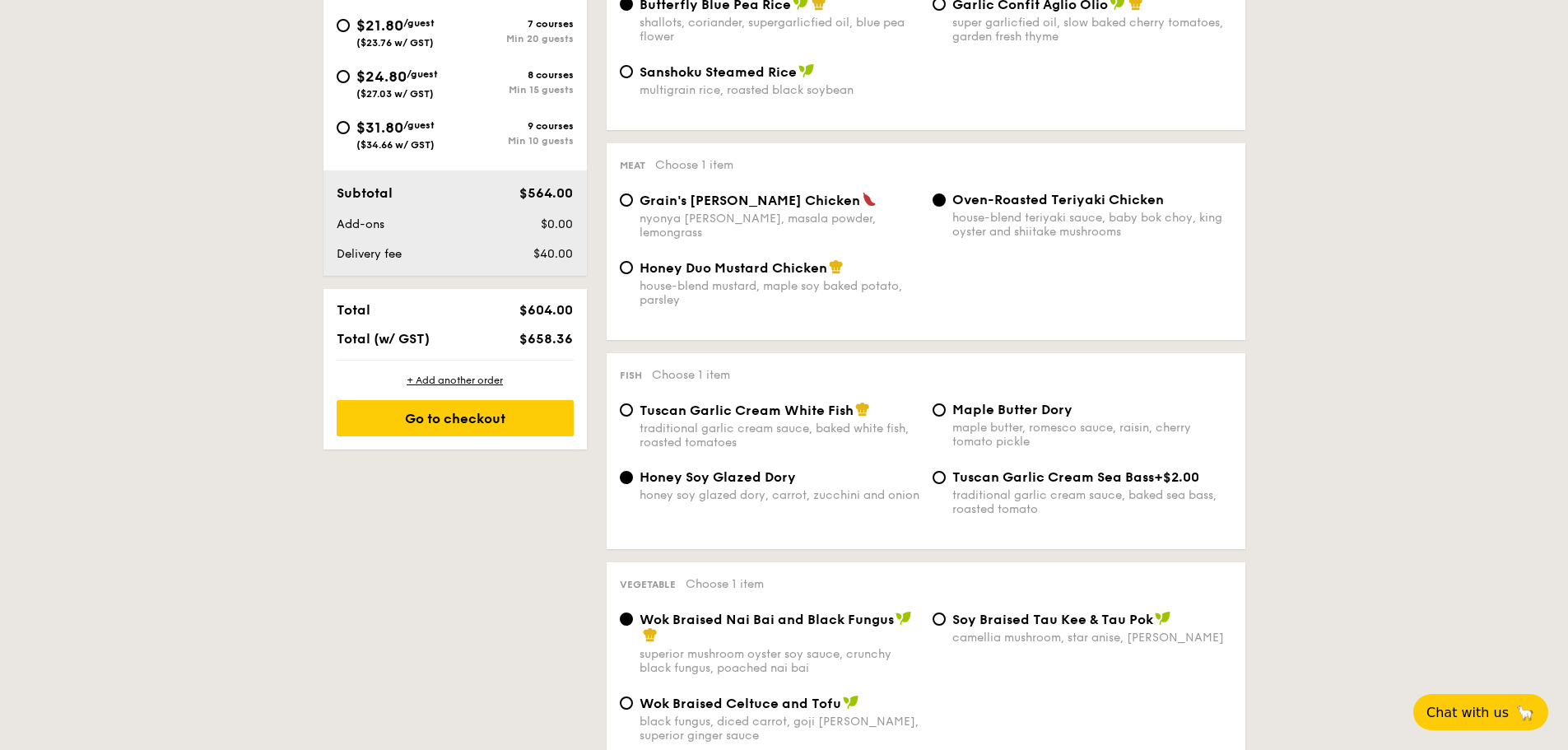
click at [396, 428] on div "Go to checkout" at bounding box center [456, 418] width 237 height 36
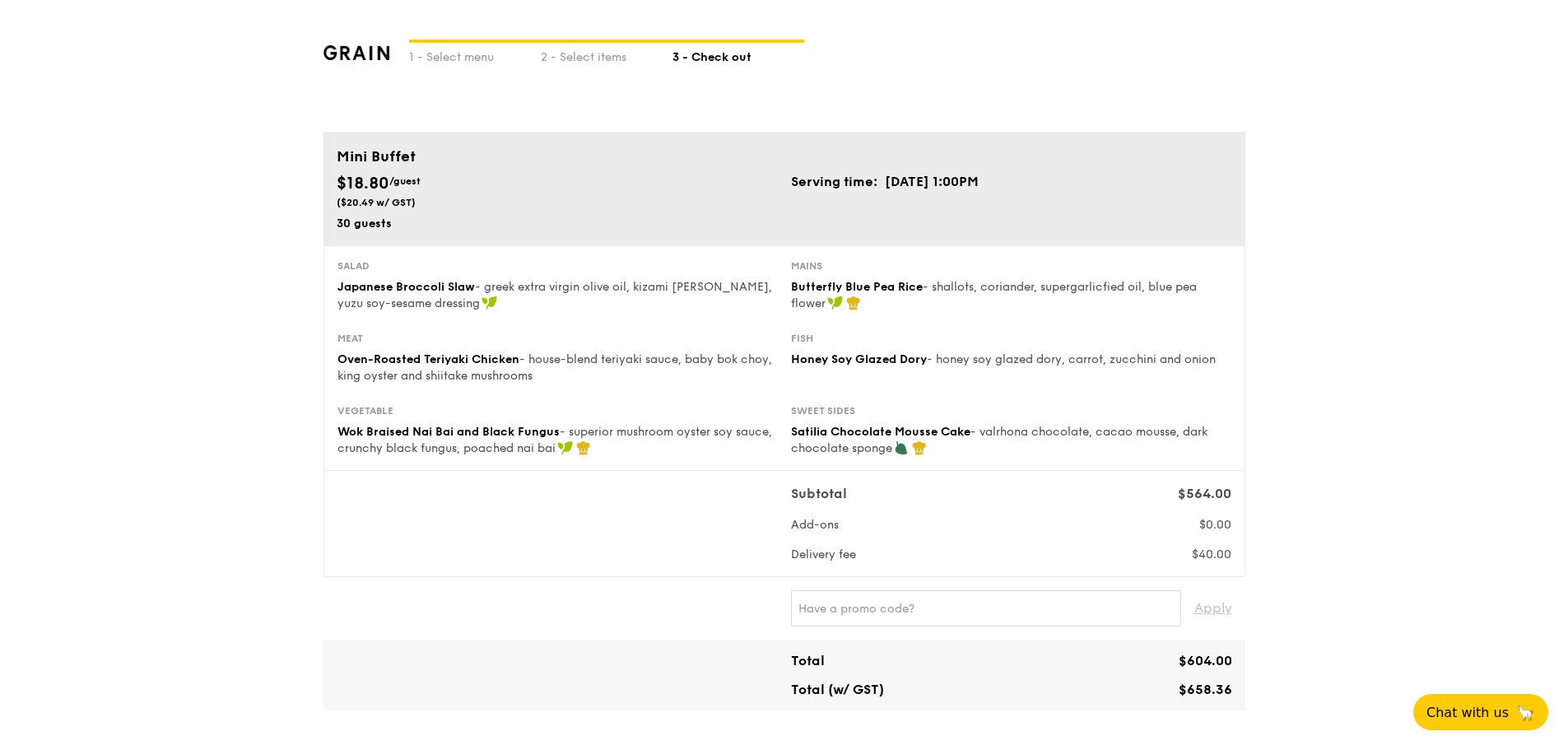
drag, startPoint x: 228, startPoint y: 506, endPoint x: 256, endPoint y: 507, distance: 28.0
drag, startPoint x: 256, startPoint y: 507, endPoint x: 706, endPoint y: 513, distance: 450.0
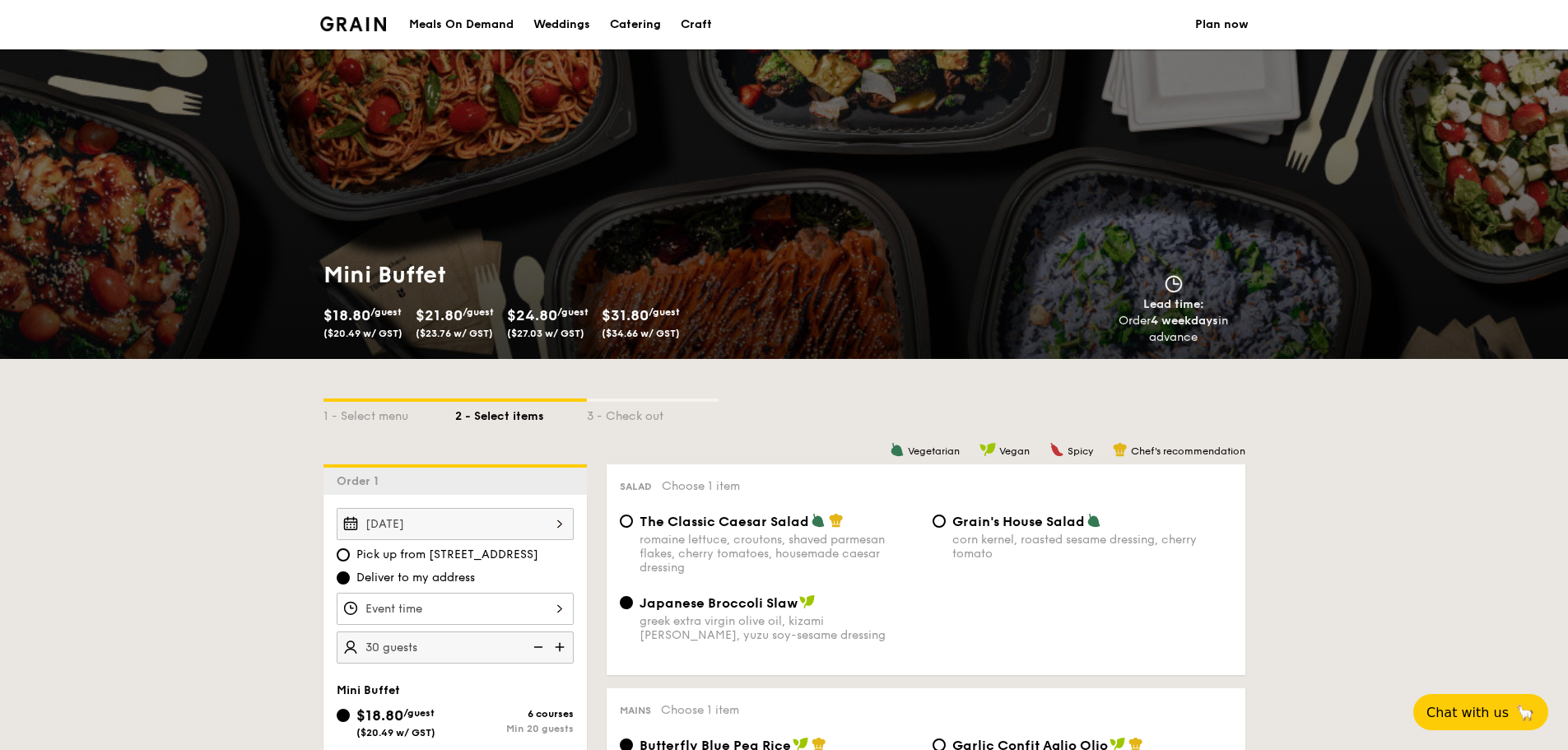
scroll to position [221, 0]
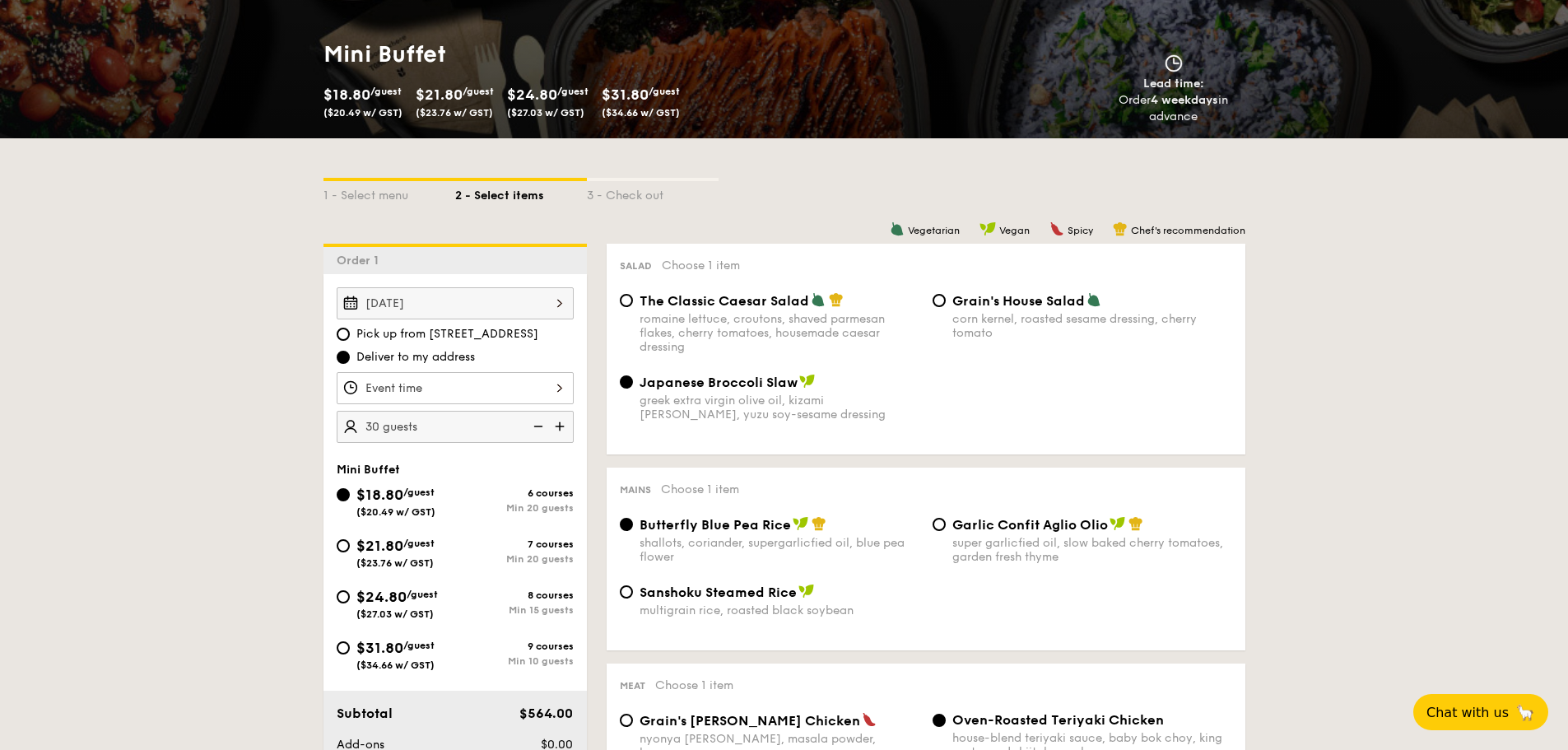
click at [1150, 203] on div "1 - Select menu 2 - Select items 3 - Check out" at bounding box center [784, 191] width 922 height 26
click at [787, 198] on div "1 - Select menu 2 - Select items 3 - Check out" at bounding box center [784, 191] width 922 height 26
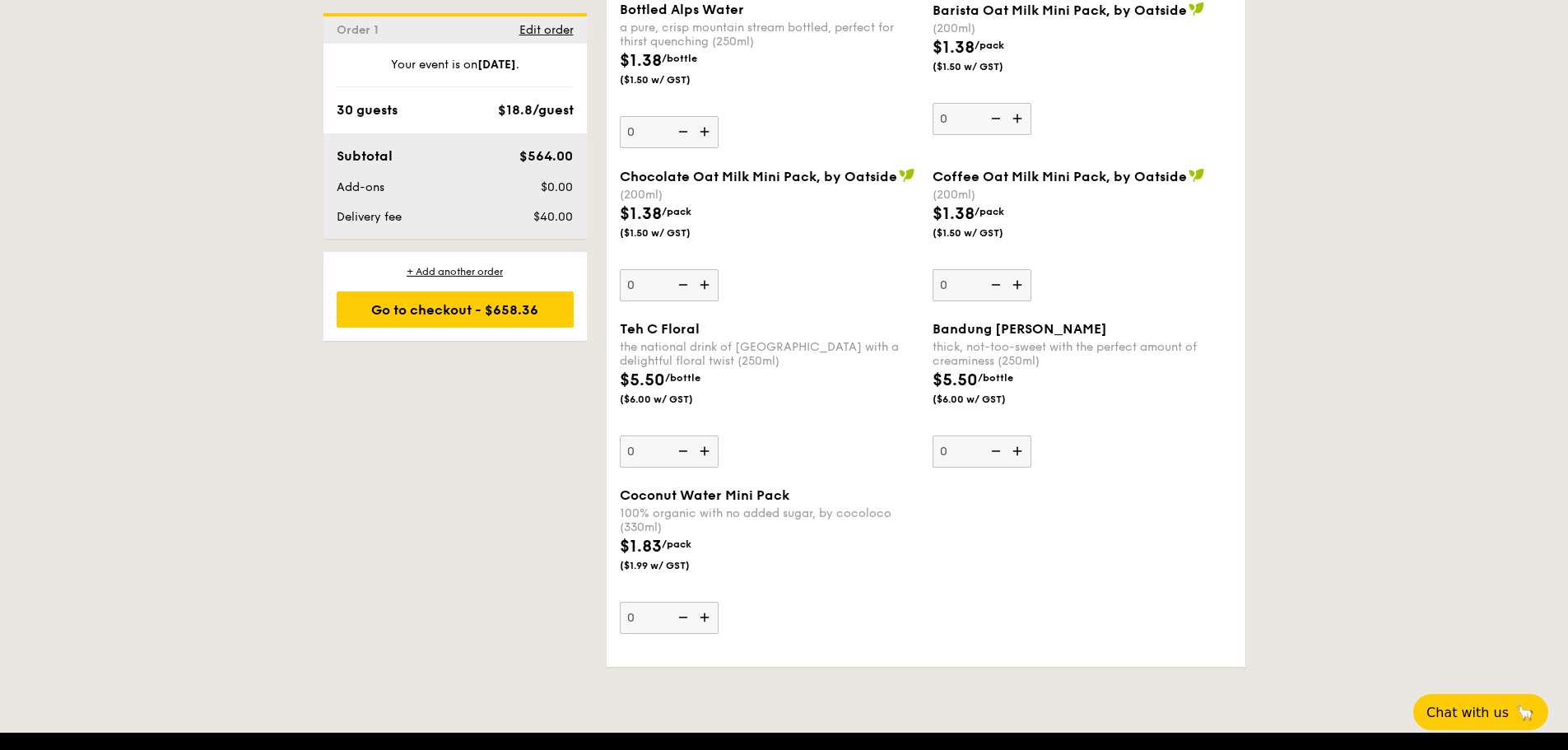
scroll to position [2978, 0]
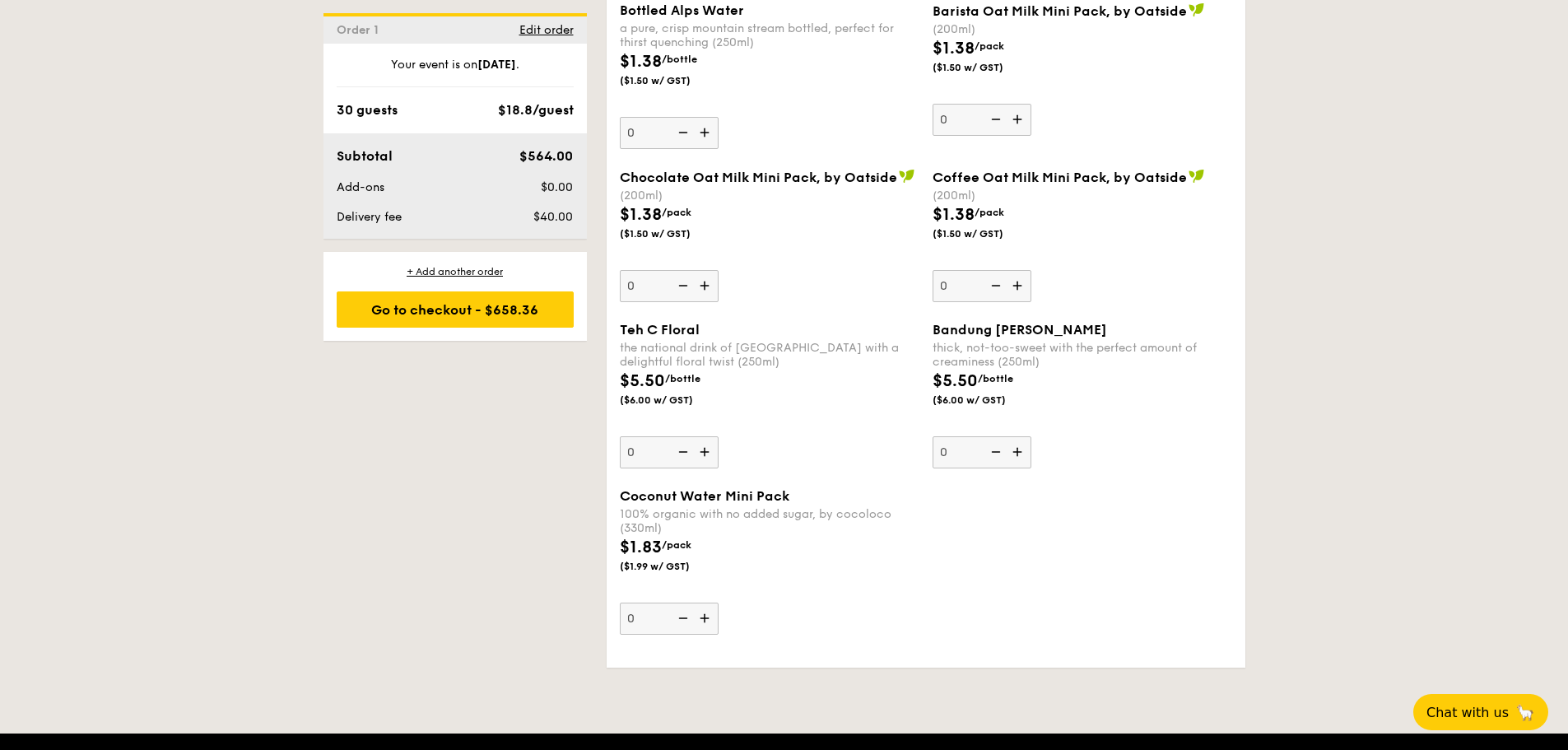
drag, startPoint x: 207, startPoint y: 260, endPoint x: 118, endPoint y: 175, distance: 123.1
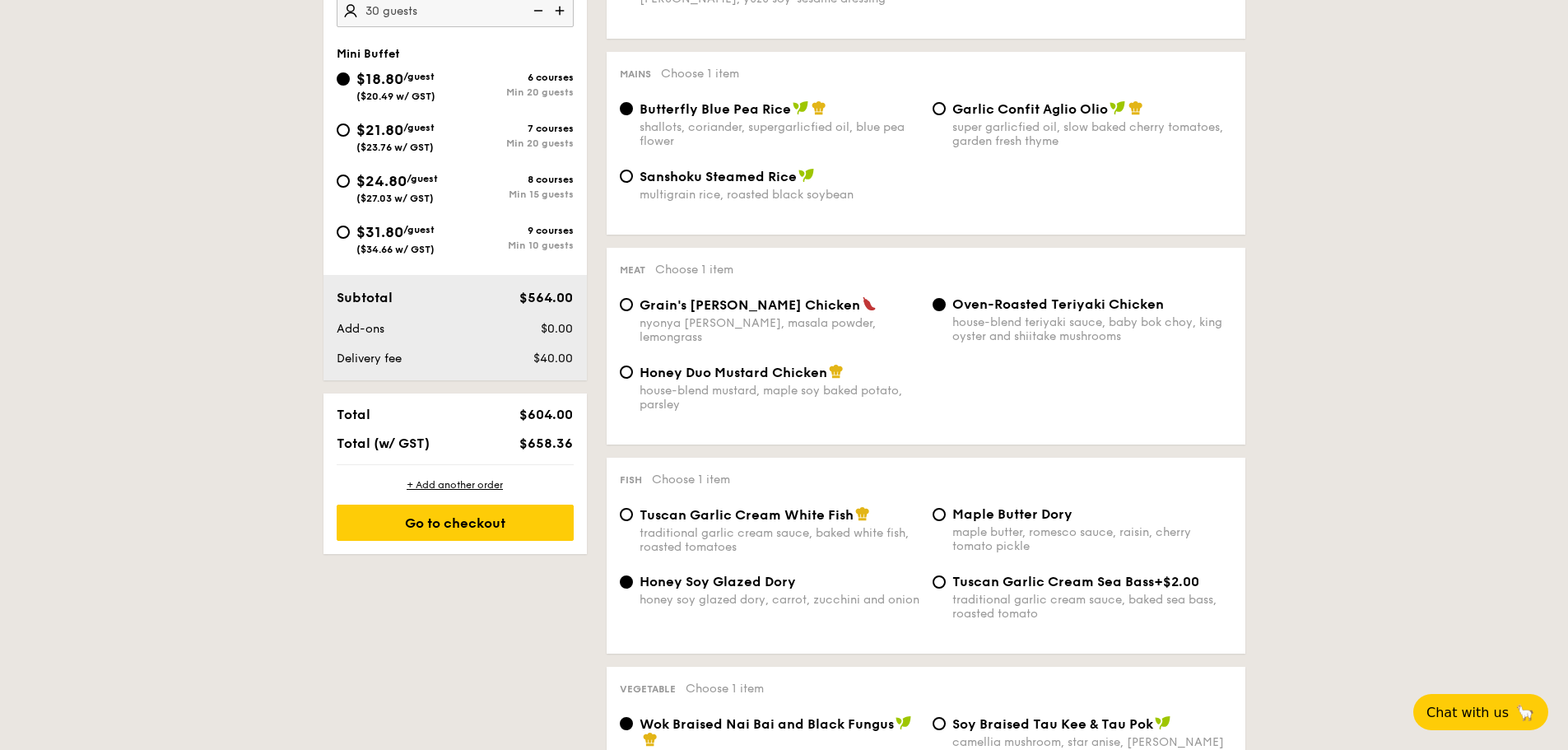
scroll to position [637, 0]
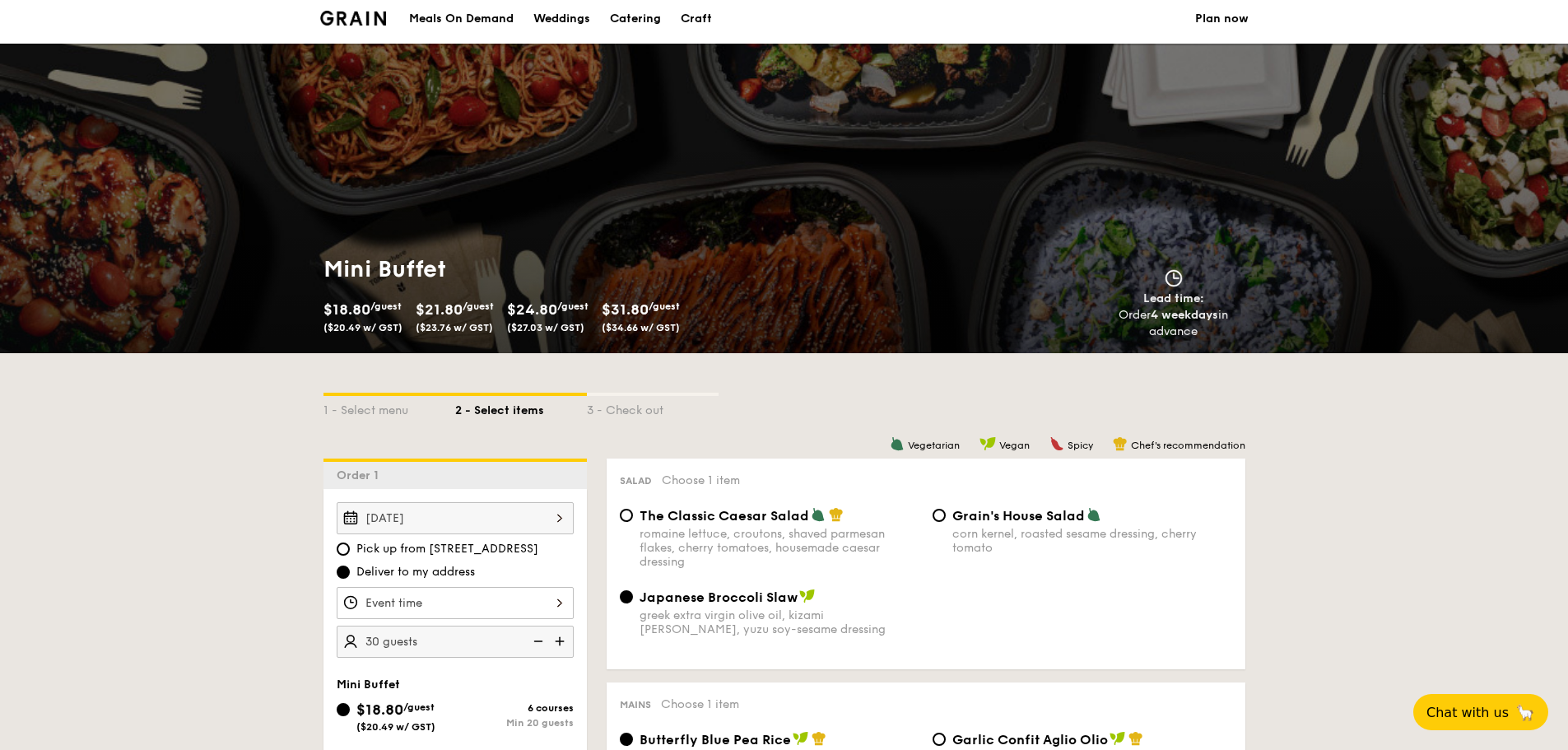
scroll to position [0, 0]
